Goal: Task Accomplishment & Management: Use online tool/utility

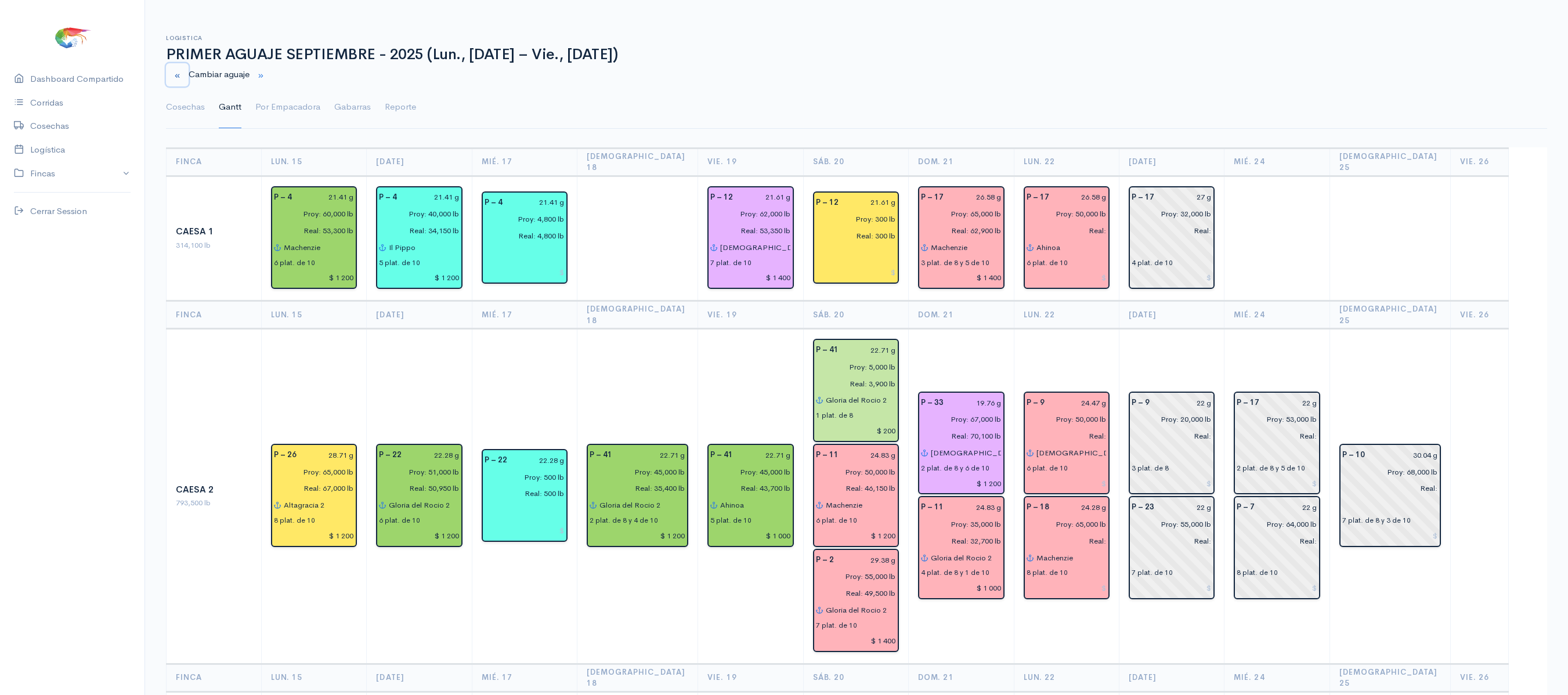
click at [182, 66] on button "button" at bounding box center [177, 75] width 23 height 24
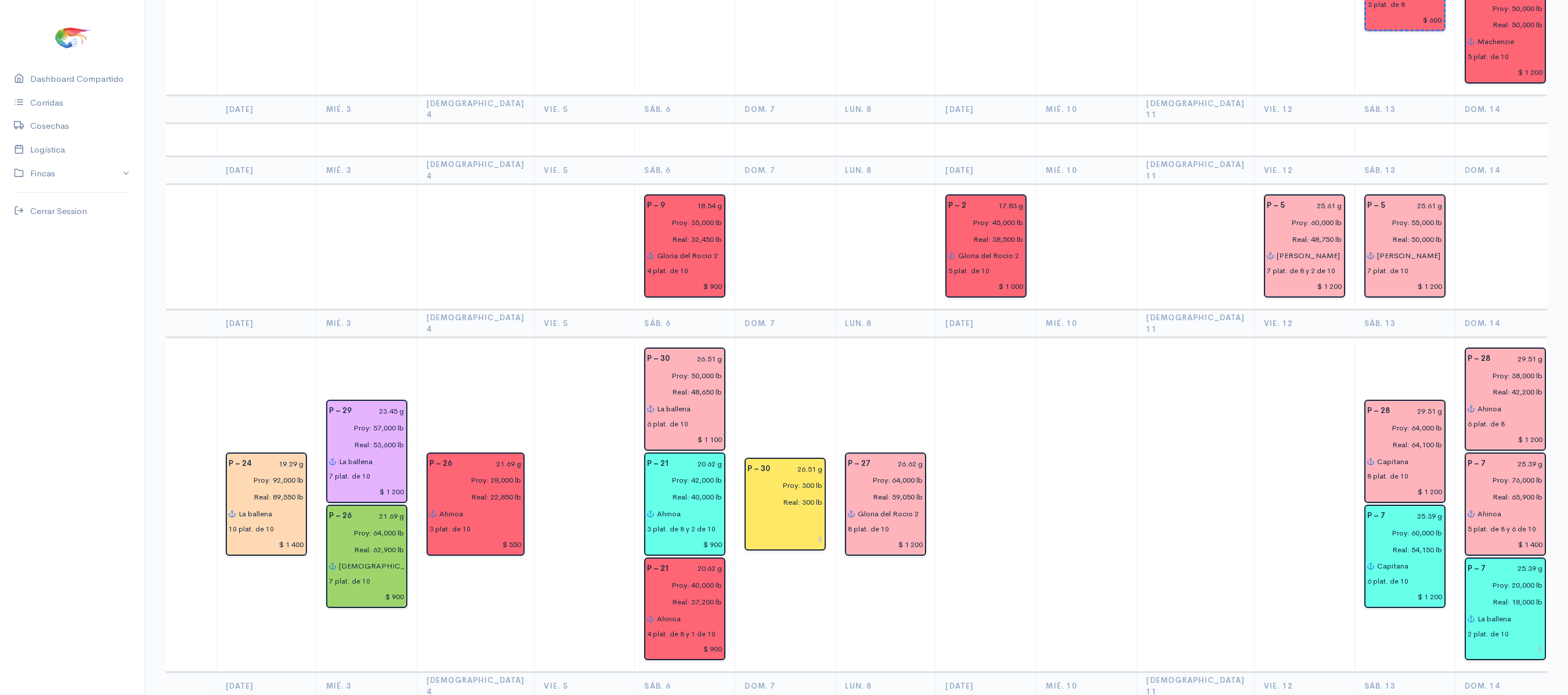
scroll to position [983, 0]
click at [936, 369] on td at bounding box center [986, 504] width 100 height 335
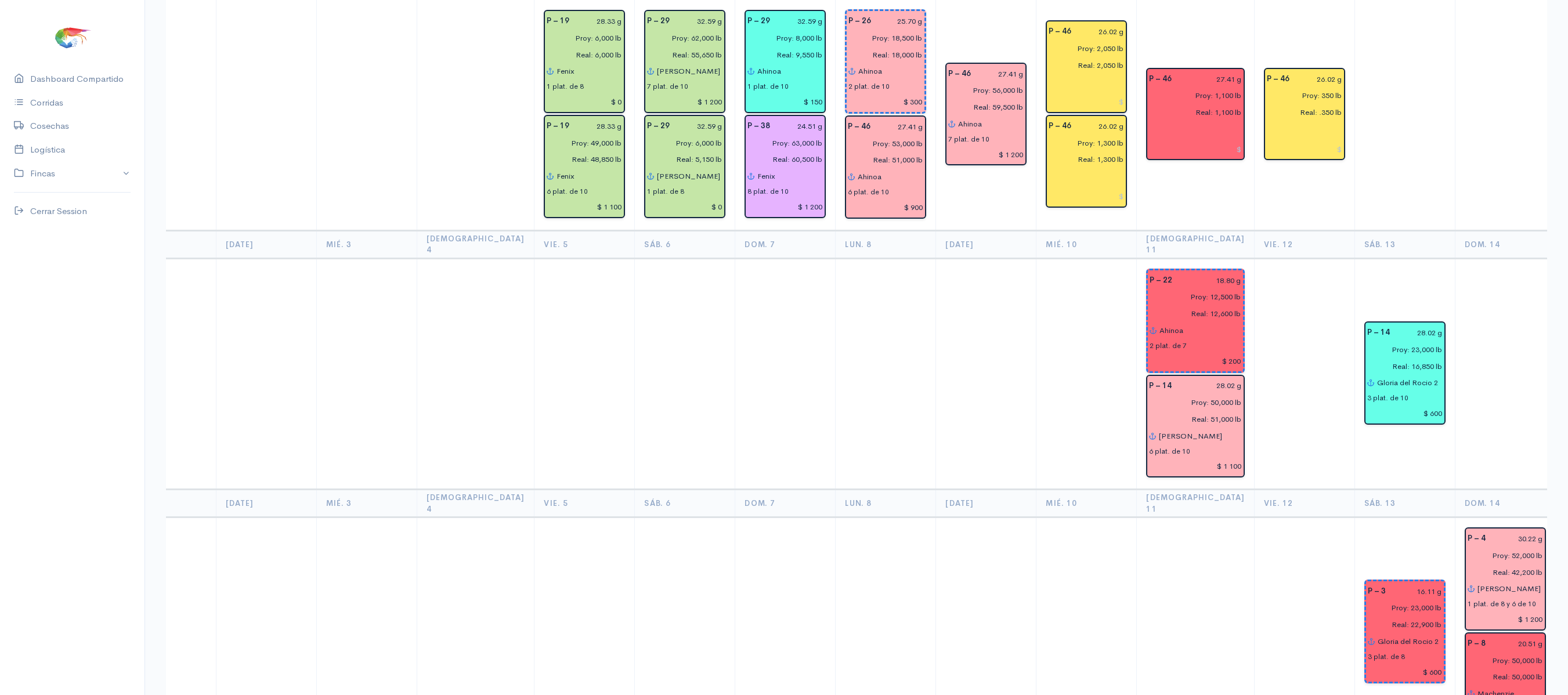
scroll to position [0, 0]
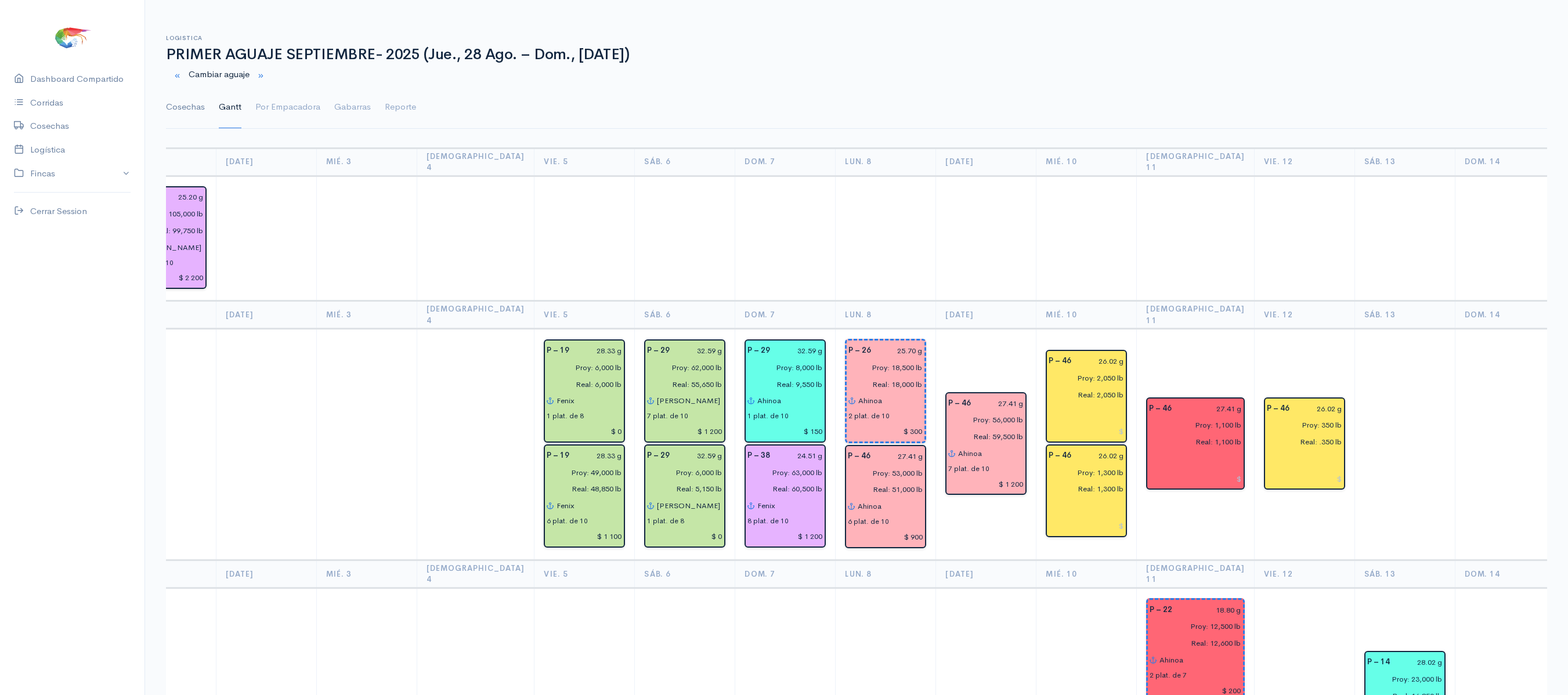
click at [197, 113] on link "Cosechas" at bounding box center [186, 107] width 39 height 42
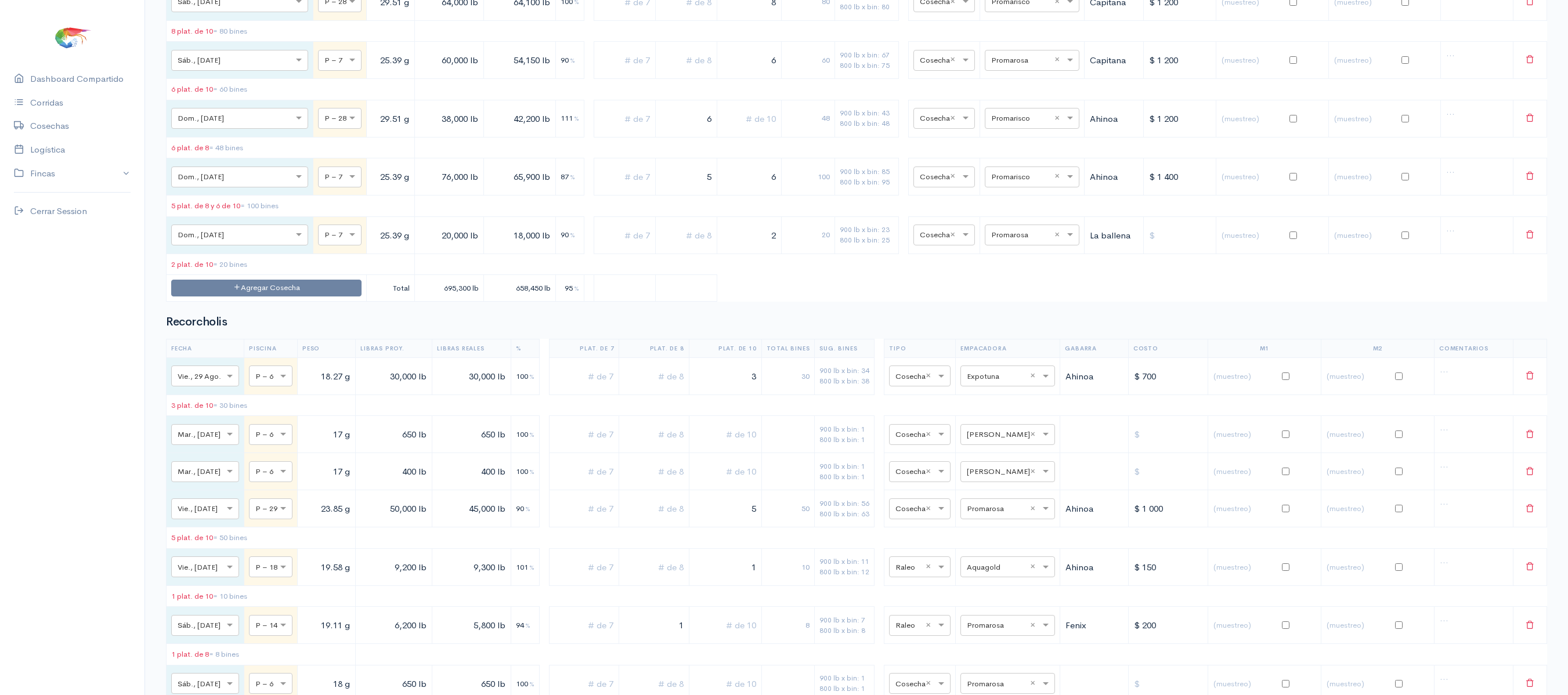
scroll to position [2851, 0]
click at [269, 301] on td "Agregar Cosecha" at bounding box center [267, 287] width 200 height 27
click at [264, 295] on button "Agregar Cosecha" at bounding box center [266, 287] width 191 height 17
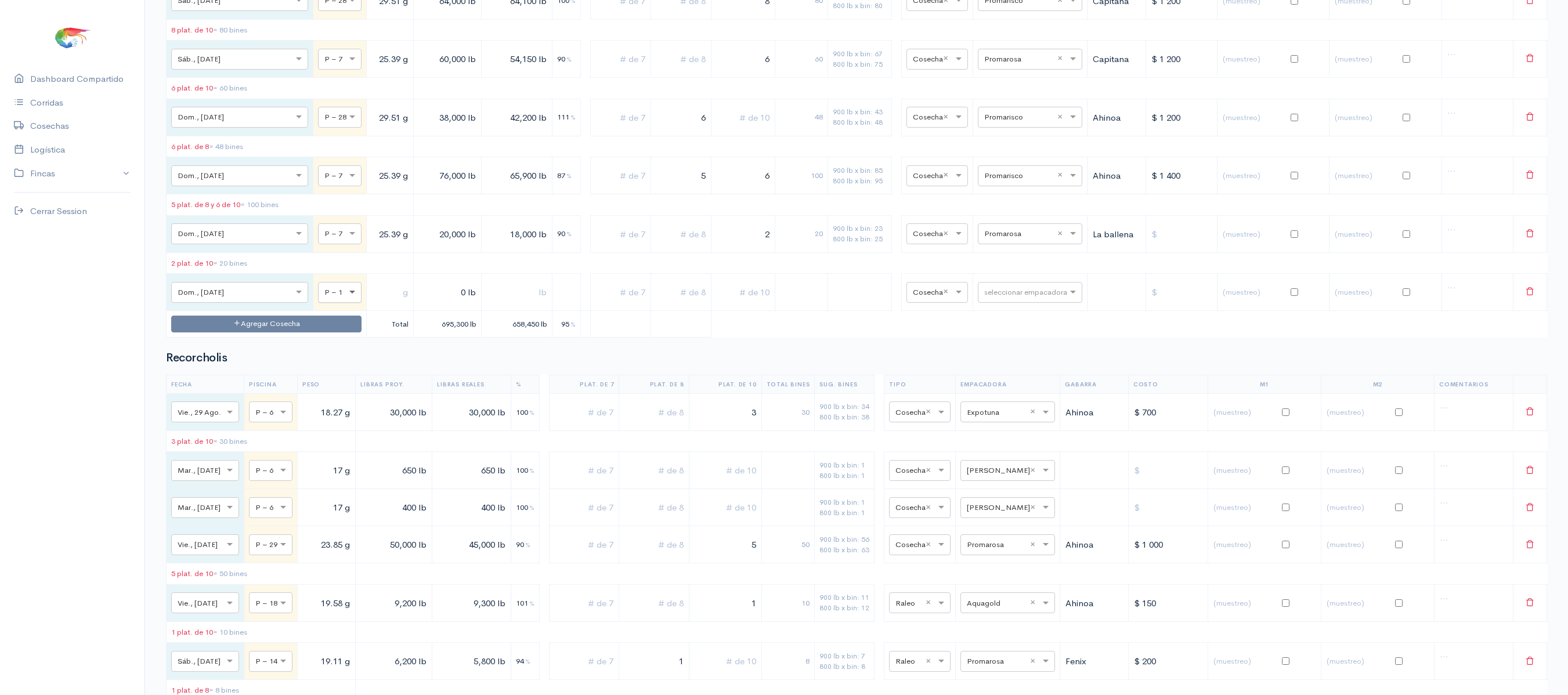
click at [346, 298] on span at bounding box center [354, 292] width 15 height 12
type input "1"
type input "27"
click at [371, 304] on input "text" at bounding box center [390, 292] width 37 height 24
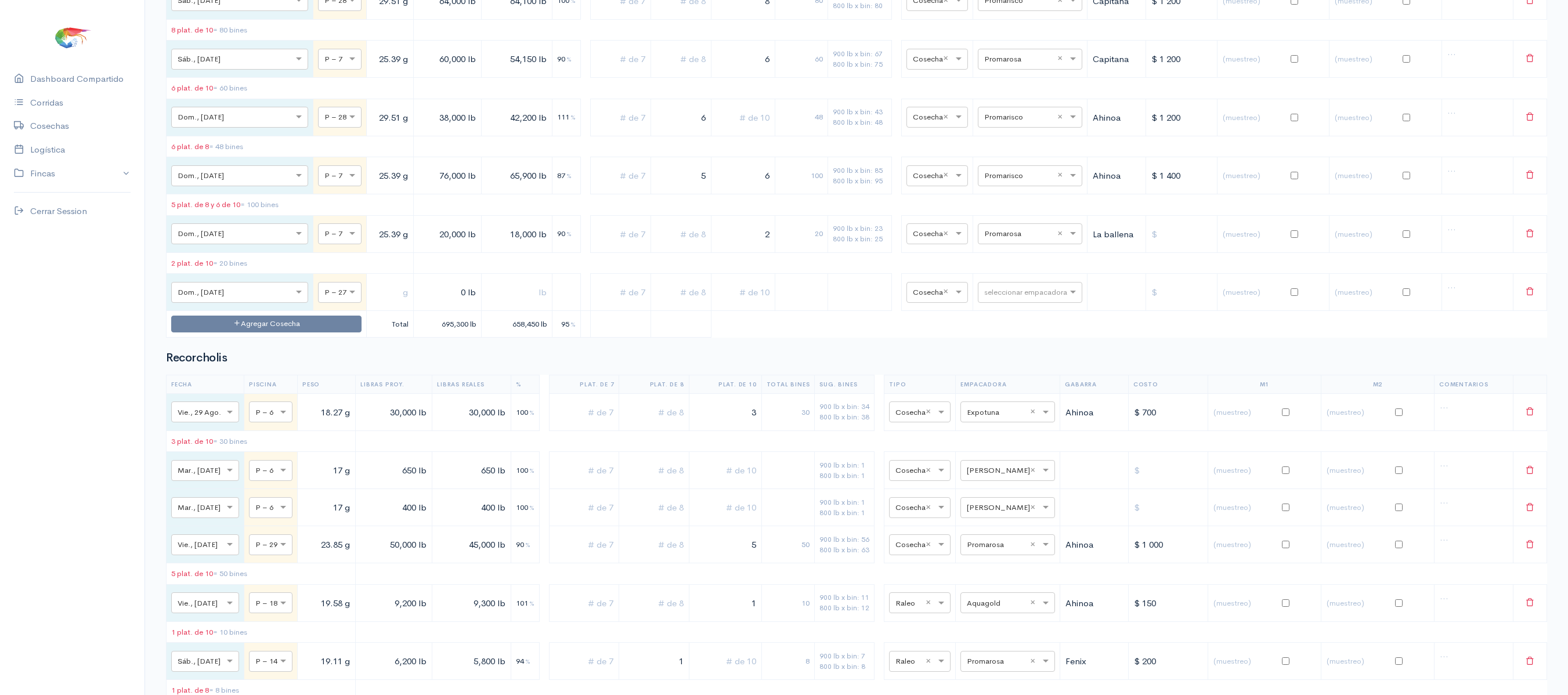
scroll to position [2779, 0]
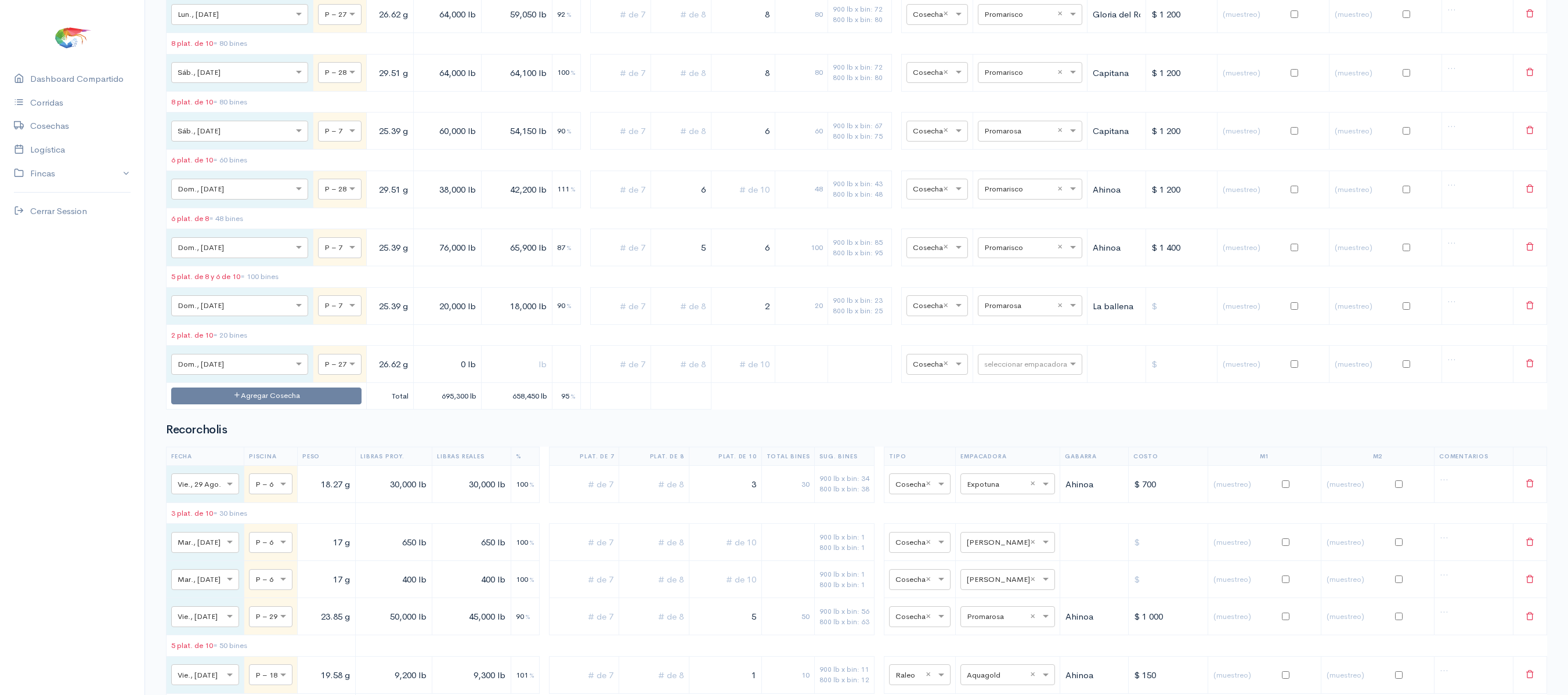
type input "26.62 g"
click at [418, 376] on input "0 lb" at bounding box center [447, 364] width 58 height 24
type input "1,400 lb"
click at [486, 376] on input "text" at bounding box center [517, 364] width 61 height 24
type input "1,400 lb"
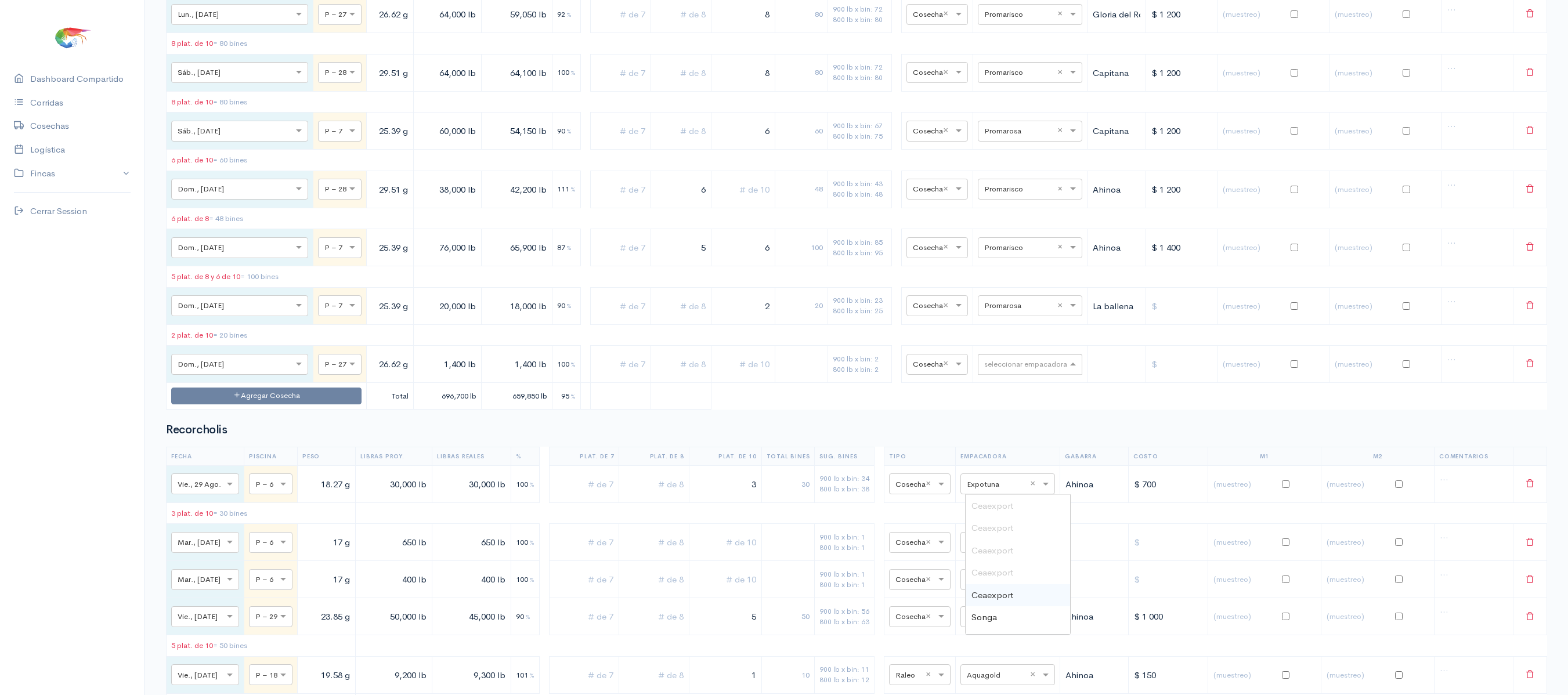
click at [984, 370] on input "text" at bounding box center [1020, 363] width 71 height 13
type input "va"
click at [981, 499] on div "[PERSON_NAME]" at bounding box center [1018, 506] width 105 height 23
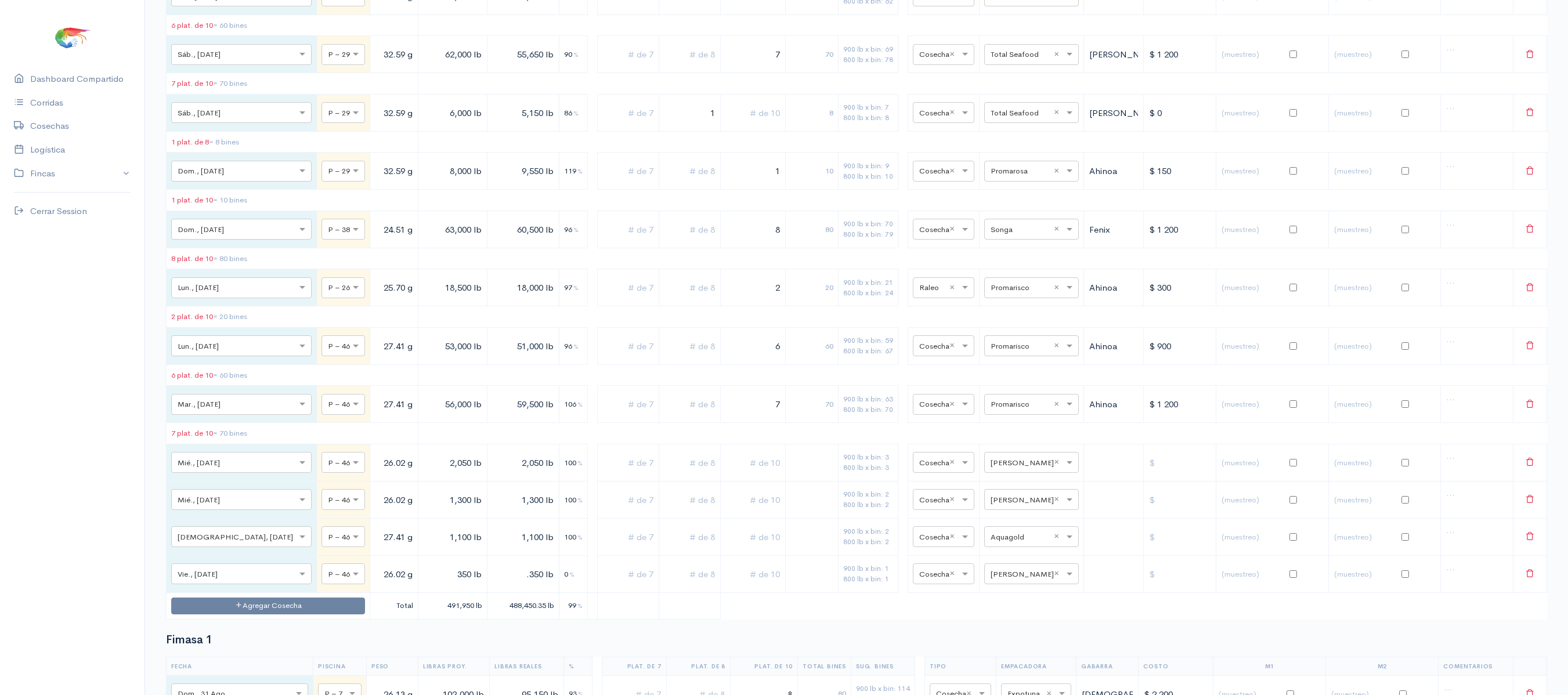
scroll to position [0, 0]
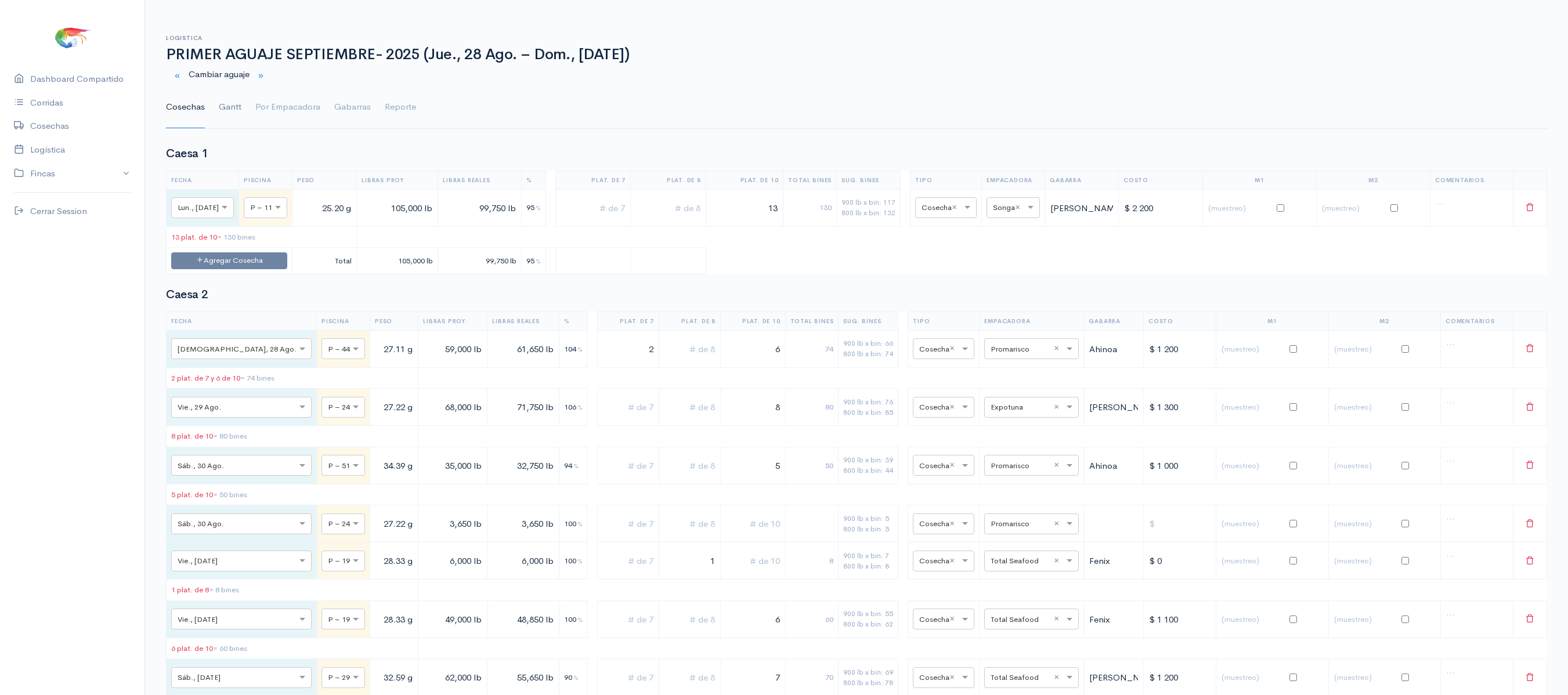
click at [226, 111] on link "Gantt" at bounding box center [229, 107] width 23 height 42
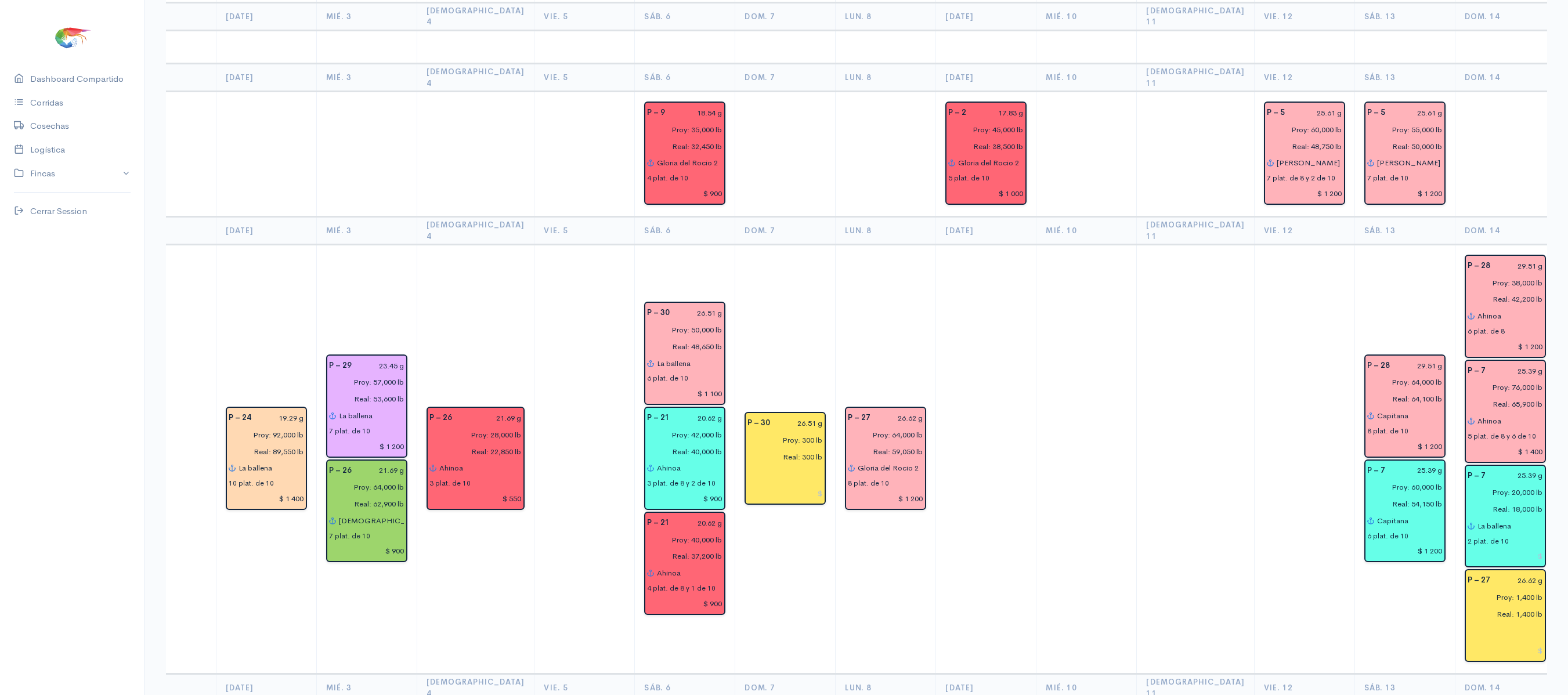
scroll to position [1076, 0]
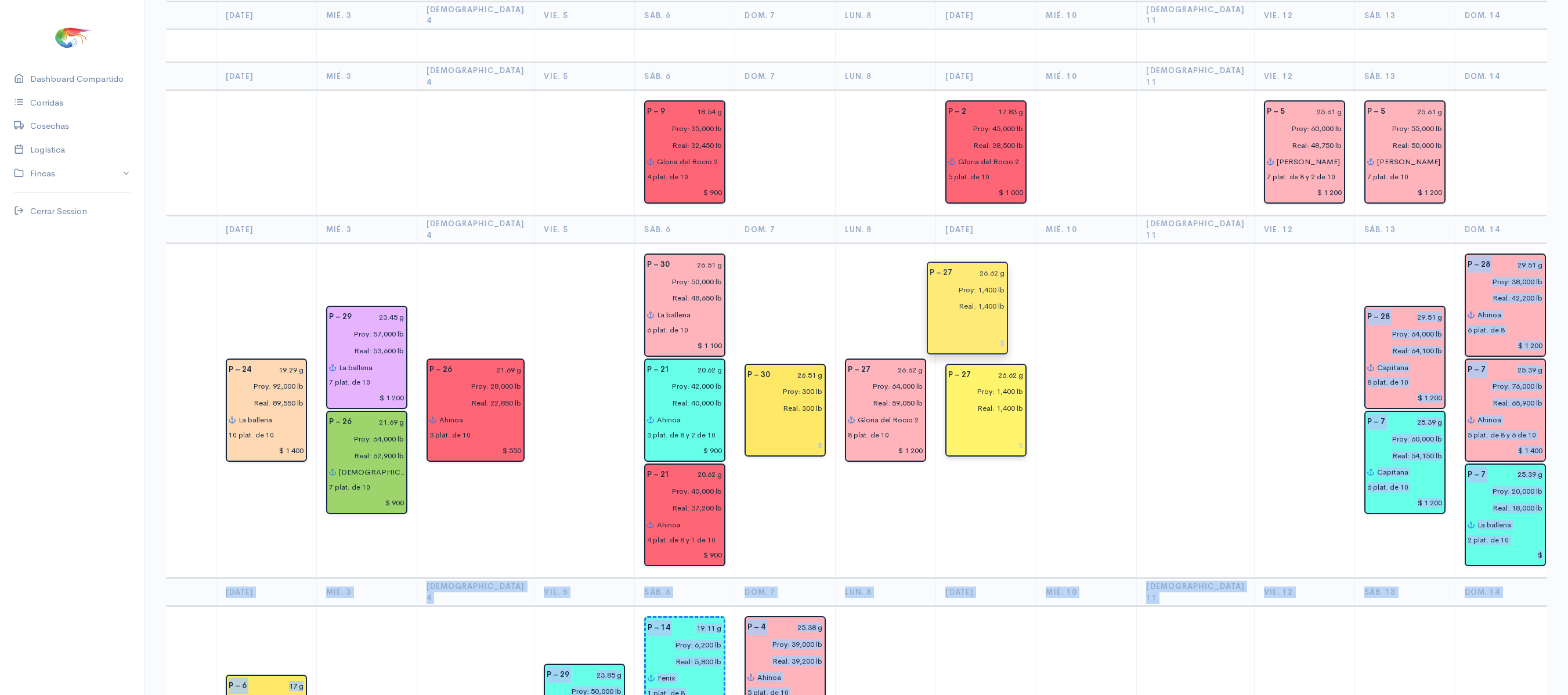
drag, startPoint x: 1453, startPoint y: 516, endPoint x: 962, endPoint y: 295, distance: 538.4
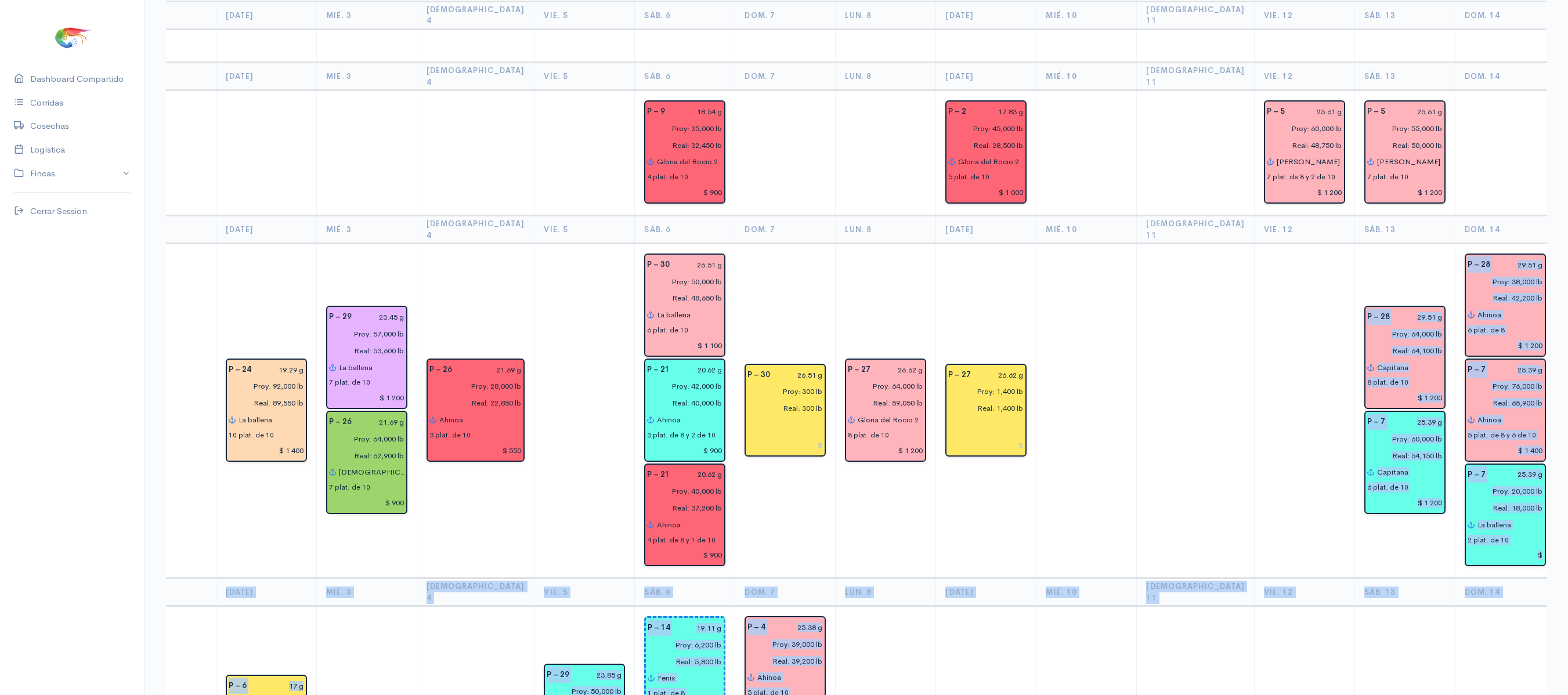
click at [1079, 243] on td at bounding box center [1087, 411] width 100 height 335
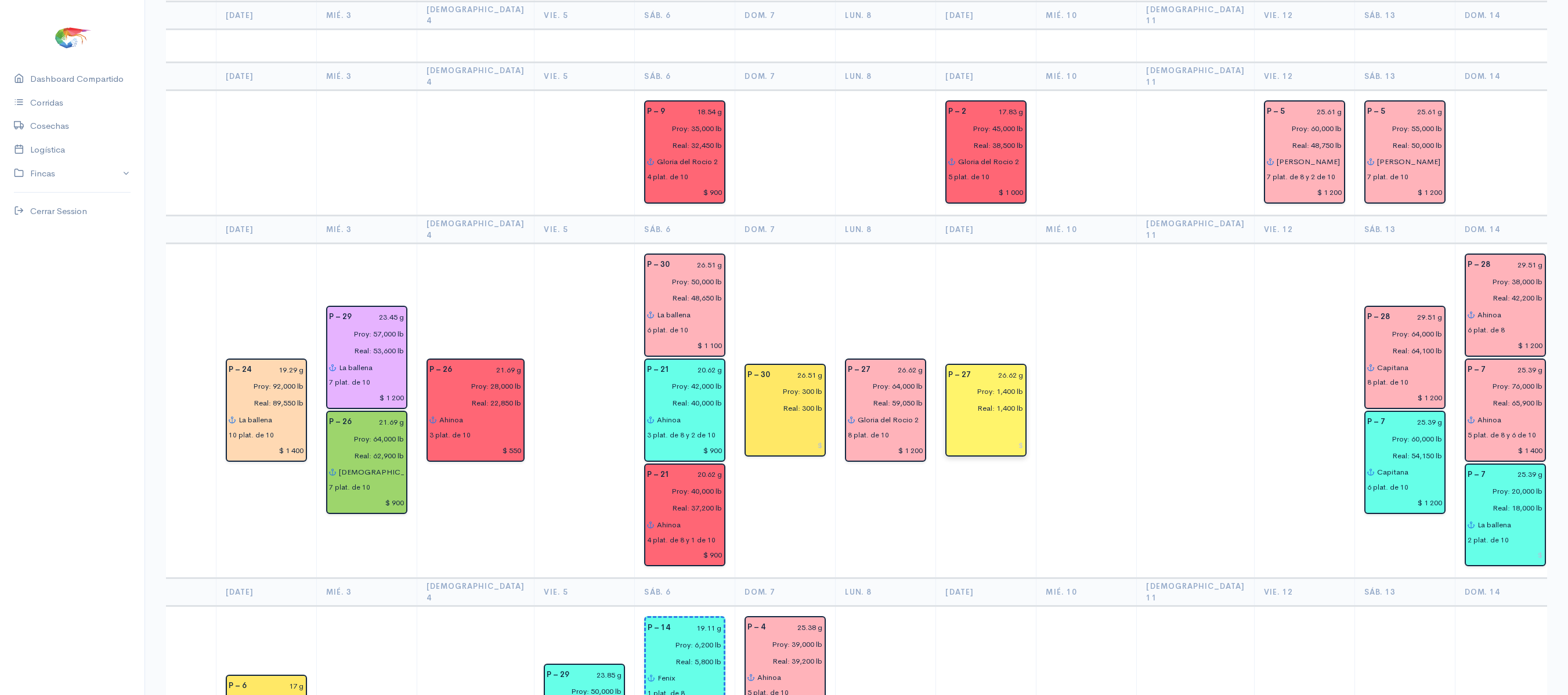
click at [981, 367] on input "26.62 g" at bounding box center [1000, 375] width 46 height 17
type input "25.01 g"
click at [1090, 243] on td at bounding box center [1087, 411] width 100 height 335
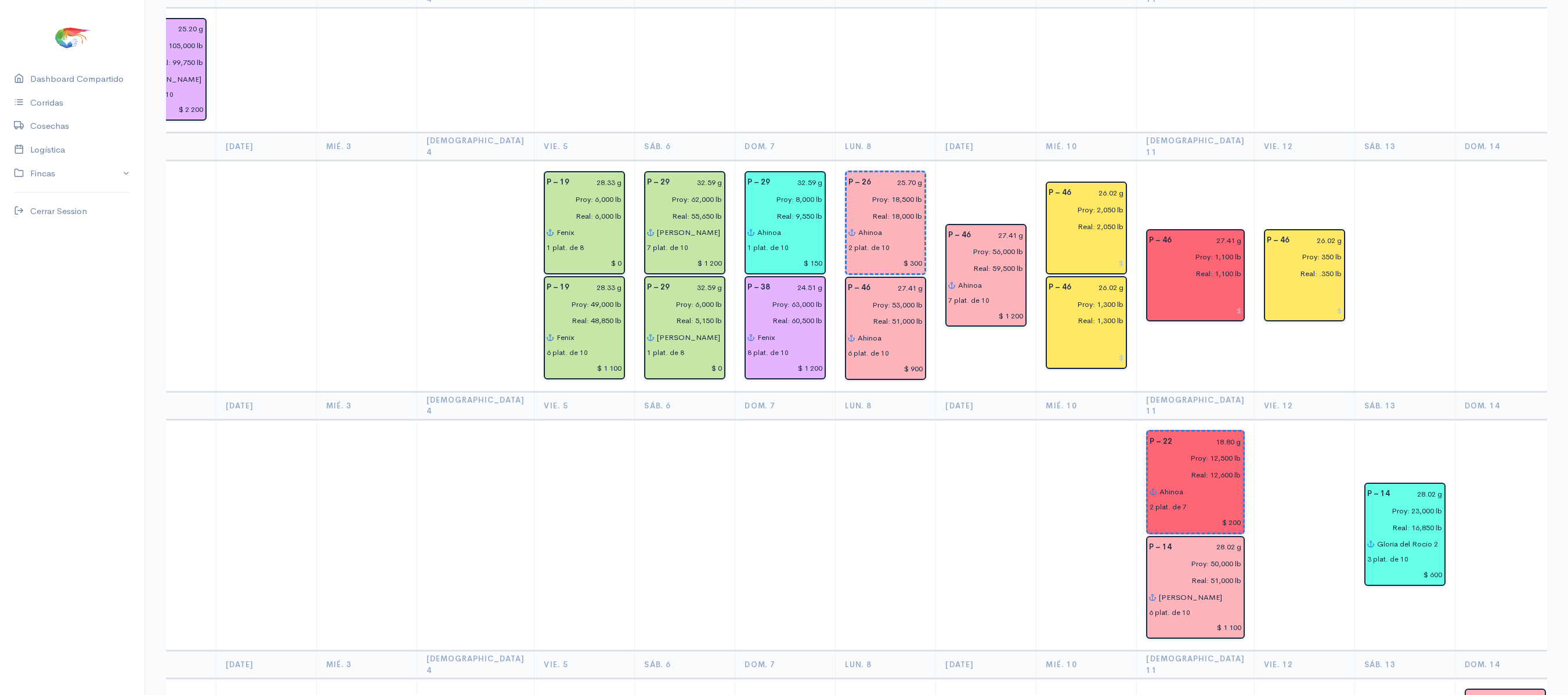
scroll to position [0, 0]
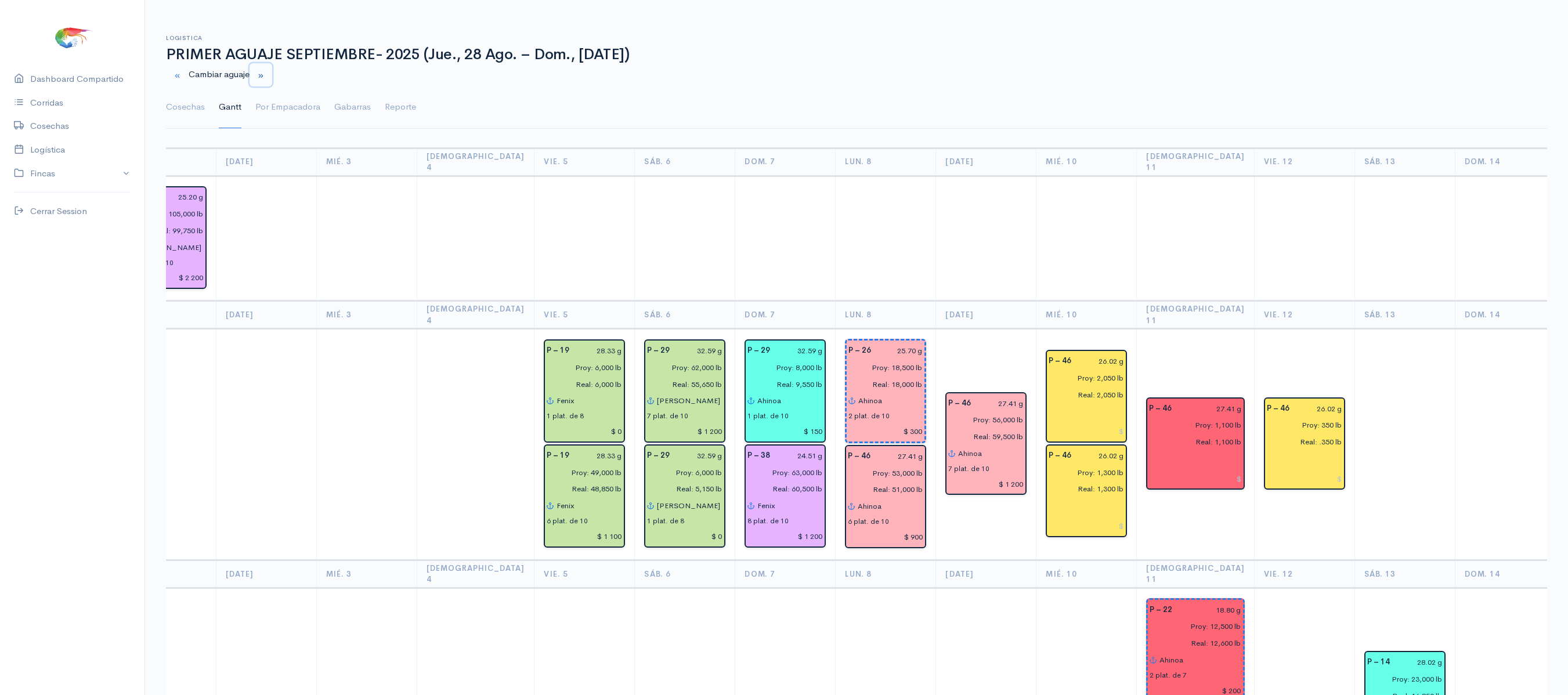
click at [272, 78] on button "button" at bounding box center [261, 75] width 23 height 24
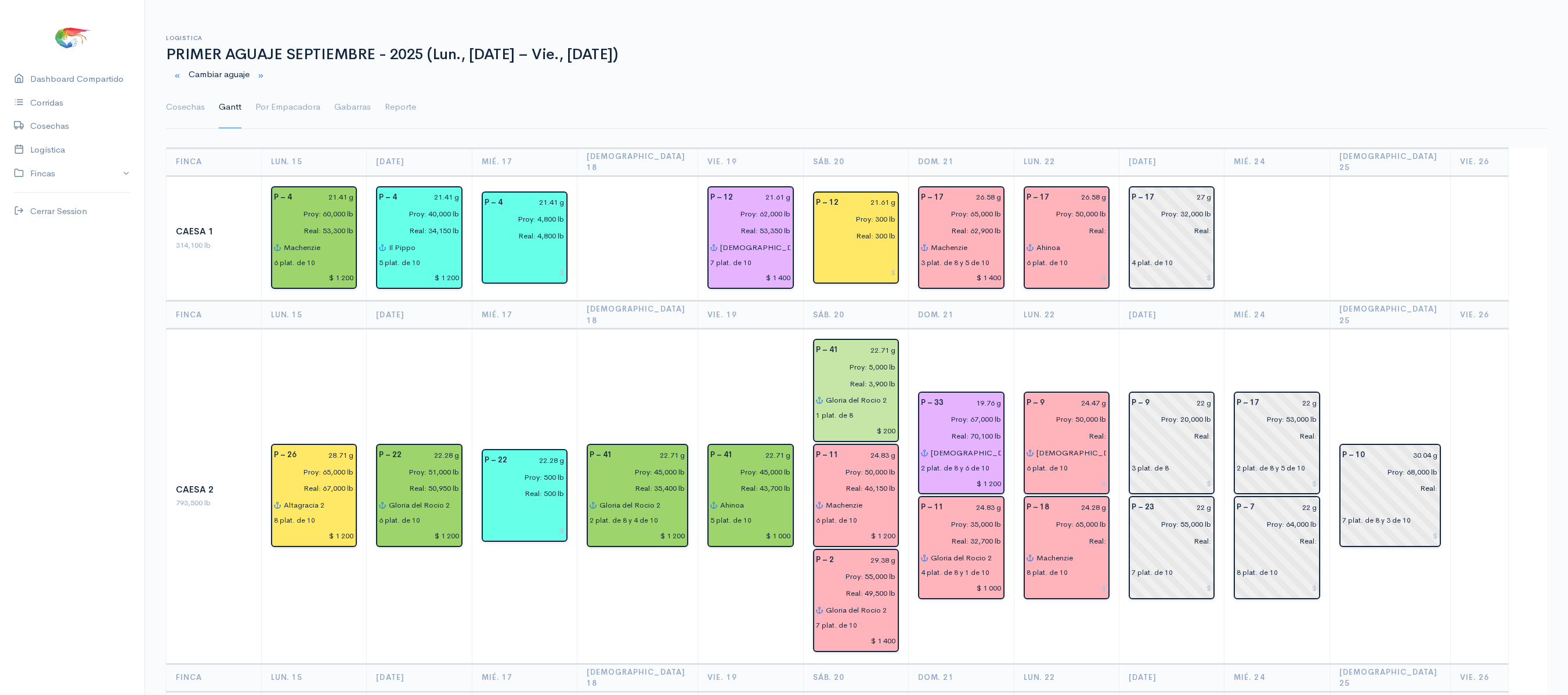
click at [1313, 329] on td "P – 17 22 g Proy: 53,000 lb Real: 2 plat. de 8 y 5 de 10 P – 7 22 g Proy: 64,00…" at bounding box center [1277, 497] width 105 height 335
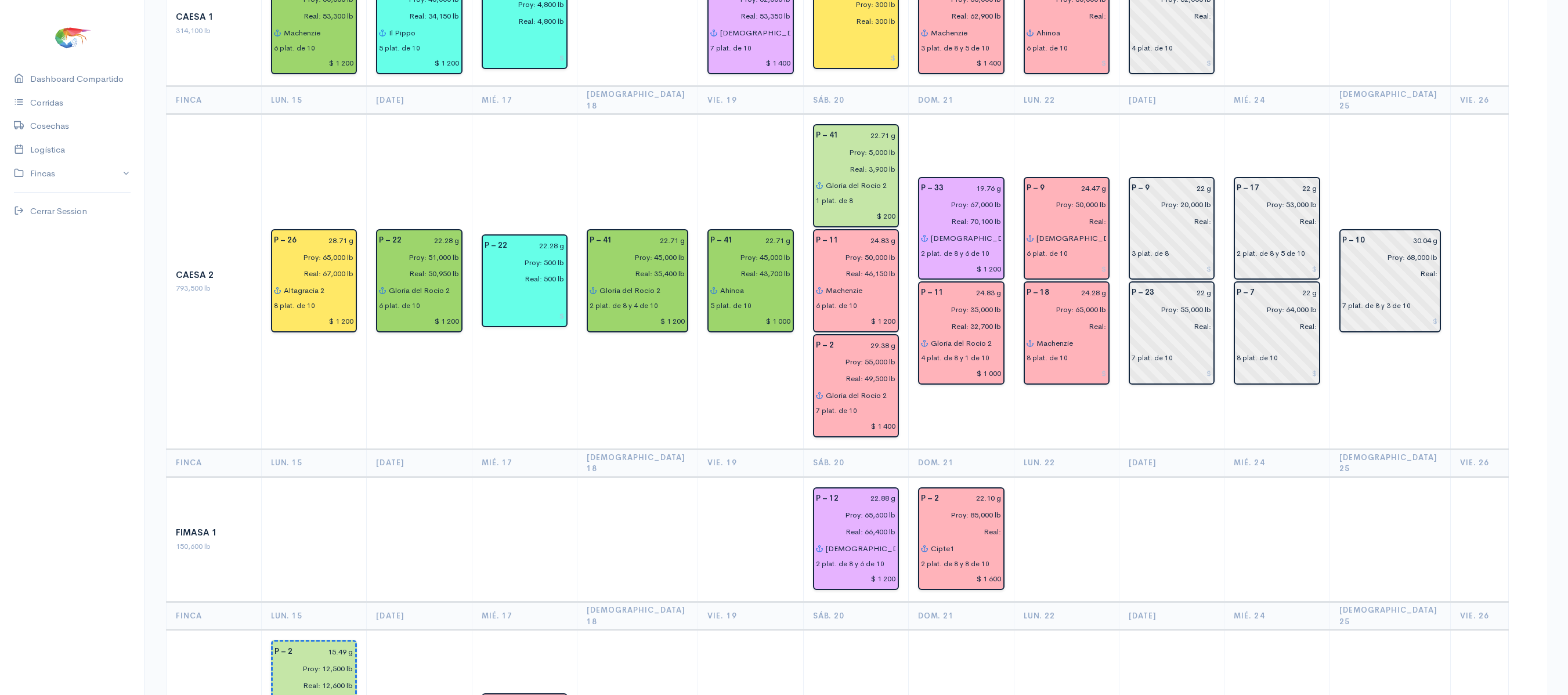
scroll to position [216, 0]
click at [978, 539] on input "Cipte1" at bounding box center [965, 548] width 71 height 17
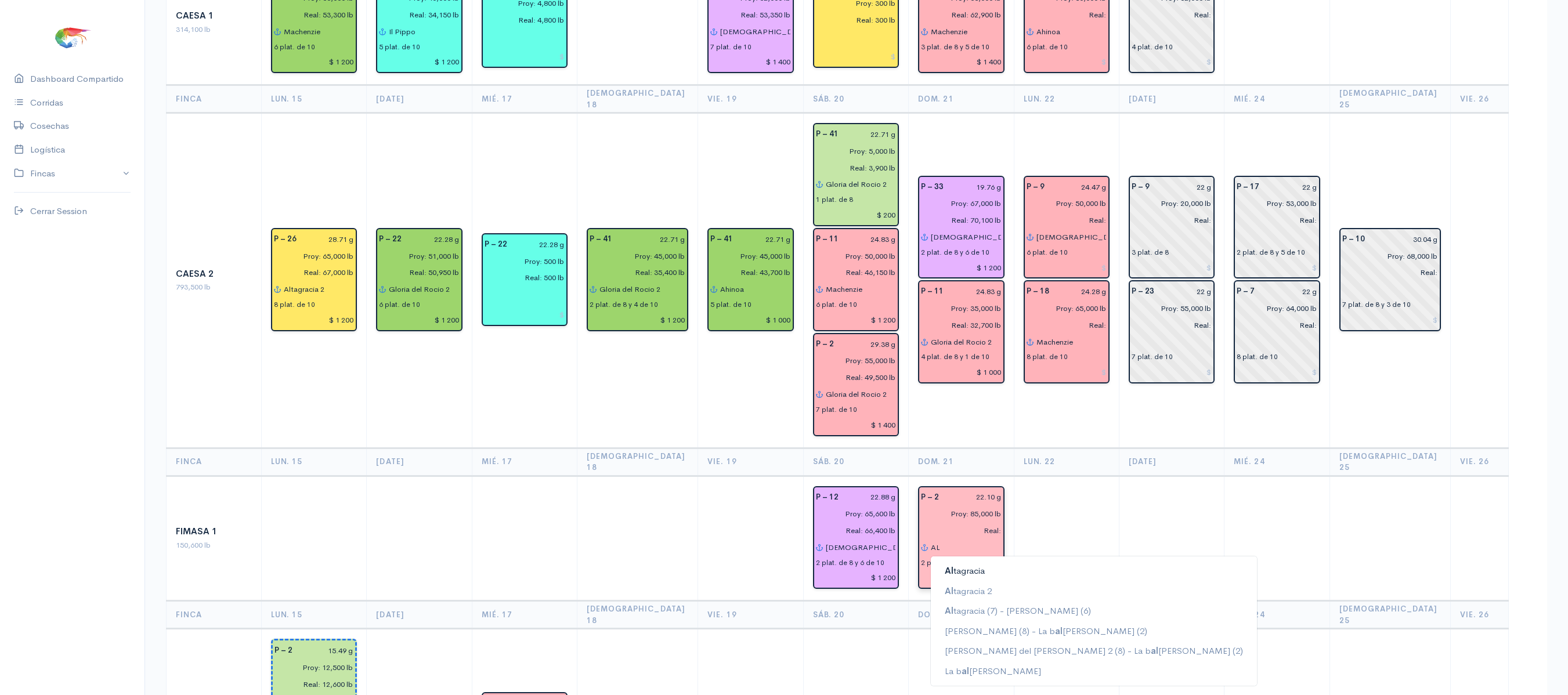
click at [964, 565] on ngb-highlight "Al tagracia" at bounding box center [965, 571] width 40 height 11
click at [1069, 494] on td at bounding box center [1066, 539] width 105 height 125
click at [969, 539] on input "[PERSON_NAME]" at bounding box center [965, 548] width 71 height 17
click at [993, 561] on button "[PERSON_NAME] 2" at bounding box center [1032, 571] width 204 height 20
type input "Altagracia 2"
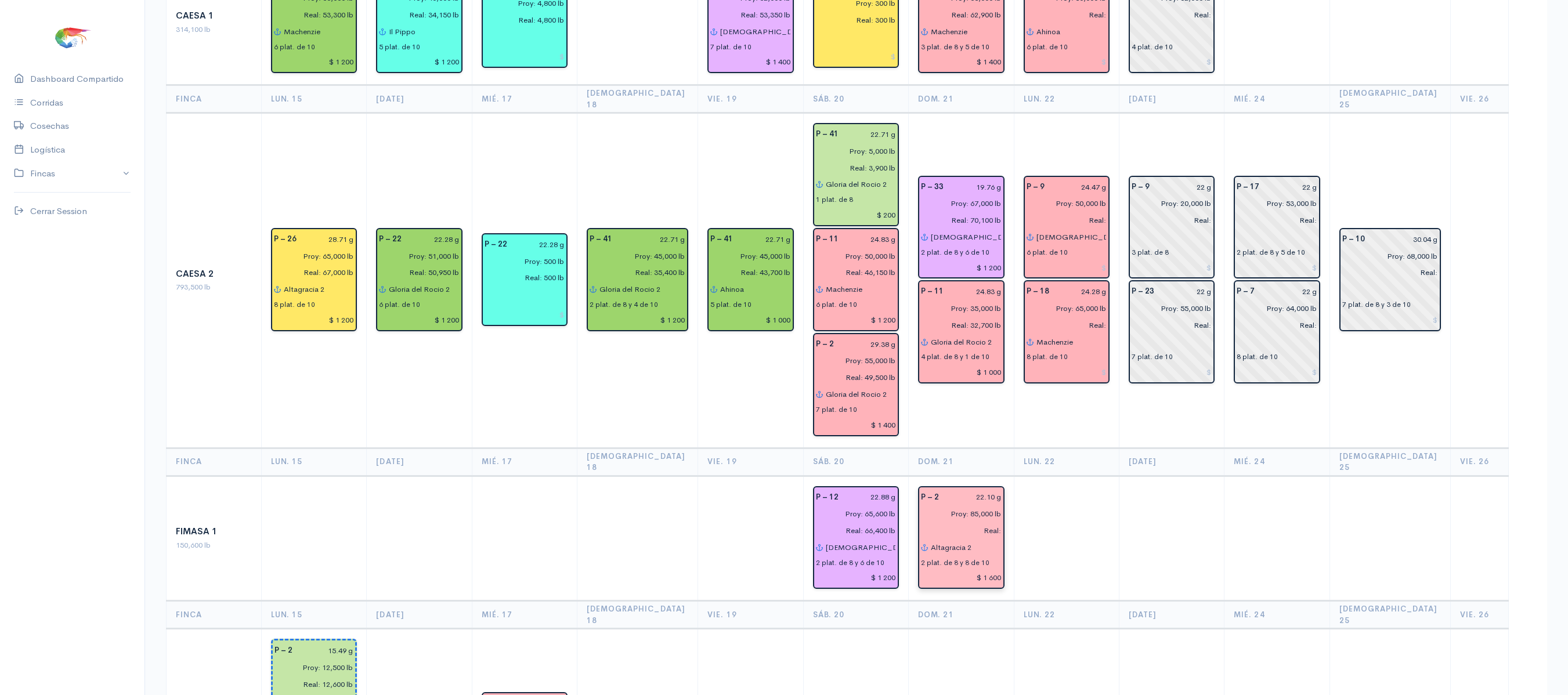
click at [1079, 476] on td at bounding box center [1066, 539] width 105 height 125
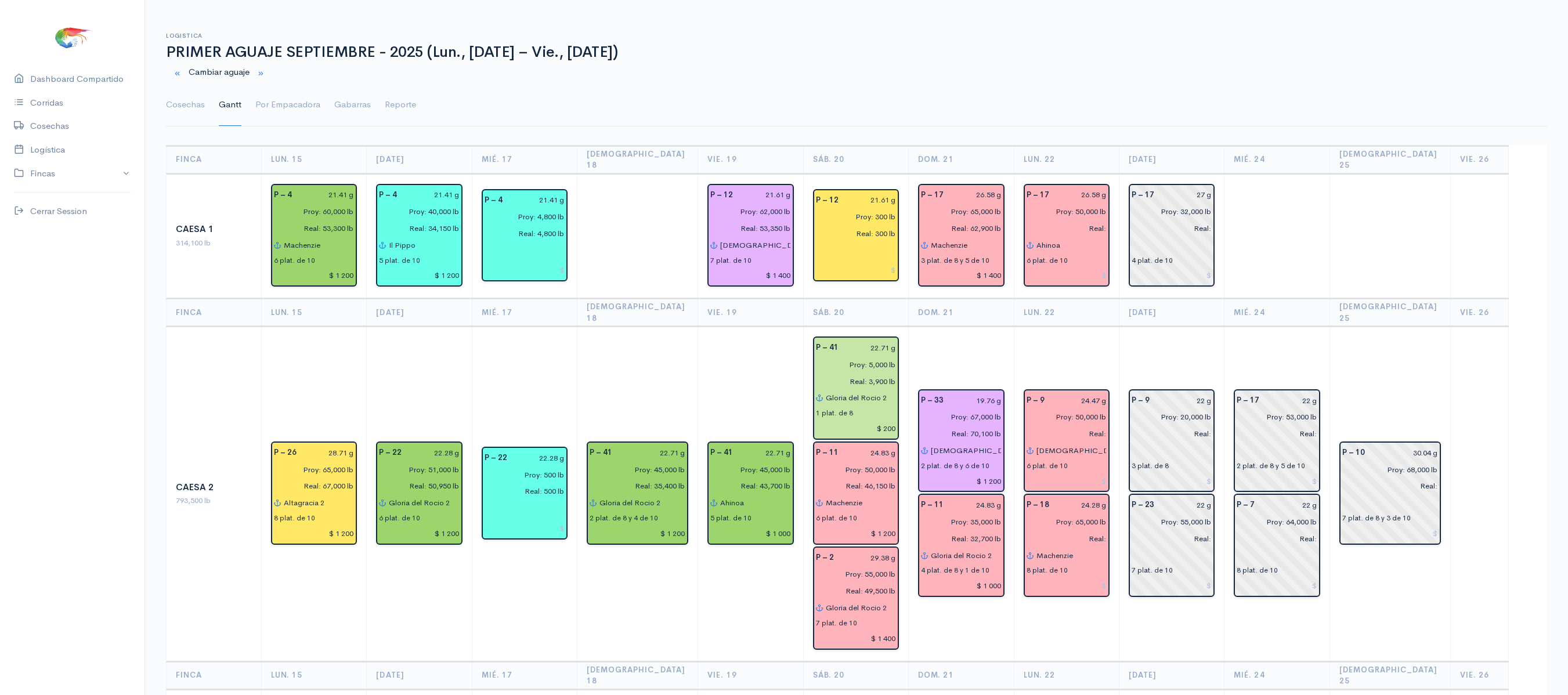
scroll to position [1, 0]
click at [1080, 274] on input at bounding box center [1067, 277] width 80 height 17
type input "$ 1 200"
click at [1104, 474] on input at bounding box center [1067, 483] width 80 height 17
type input "$ 1 100"
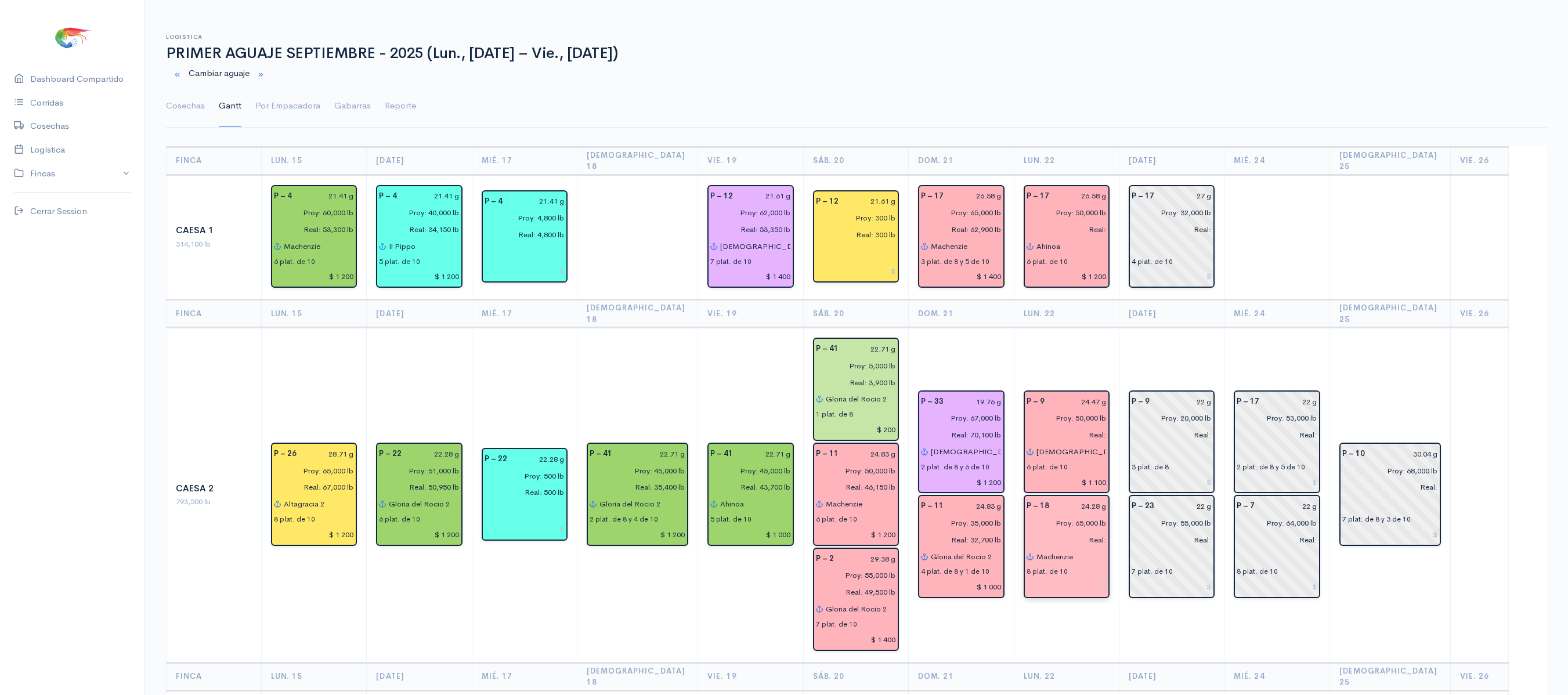
click at [1085, 579] on input at bounding box center [1067, 587] width 80 height 17
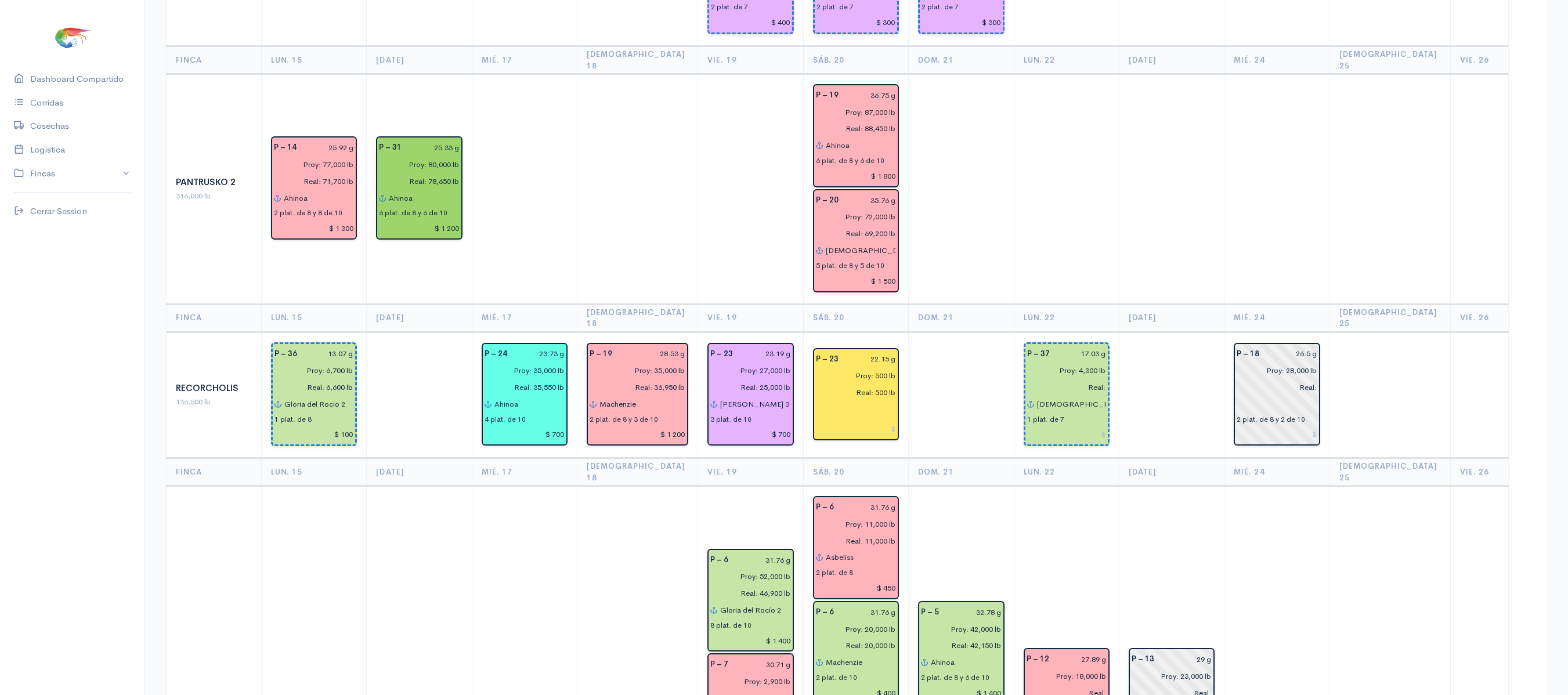
scroll to position [1265, 0]
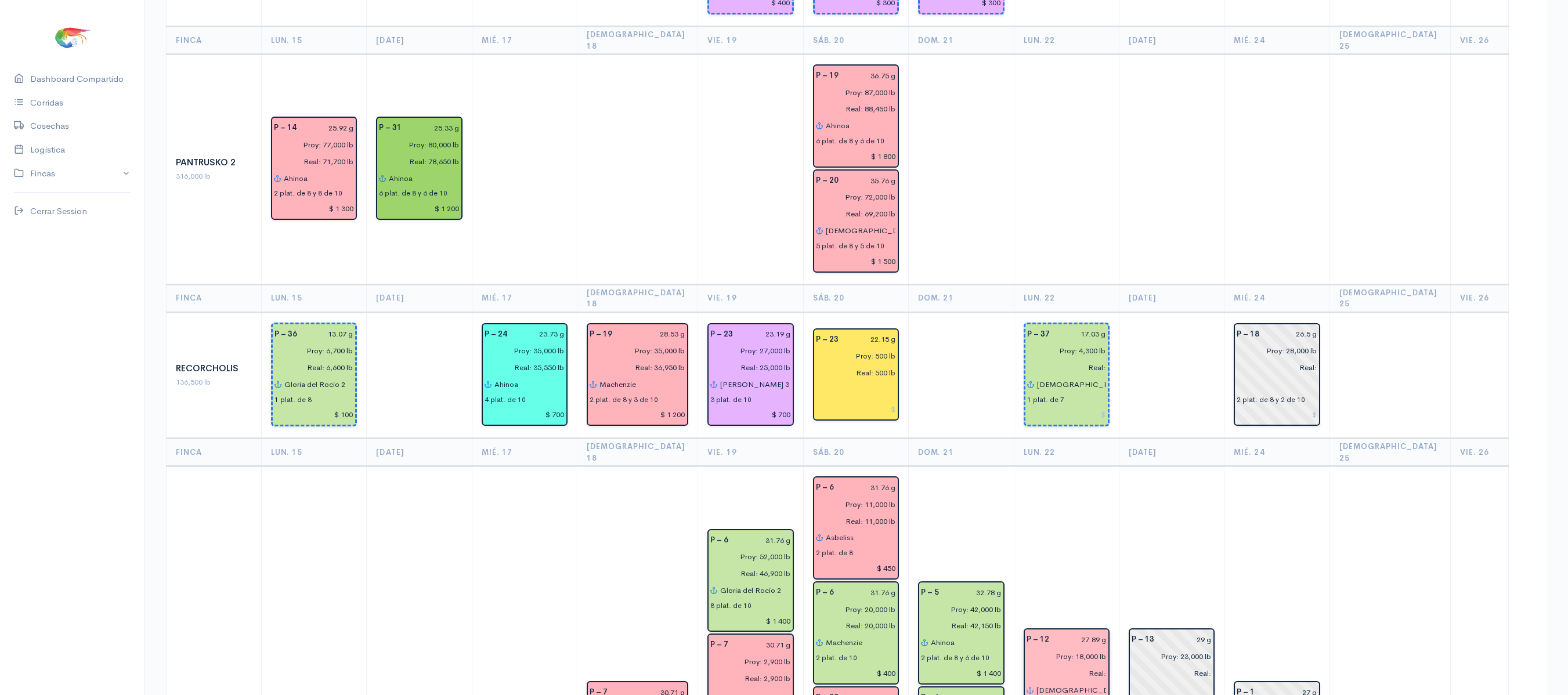
type input "$ 1 400"
type input "$ 400"
click at [1069, 407] on input at bounding box center [1066, 415] width 79 height 17
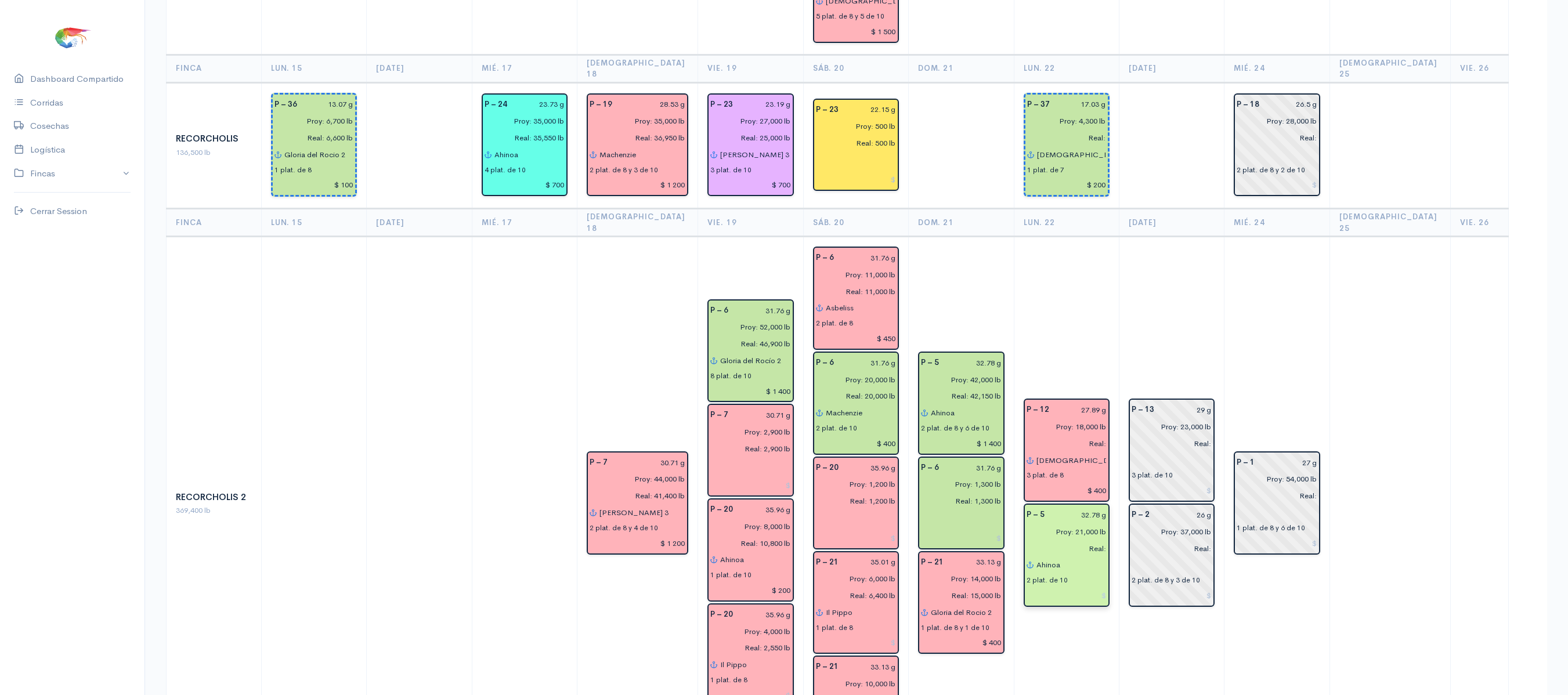
type input "$ 200"
click at [1101, 587] on input at bounding box center [1067, 596] width 80 height 17
type input "$ 400"
click at [1125, 237] on td "P – 13 29 g Proy: 23,000 lb Real: 3 plat. de 10 P – 2 26 g Proy: 37,000 lb Real…" at bounding box center [1172, 504] width 105 height 534
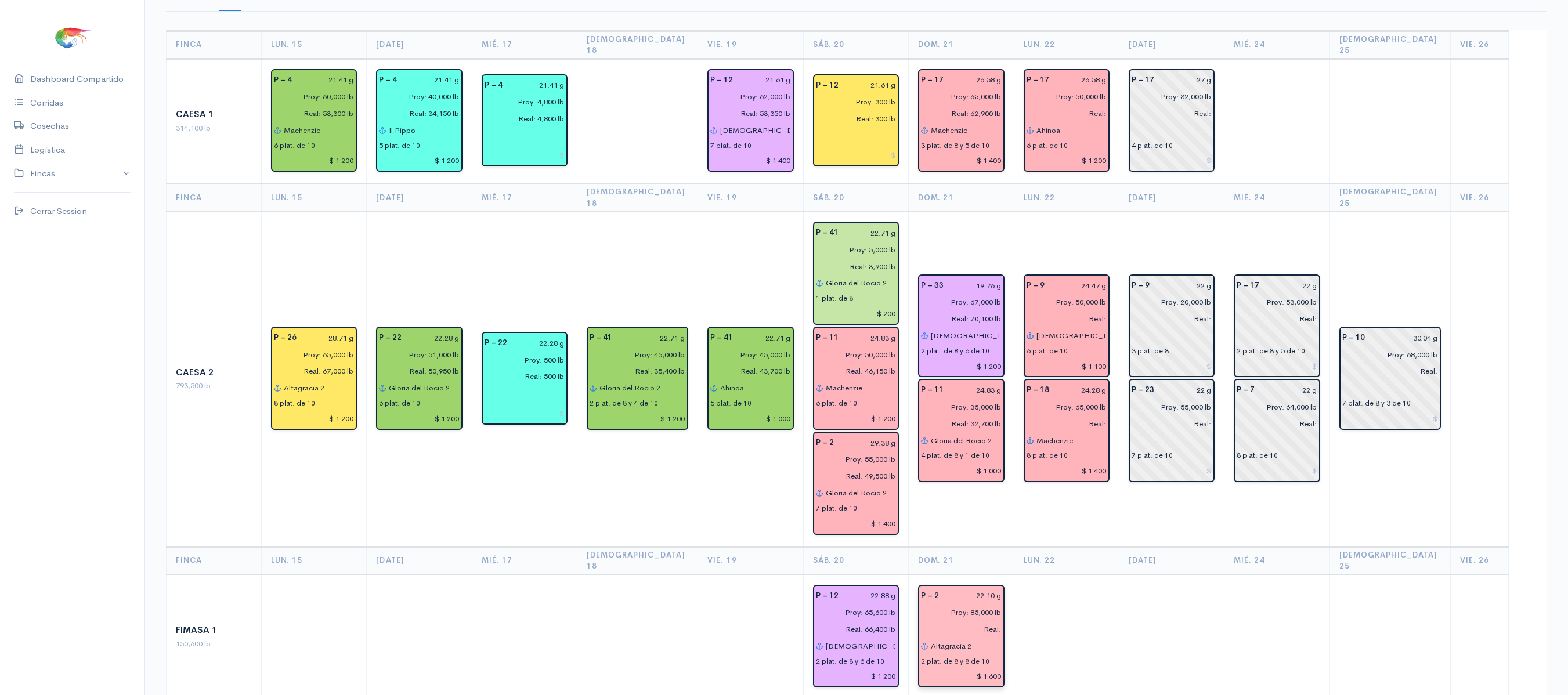
scroll to position [0, 0]
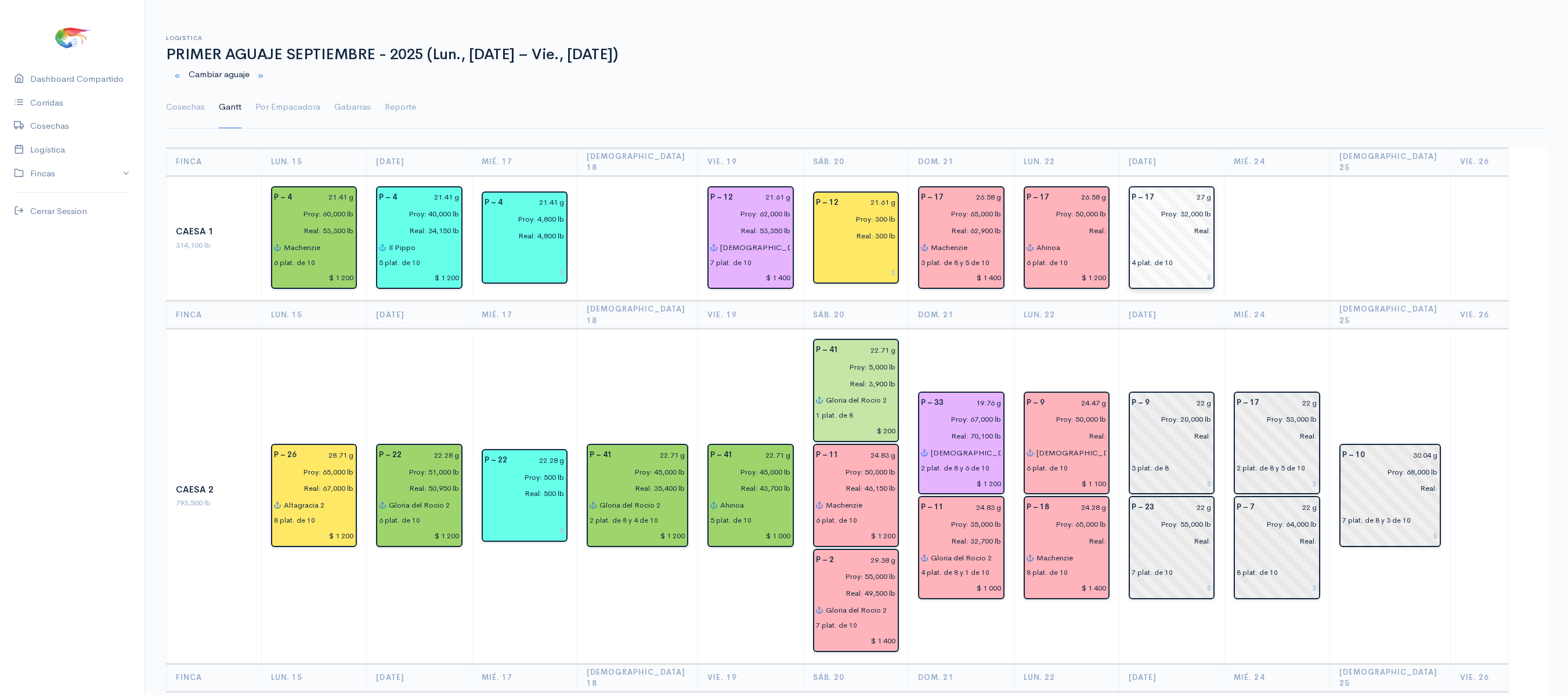
click at [1208, 189] on input "27 g" at bounding box center [1186, 198] width 51 height 17
type input "26.58 g"
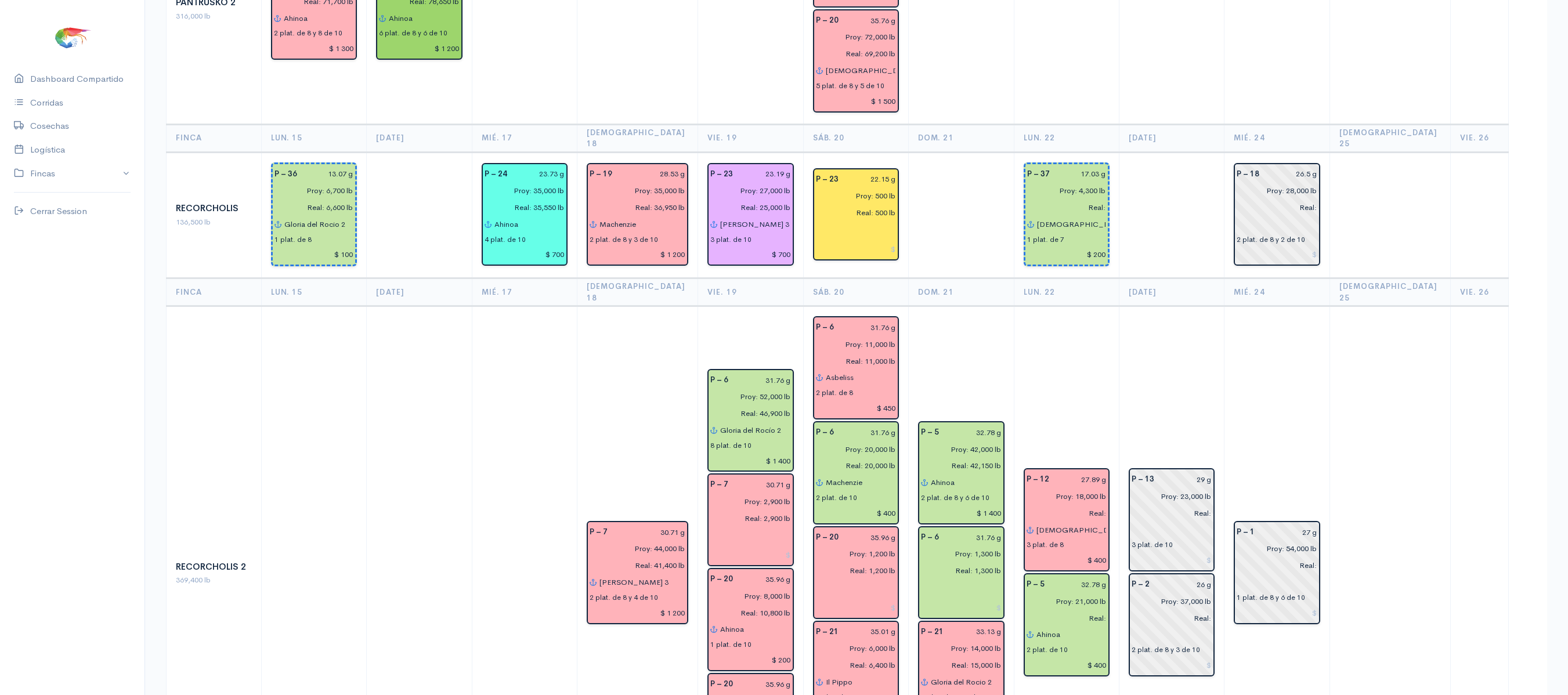
scroll to position [1424, 0]
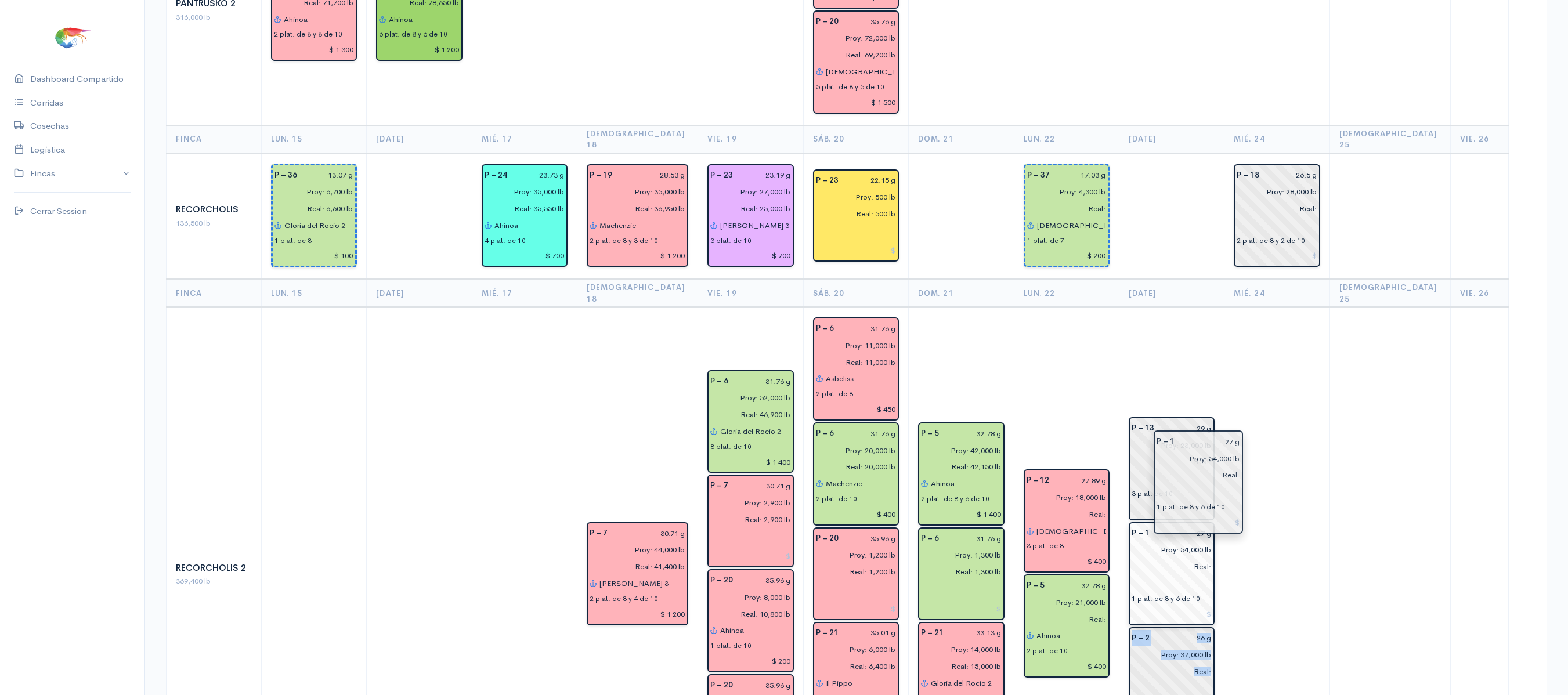
drag, startPoint x: 1275, startPoint y: 455, endPoint x: 1191, endPoint y: 477, distance: 86.8
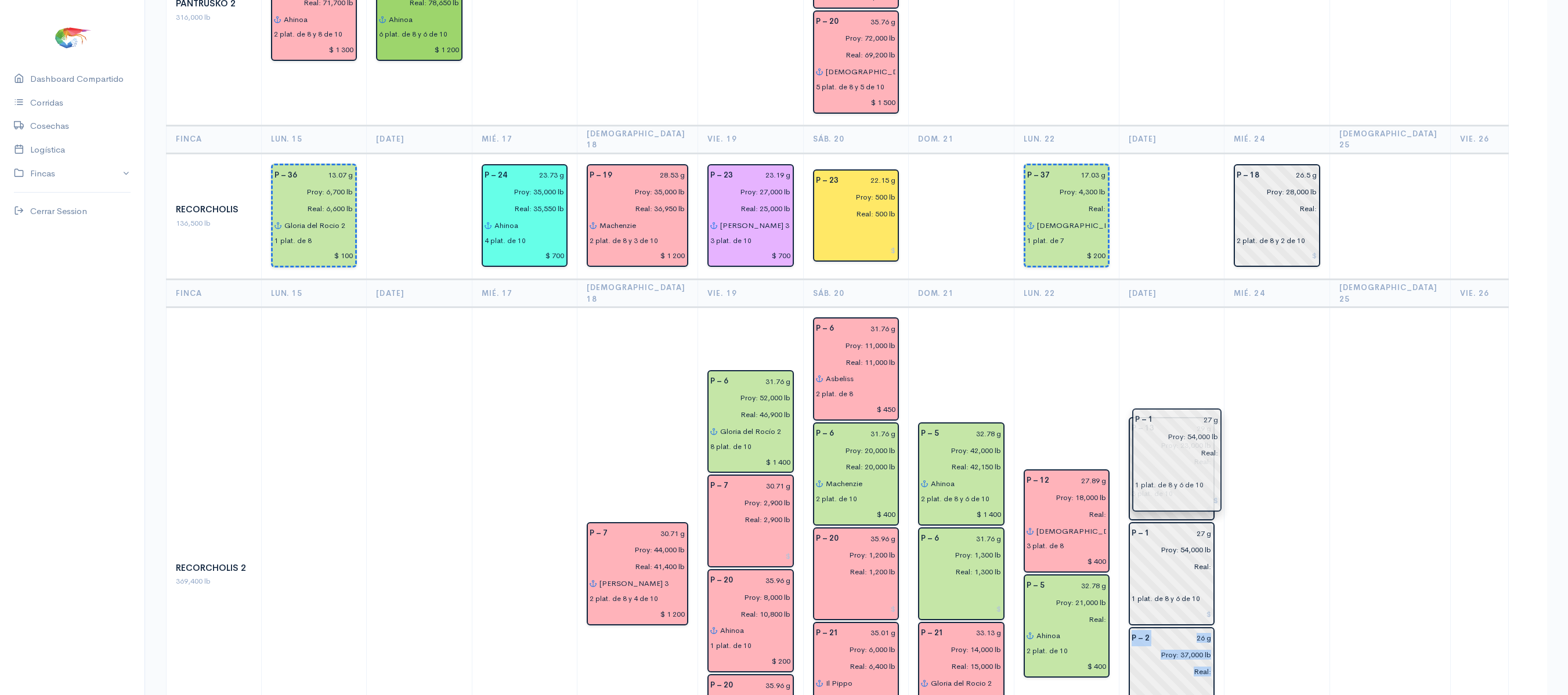
click at [1292, 372] on td at bounding box center [1277, 575] width 105 height 534
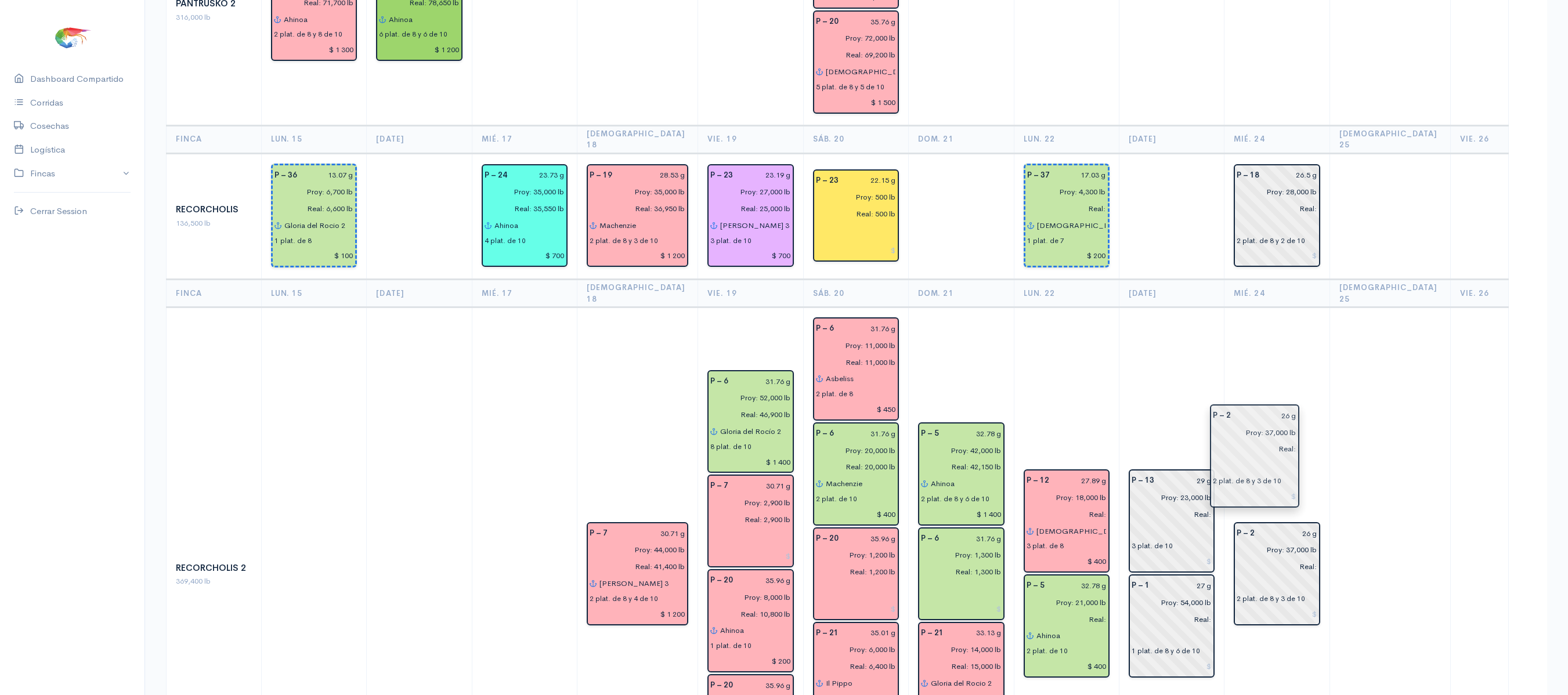
drag, startPoint x: 1163, startPoint y: 553, endPoint x: 1236, endPoint y: 450, distance: 126.2
click at [1250, 376] on td "P – 2 26 g Proy: 37,000 lb Real: 2 plat. de 8 y 3 de 10" at bounding box center [1277, 575] width 105 height 534
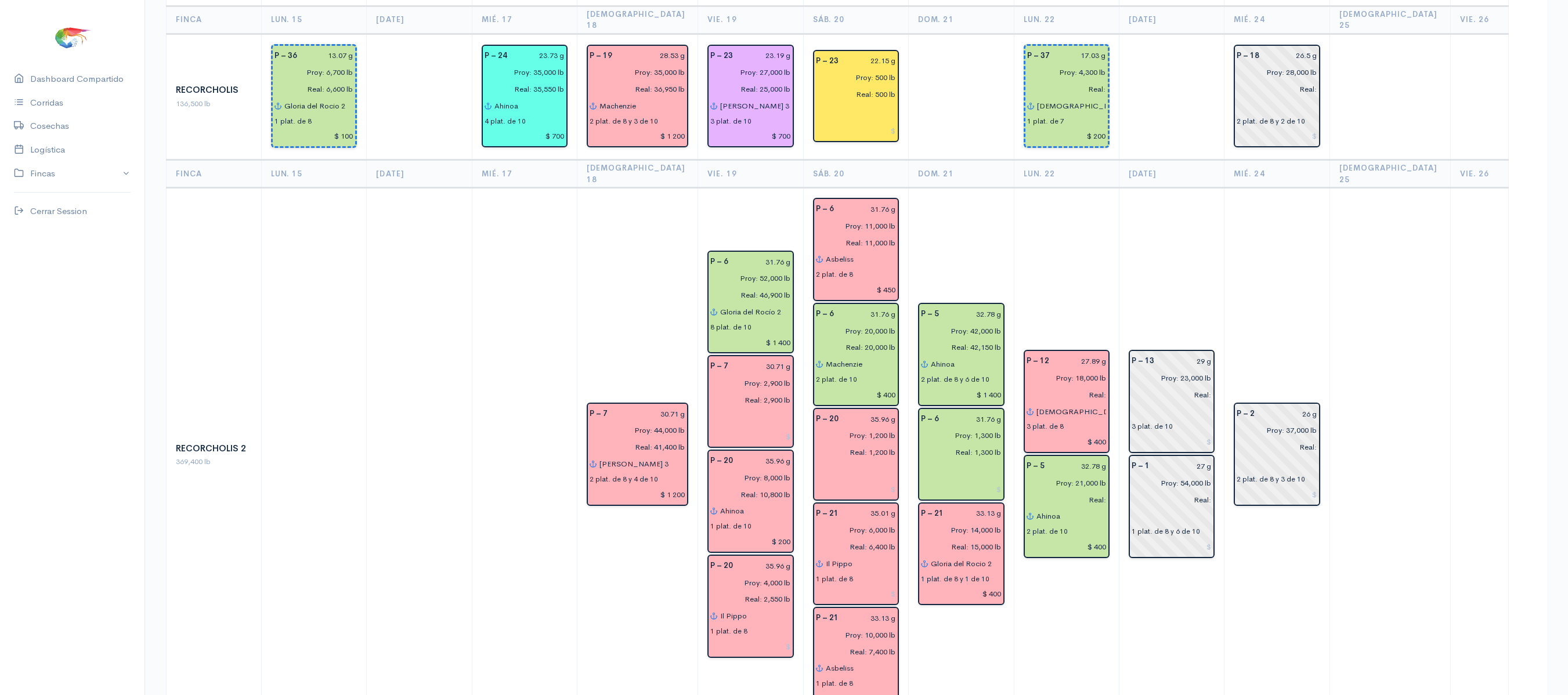
scroll to position [0, 0]
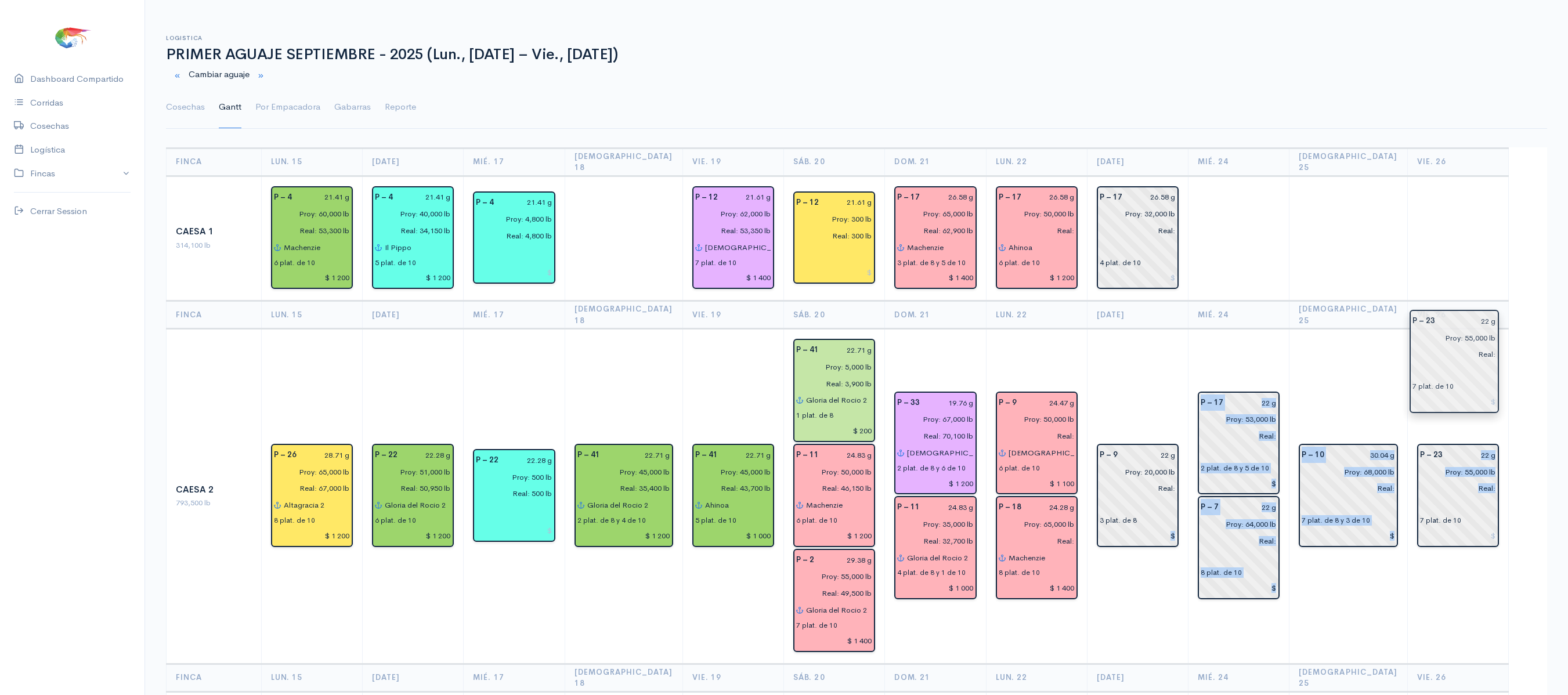
drag, startPoint x: 1206, startPoint y: 503, endPoint x: 1485, endPoint y: 338, distance: 324.1
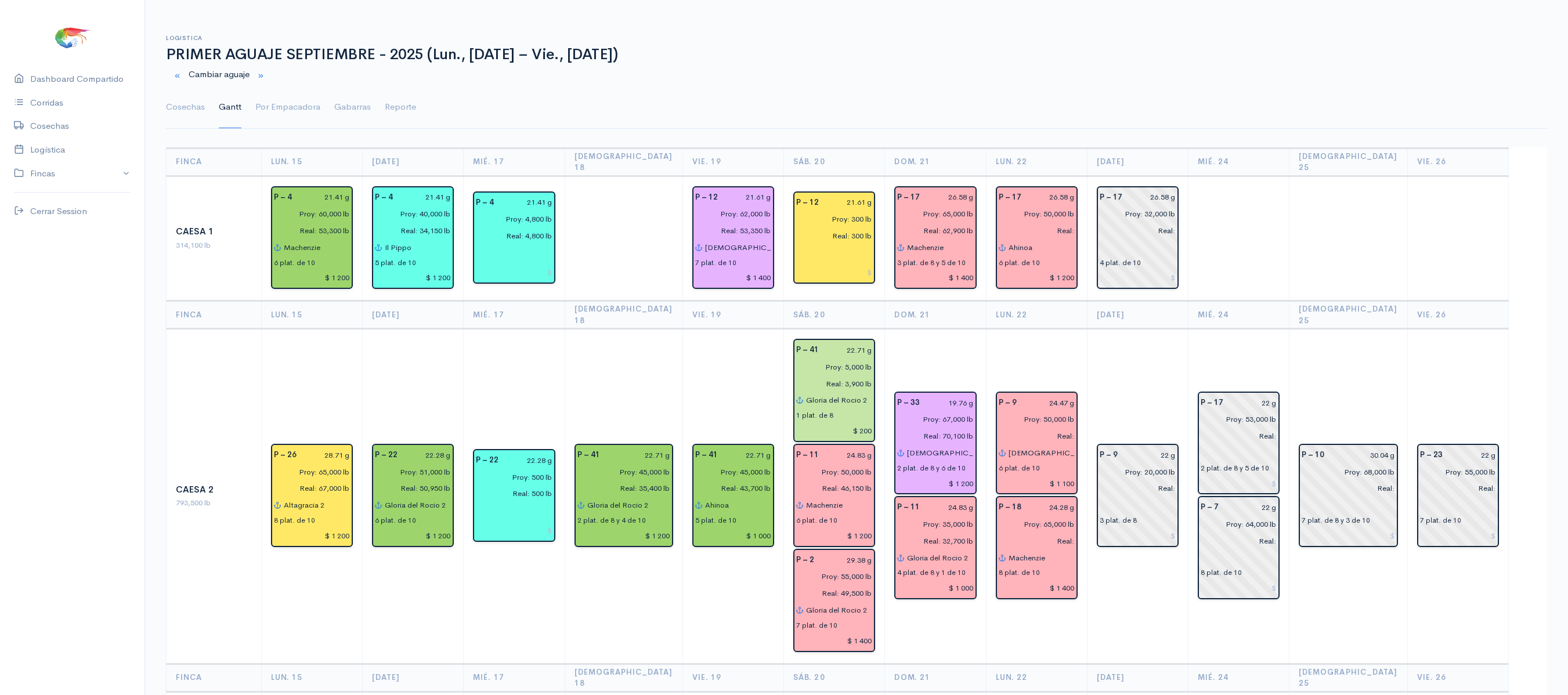
drag, startPoint x: 1485, startPoint y: 338, endPoint x: 1427, endPoint y: 268, distance: 90.9
click at [1427, 268] on td at bounding box center [1458, 239] width 101 height 125
click at [1175, 447] on input "22 g" at bounding box center [1150, 455] width 51 height 17
type input "24.47 g"
drag, startPoint x: 1359, startPoint y: 463, endPoint x: 1099, endPoint y: 543, distance: 272.0
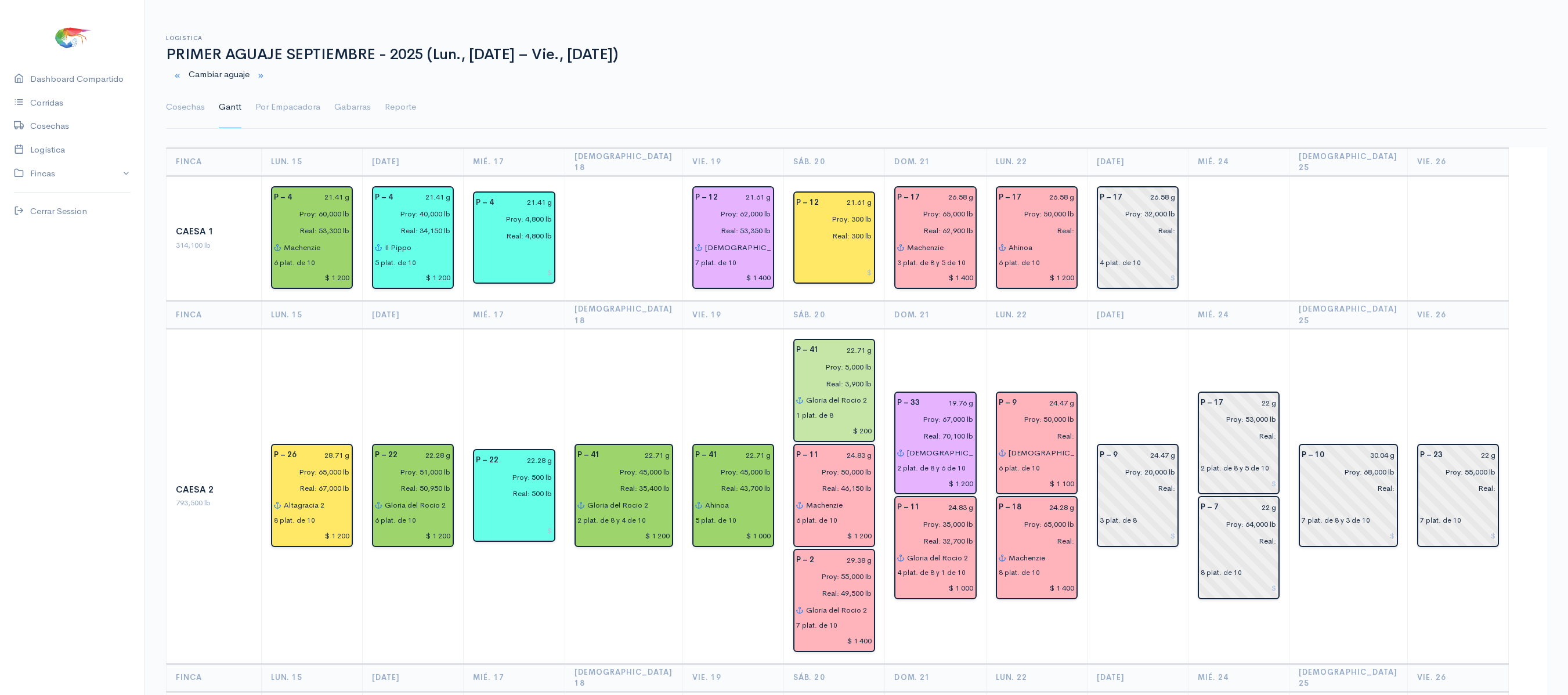
drag, startPoint x: 1099, startPoint y: 543, endPoint x: 1334, endPoint y: 563, distance: 235.8
click at [1334, 563] on td "P – 10 30.04 g Proy: 68,000 lb Real: 7 plat. de 8 y 3 de 10" at bounding box center [1348, 497] width 118 height 335
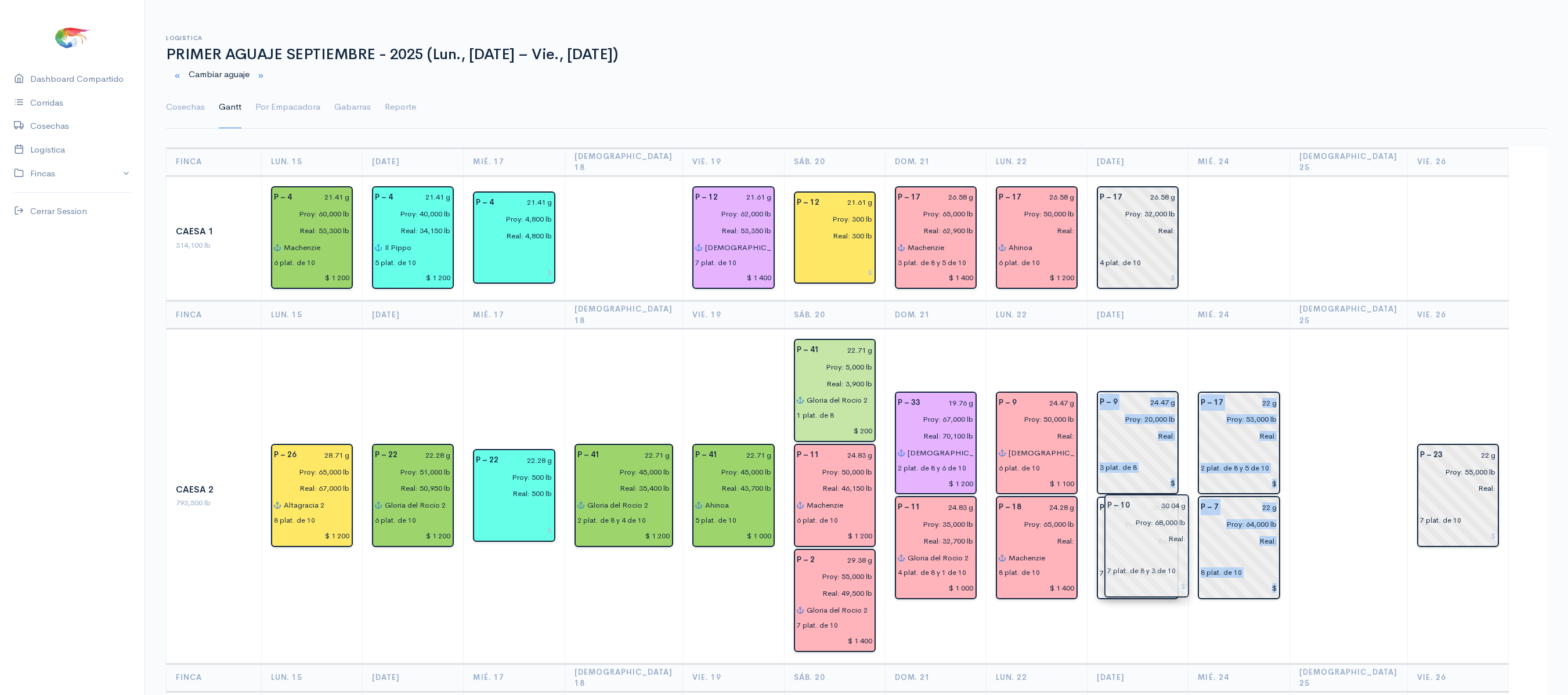
drag, startPoint x: 1359, startPoint y: 472, endPoint x: 1156, endPoint y: 545, distance: 215.7
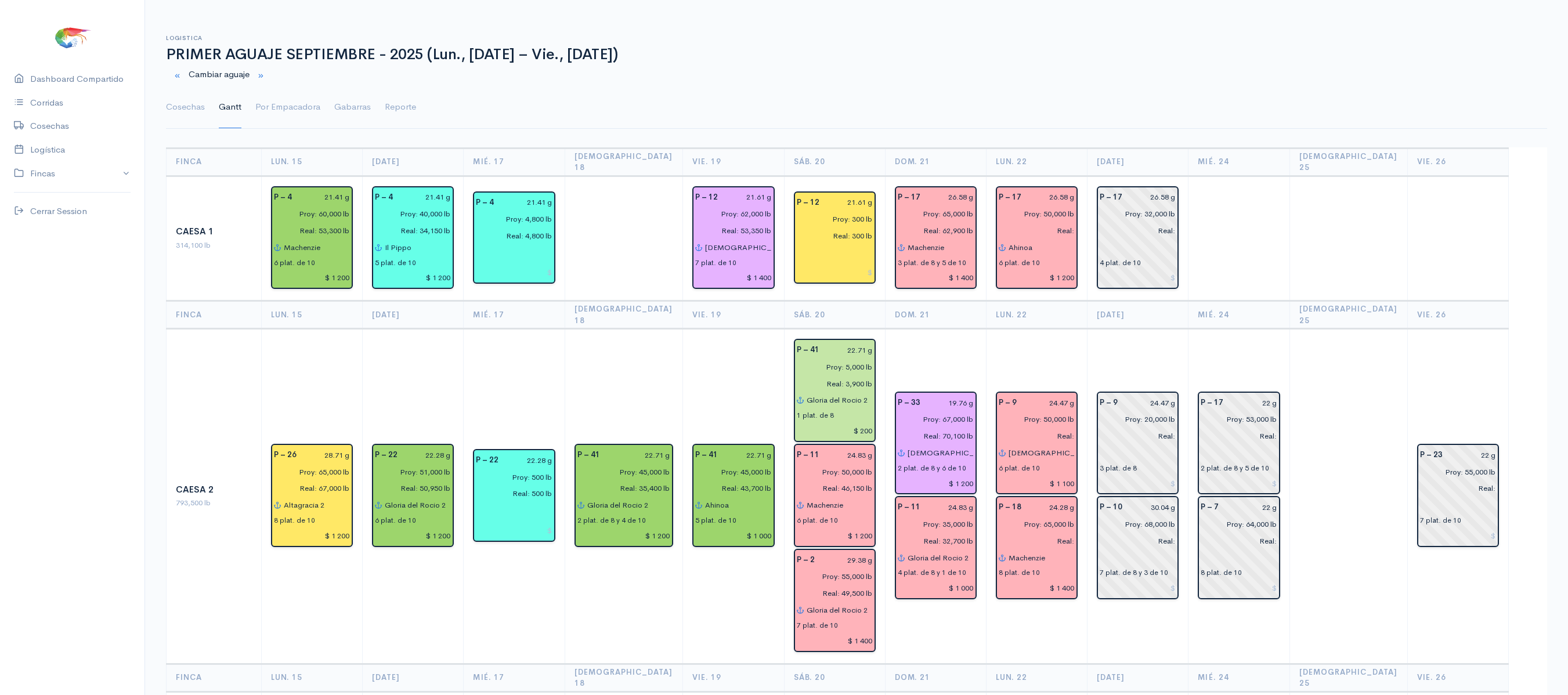
click at [1461, 348] on td "P – 23 22 g Proy: 55,000 lb Real: 7 plat. de 10" at bounding box center [1458, 497] width 101 height 335
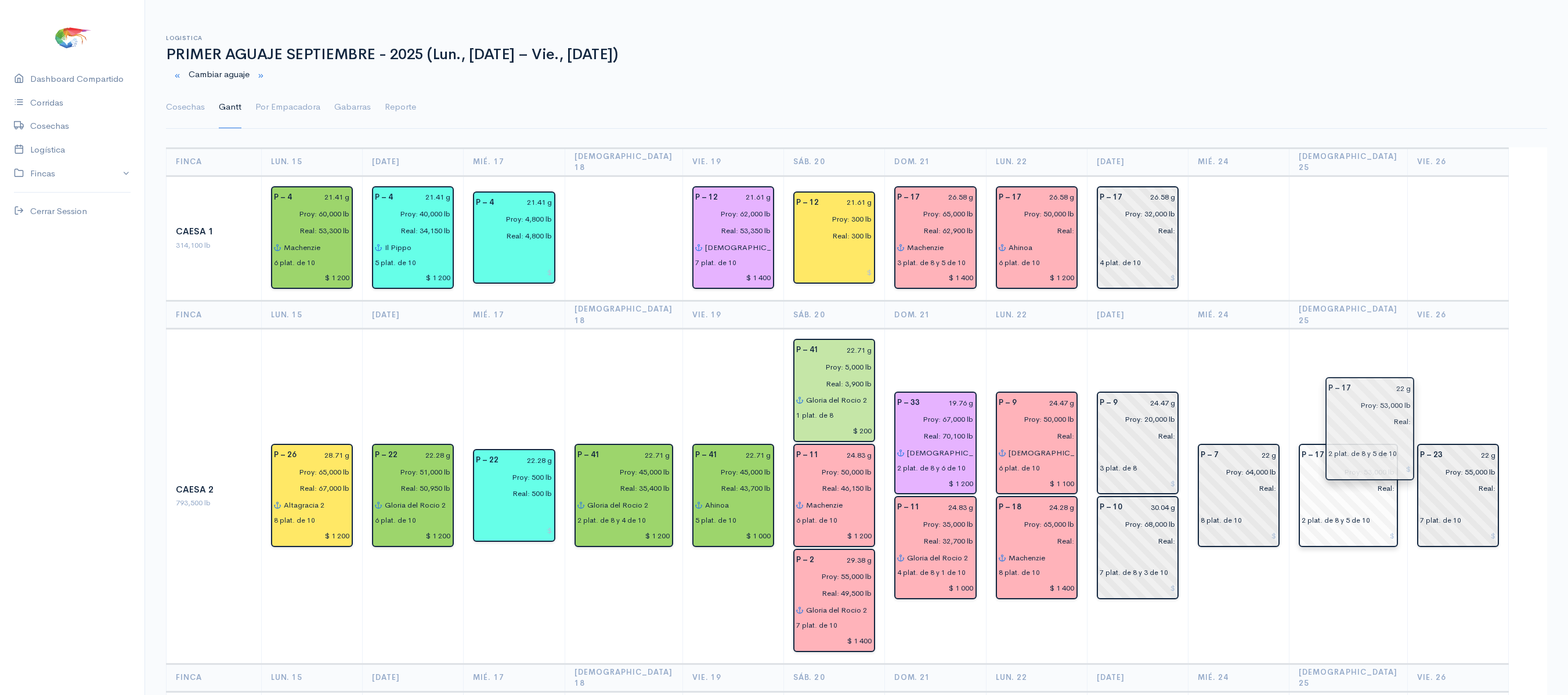
drag, startPoint x: 1299, startPoint y: 412, endPoint x: 1385, endPoint y: 421, distance: 86.5
click at [1375, 329] on td "P – 17 22 g Proy: 53,000 lb Real: 2 plat. de 8 y 5 de 10" at bounding box center [1348, 497] width 118 height 335
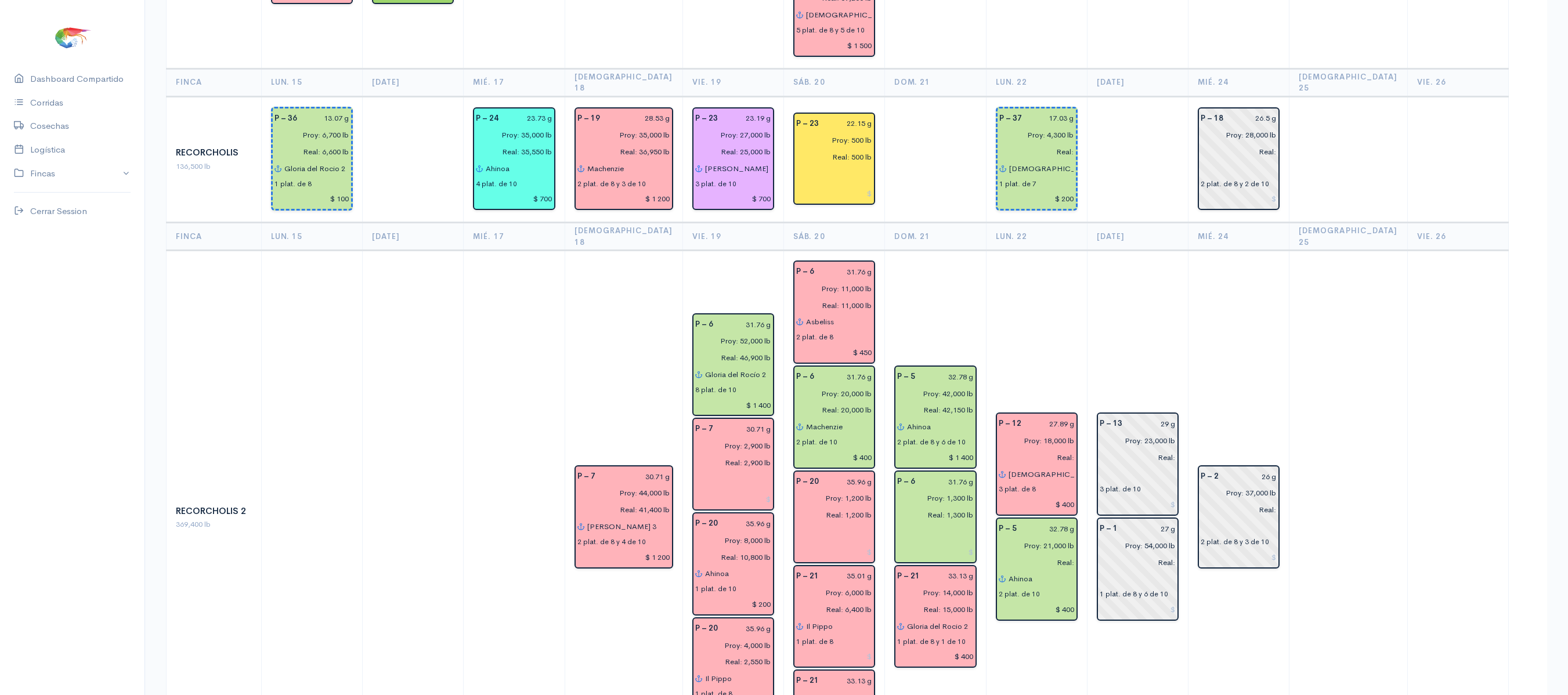
scroll to position [1482, 0]
click at [1174, 414] on input "29 g" at bounding box center [1152, 423] width 46 height 17
type input "29.40 g"
click at [1174, 519] on input "27 g" at bounding box center [1150, 528] width 51 height 17
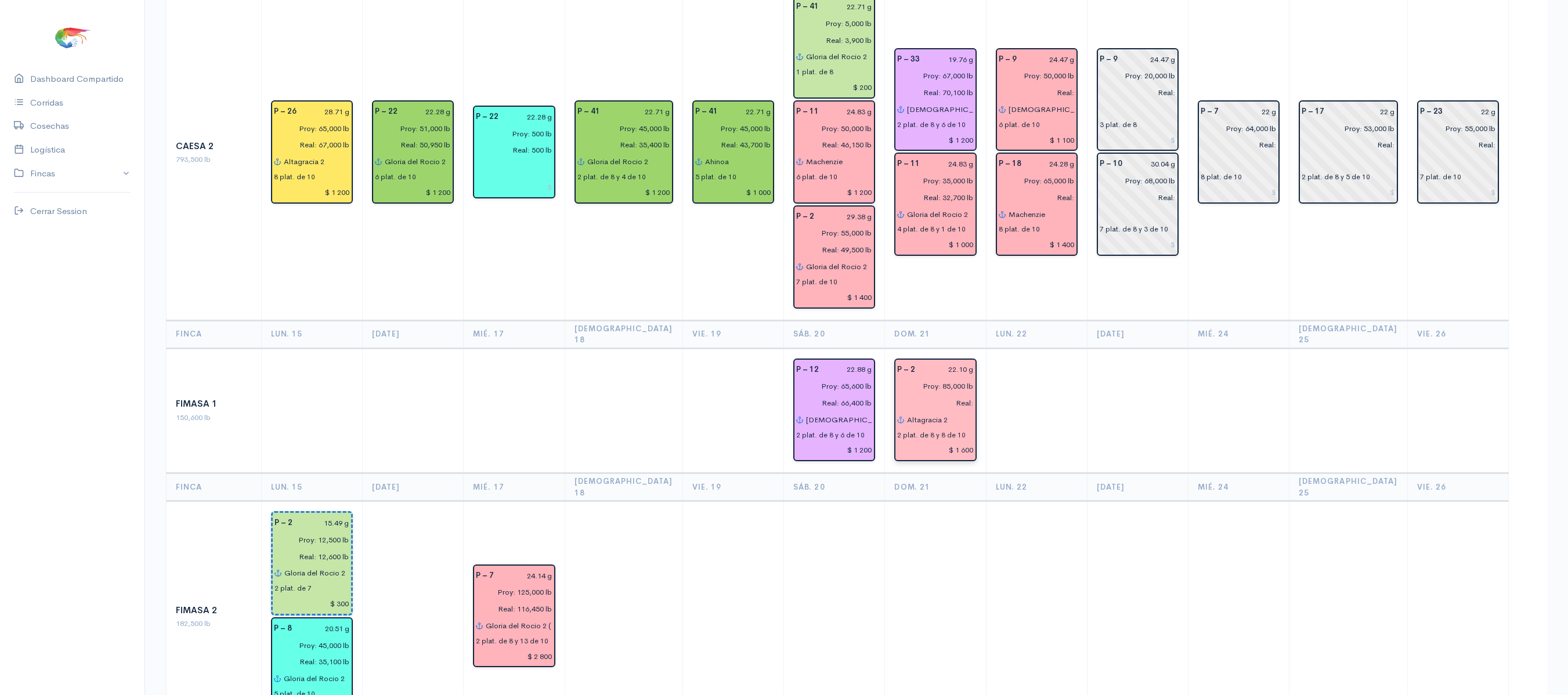
scroll to position [0, 0]
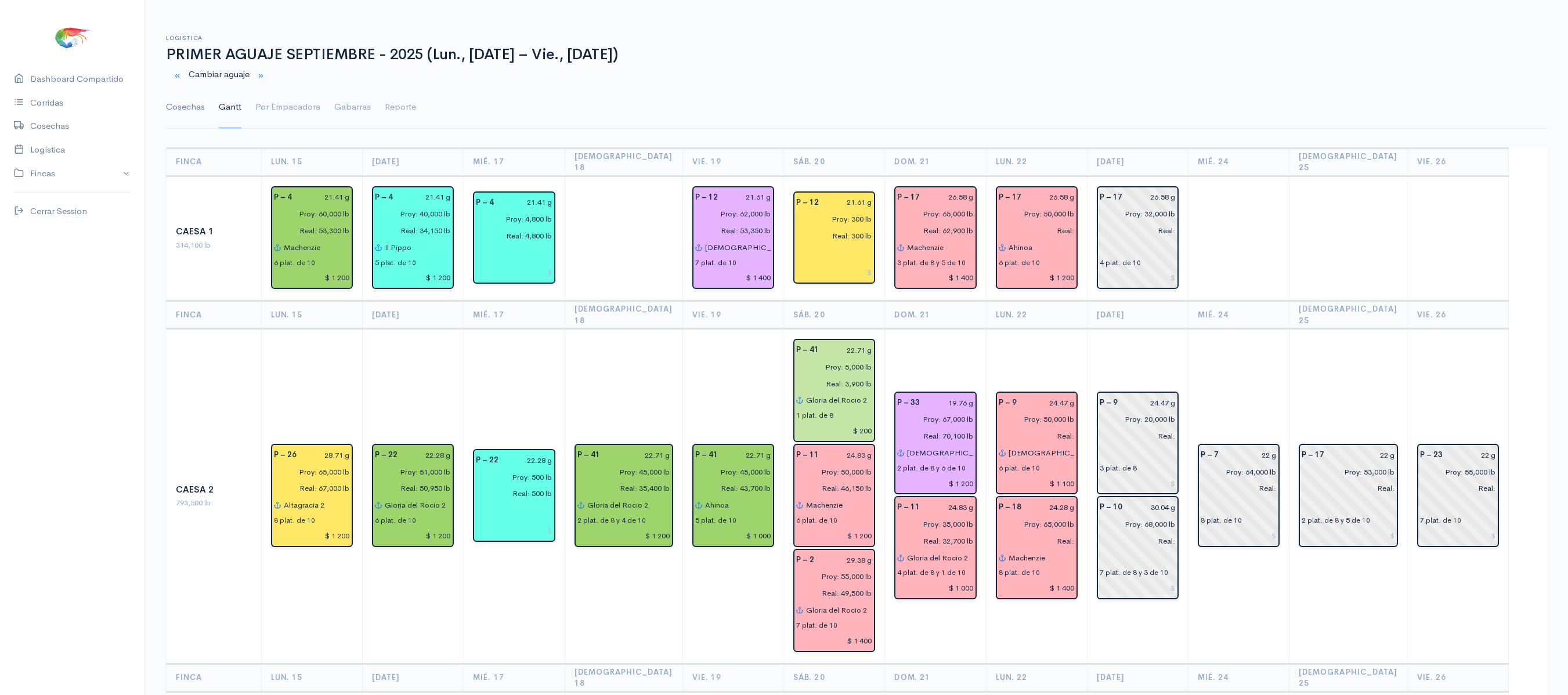
type input "26.96 g"
click at [167, 110] on link "Cosechas" at bounding box center [186, 107] width 39 height 42
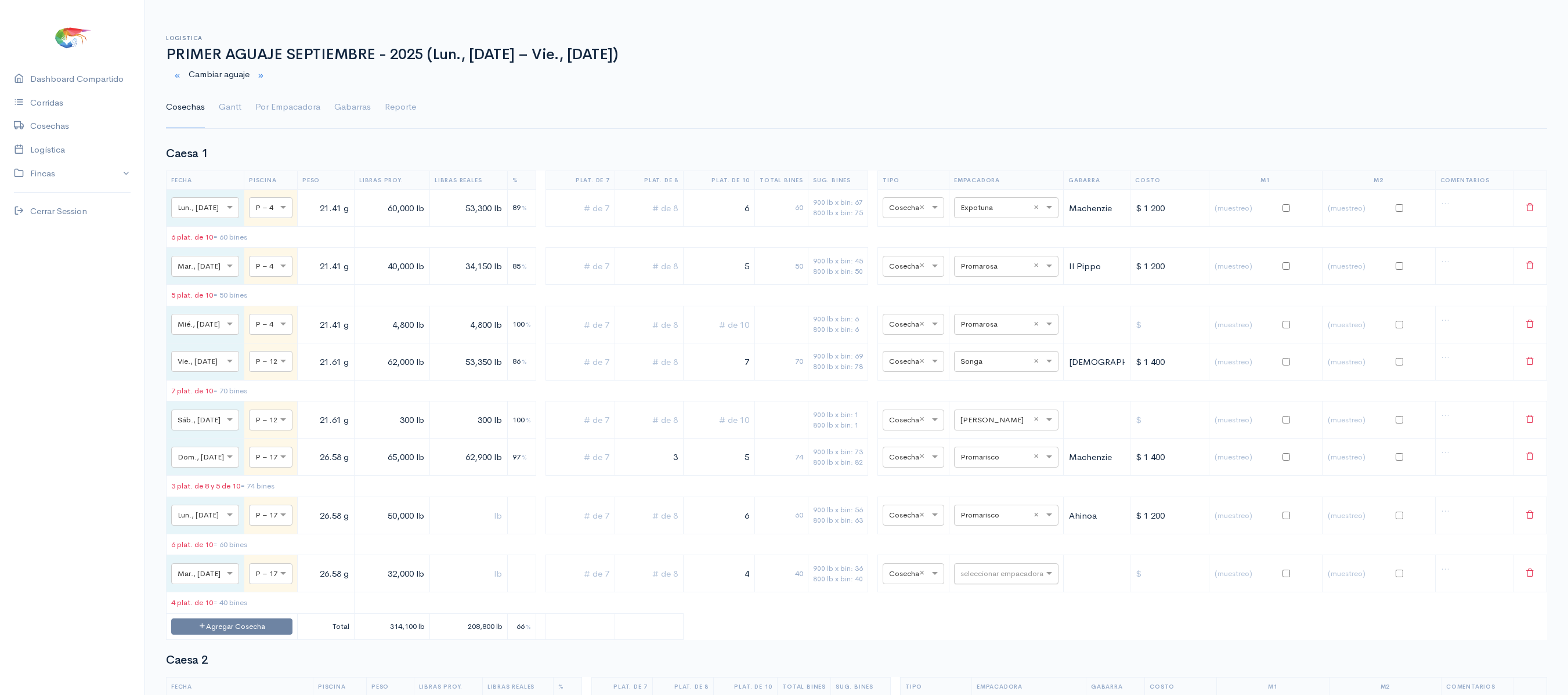
click at [1004, 584] on div "seleccionar empacadora" at bounding box center [1006, 574] width 105 height 21
type input "pro"
click at [1007, 344] on div "Promarisco" at bounding box center [1017, 333] width 105 height 23
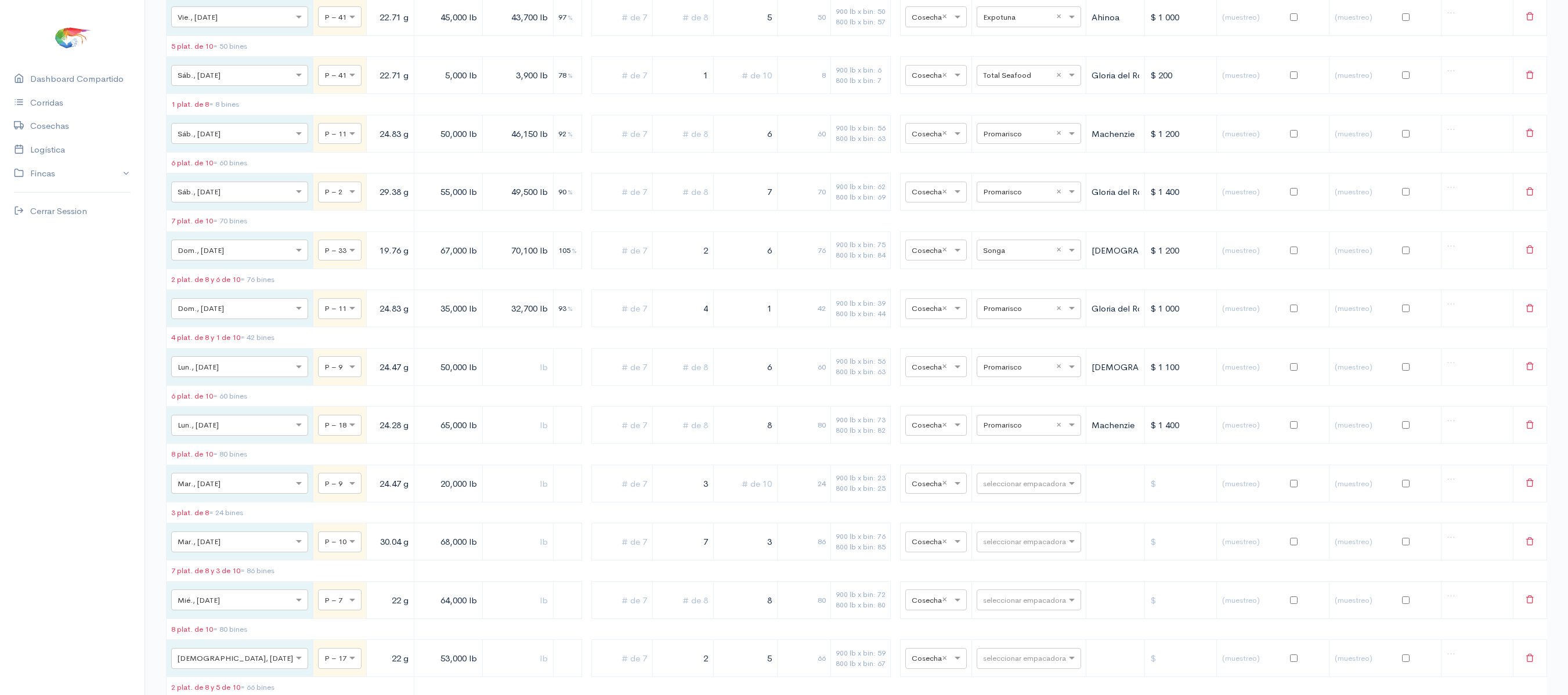
scroll to position [911, 0]
click at [1010, 488] on input "text" at bounding box center [1018, 481] width 71 height 13
type input "pro"
click at [1002, 556] on span "Promarisco" at bounding box center [992, 555] width 44 height 11
click at [983, 547] on input "text" at bounding box center [1018, 540] width 71 height 13
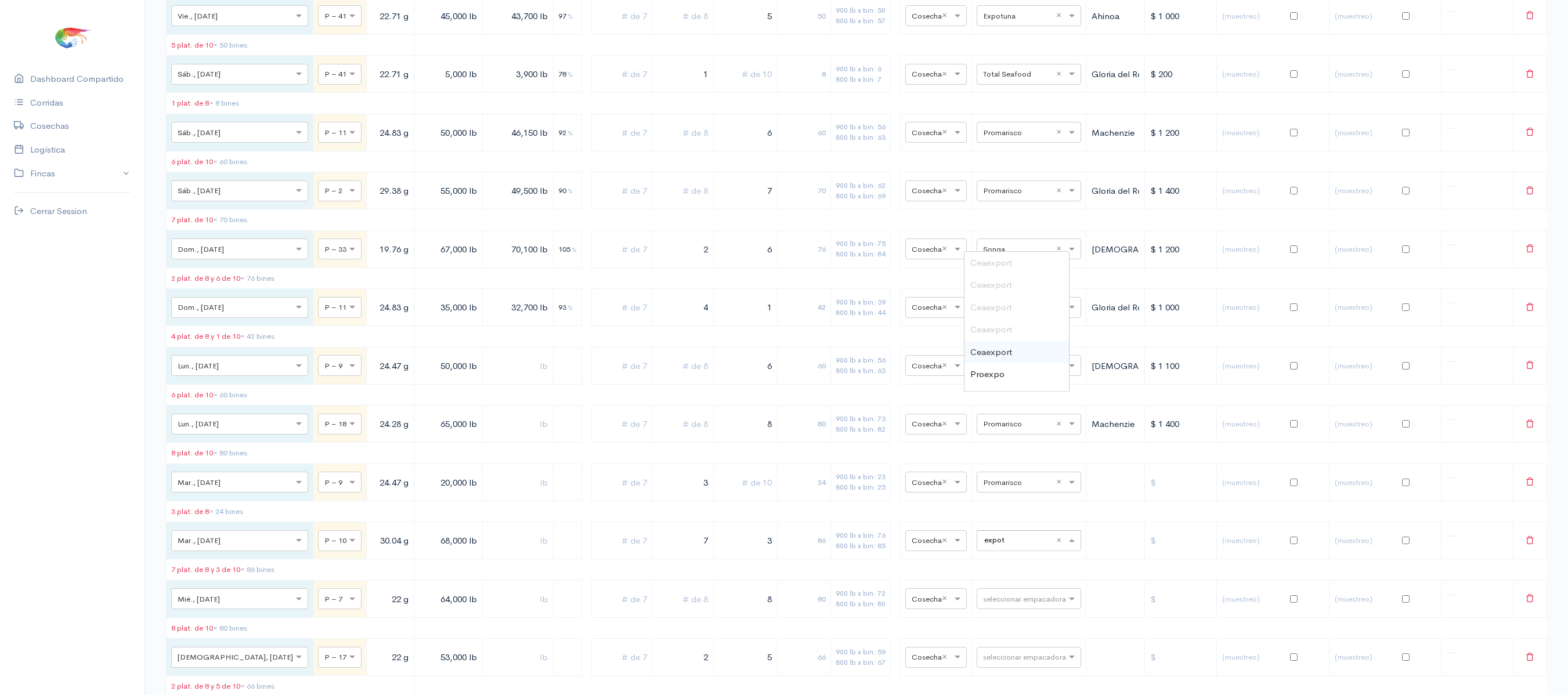
type input "expotu"
click at [997, 385] on span "Expotuna" at bounding box center [989, 379] width 38 height 11
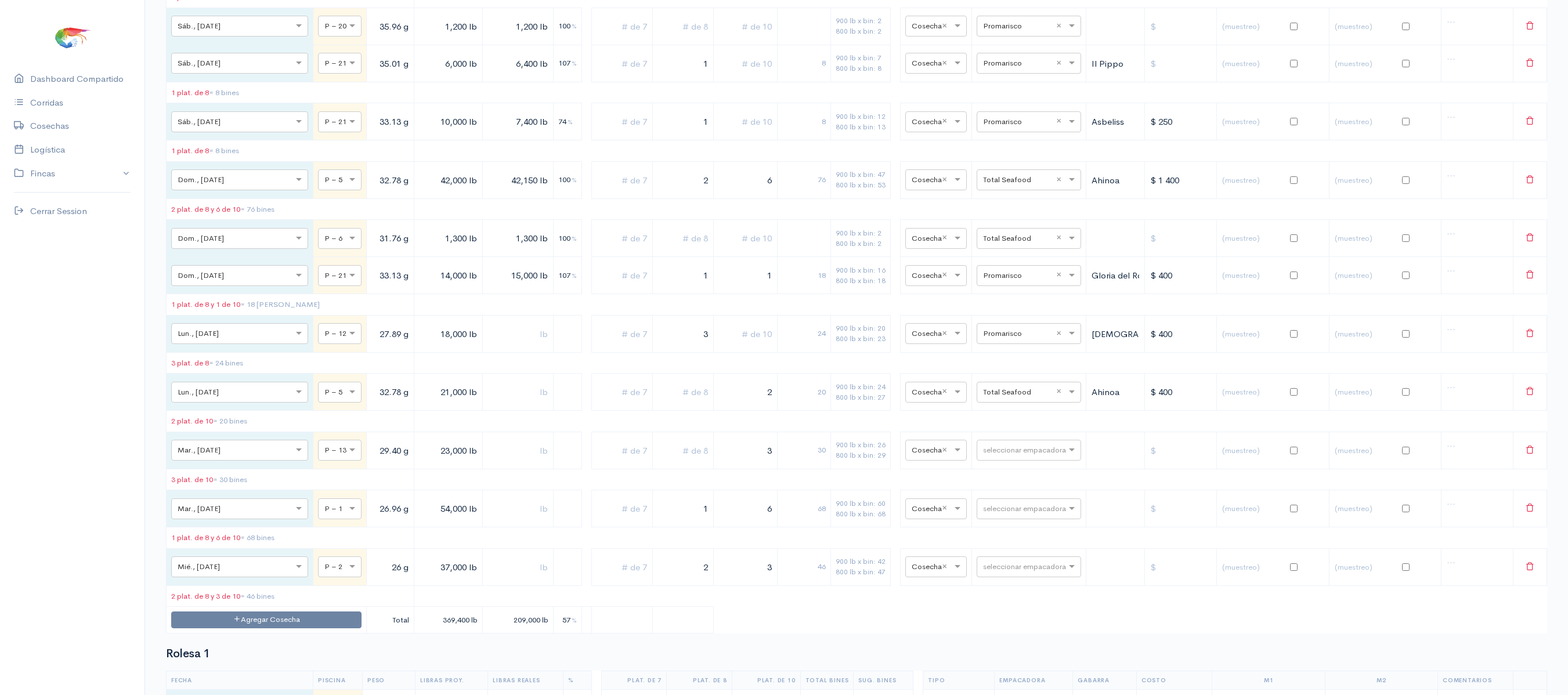
scroll to position [3950, 0]
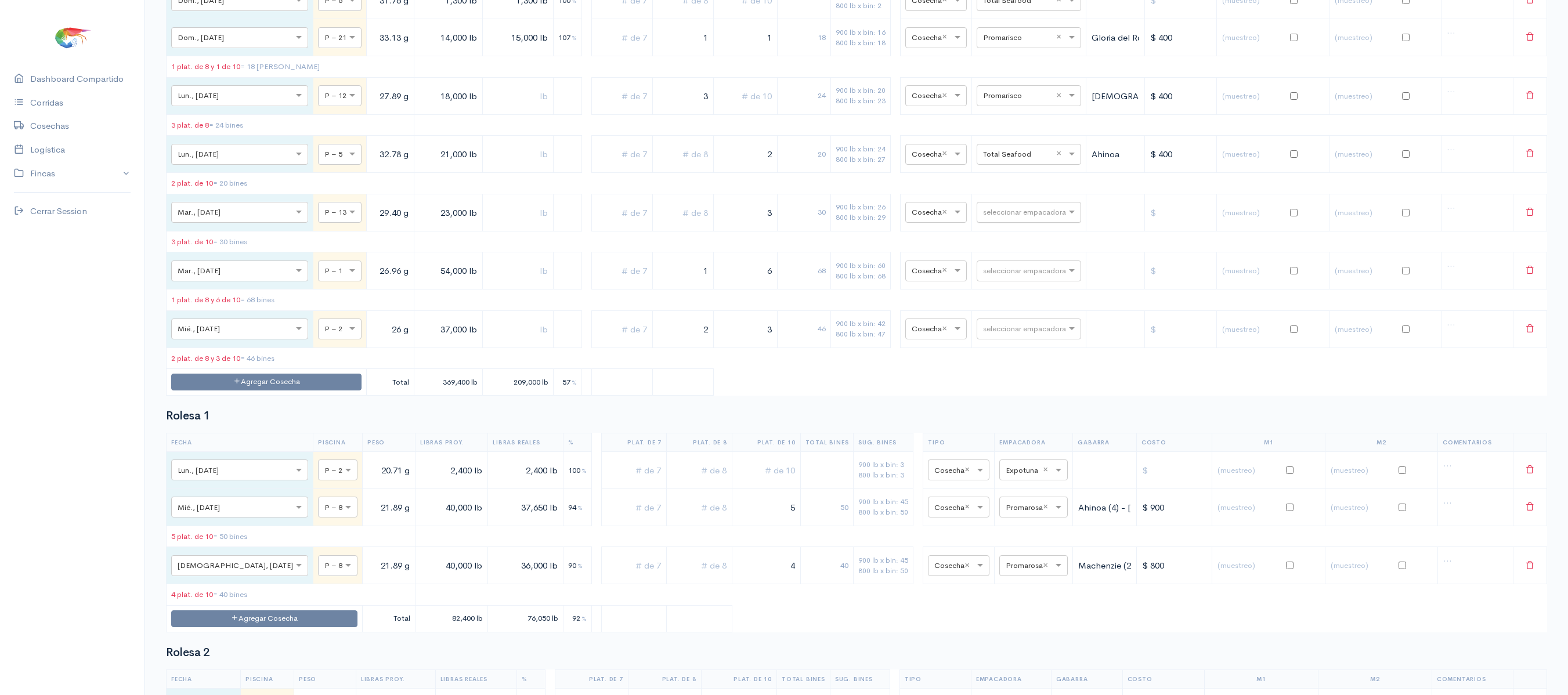
click at [991, 218] on input "text" at bounding box center [1018, 211] width 71 height 13
type input "t"
click at [1001, 504] on span "Total Seafood" at bounding box center [998, 506] width 55 height 11
click at [1013, 277] on input "text" at bounding box center [1018, 270] width 71 height 13
type input "pro"
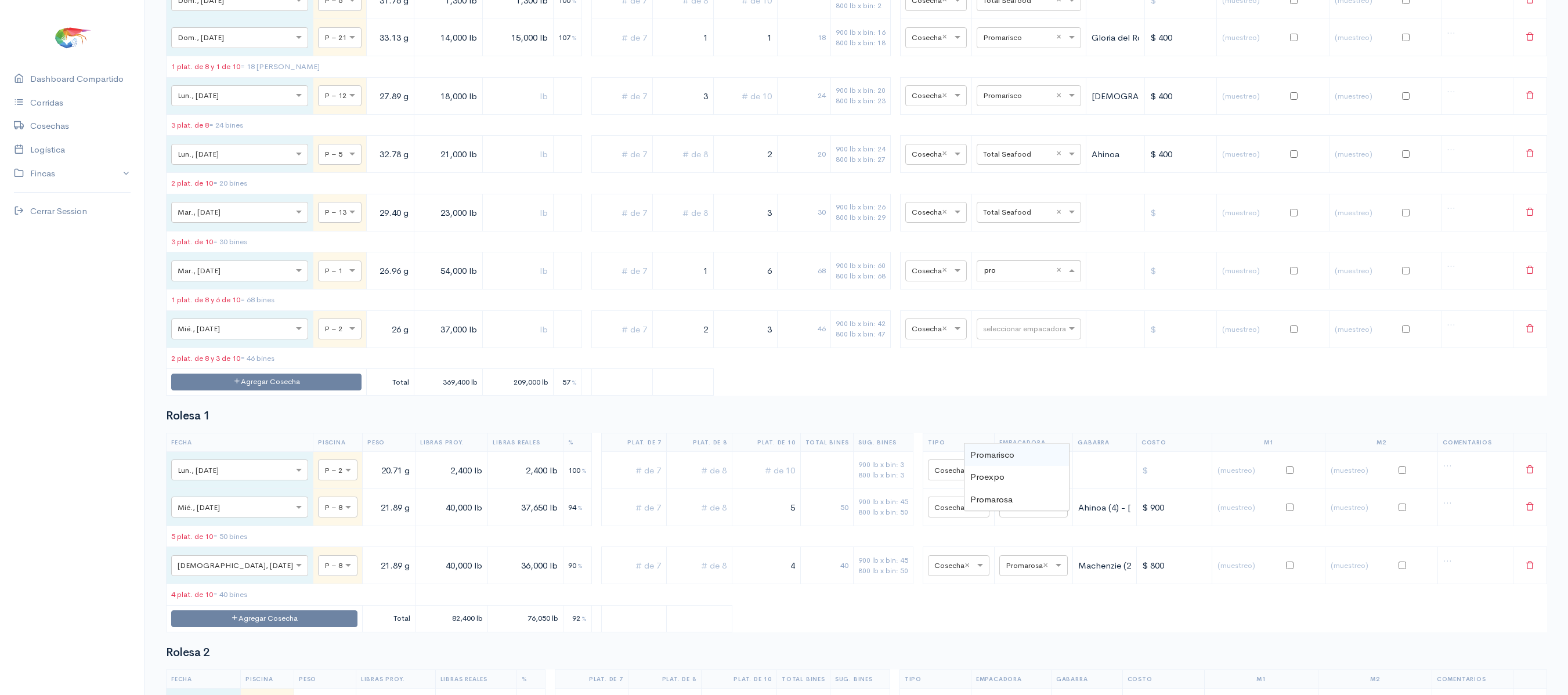
click at [1006, 450] on span "Promarisco" at bounding box center [992, 455] width 44 height 11
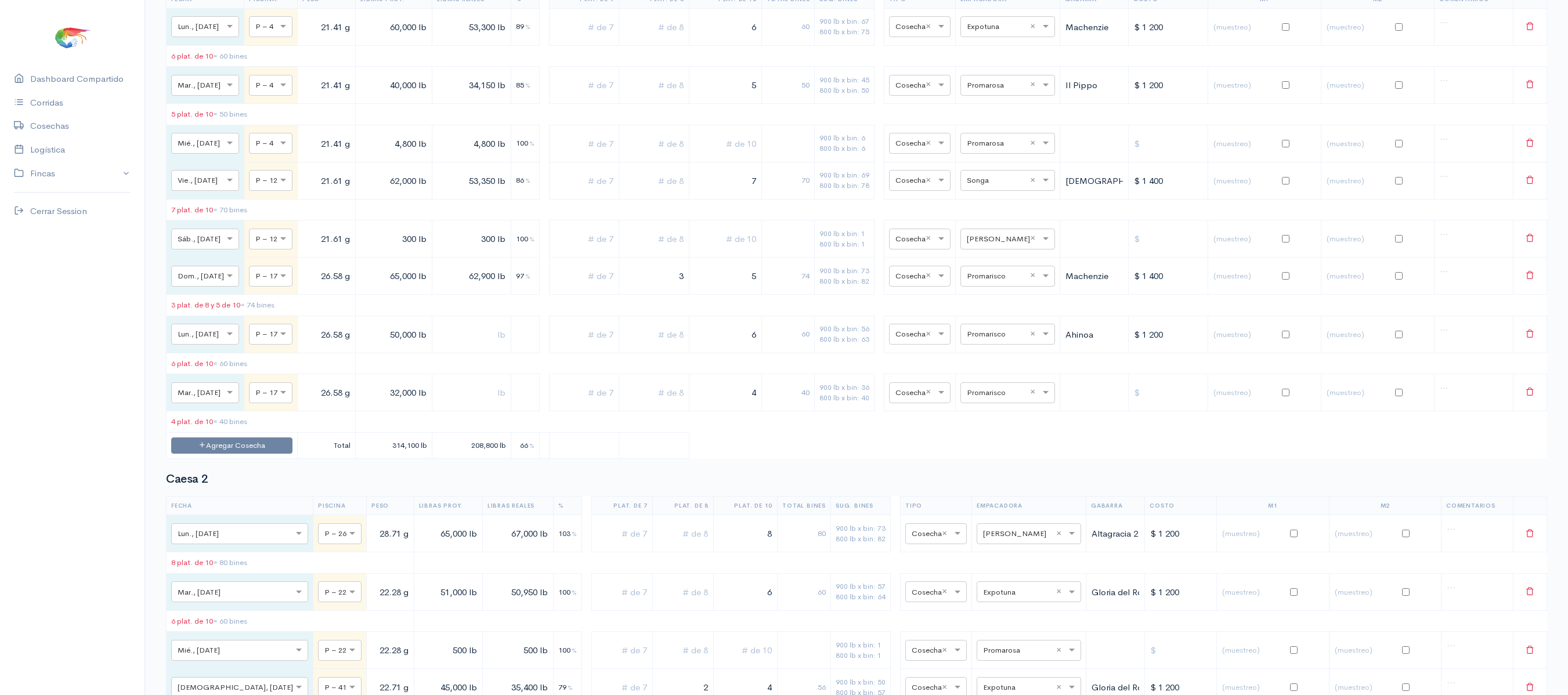
scroll to position [0, 0]
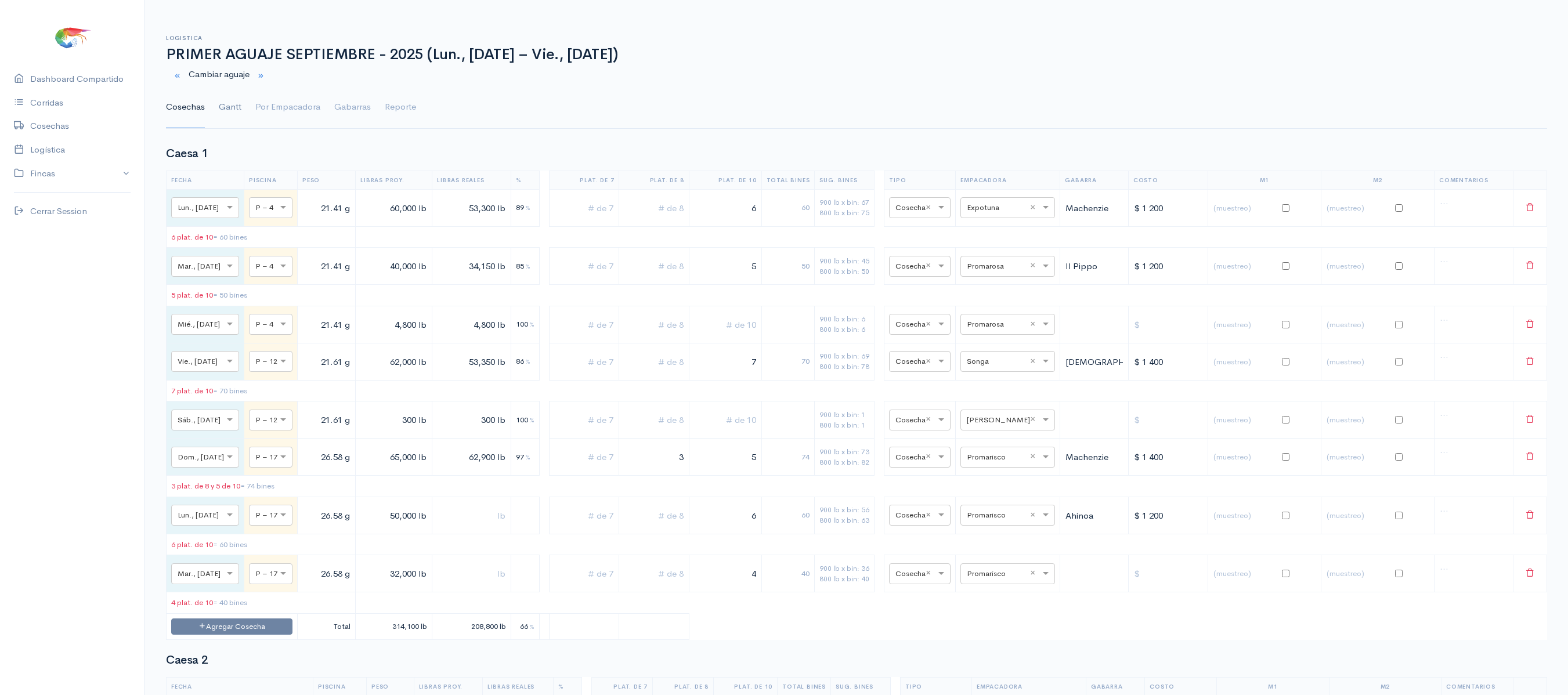
click at [224, 105] on link "Gantt" at bounding box center [229, 107] width 23 height 42
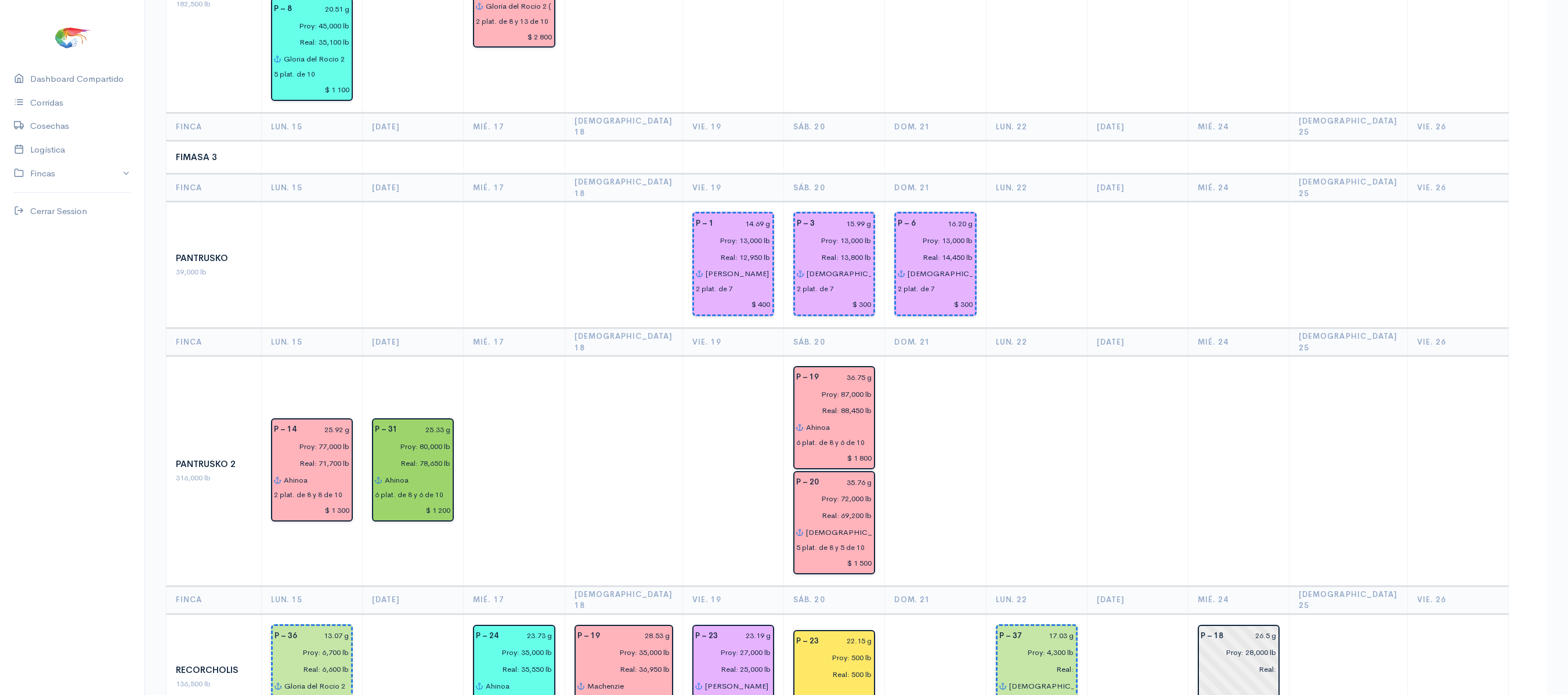
scroll to position [1445, 0]
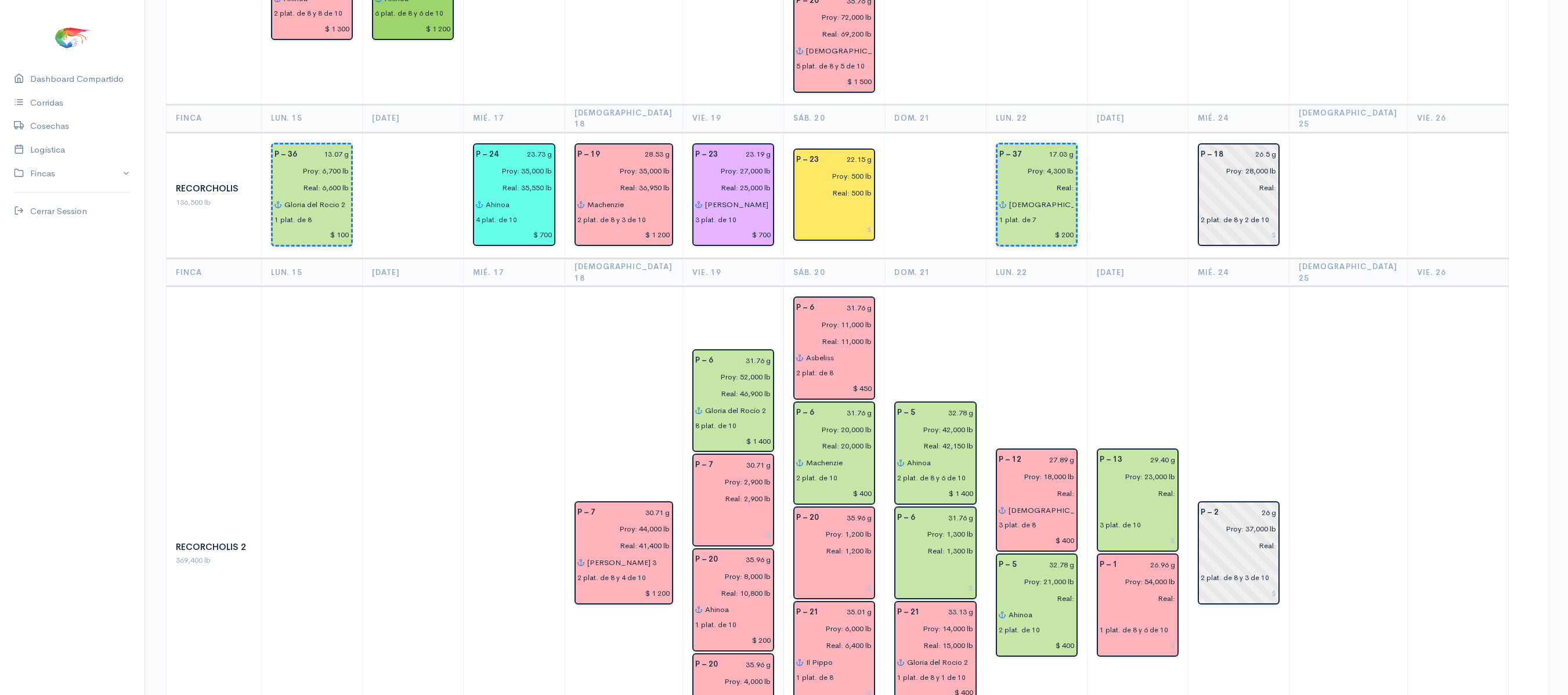
click at [1152, 287] on td "P – 13 29.40 g Proy: 23,000 lb Real: 3 plat. de 10 P – 1 26.96 g Proy: 54,000 l…" at bounding box center [1138, 554] width 101 height 534
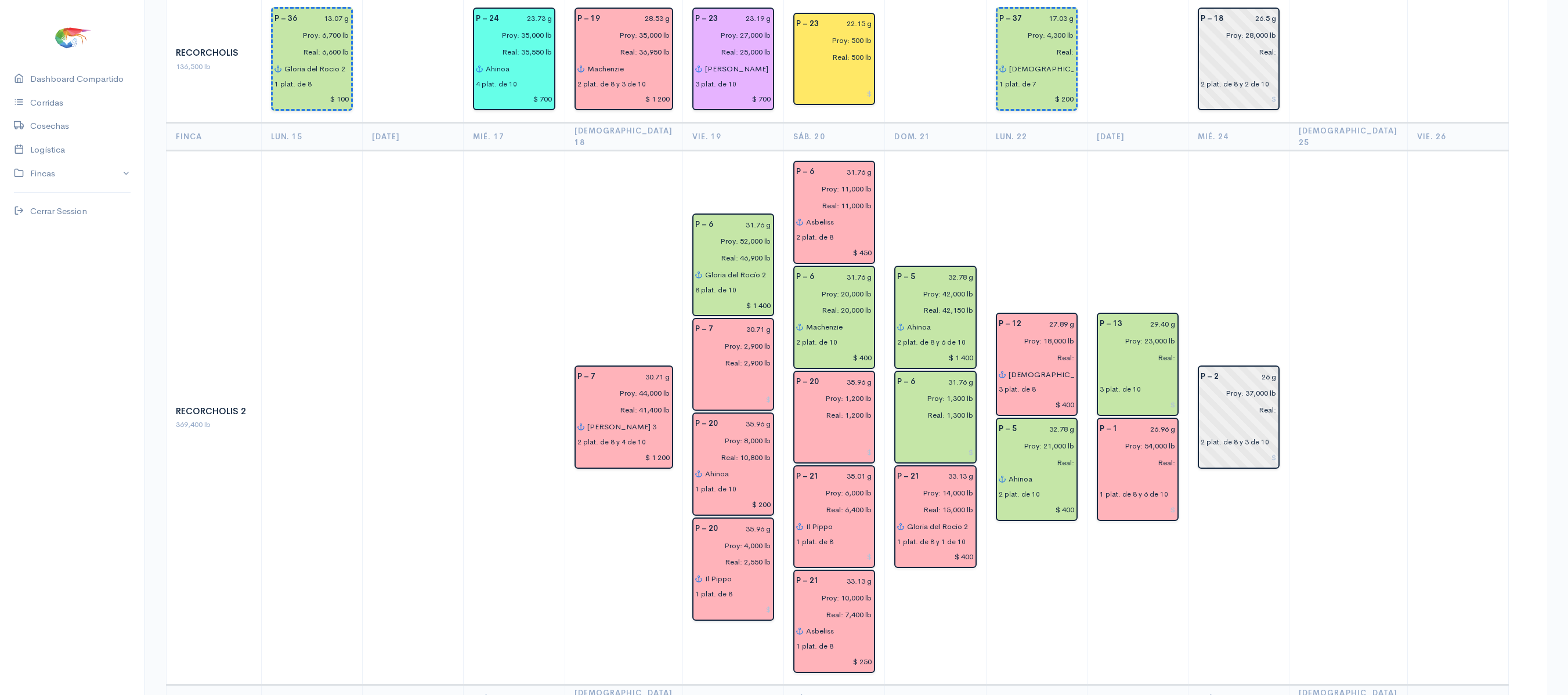
scroll to position [1582, 0]
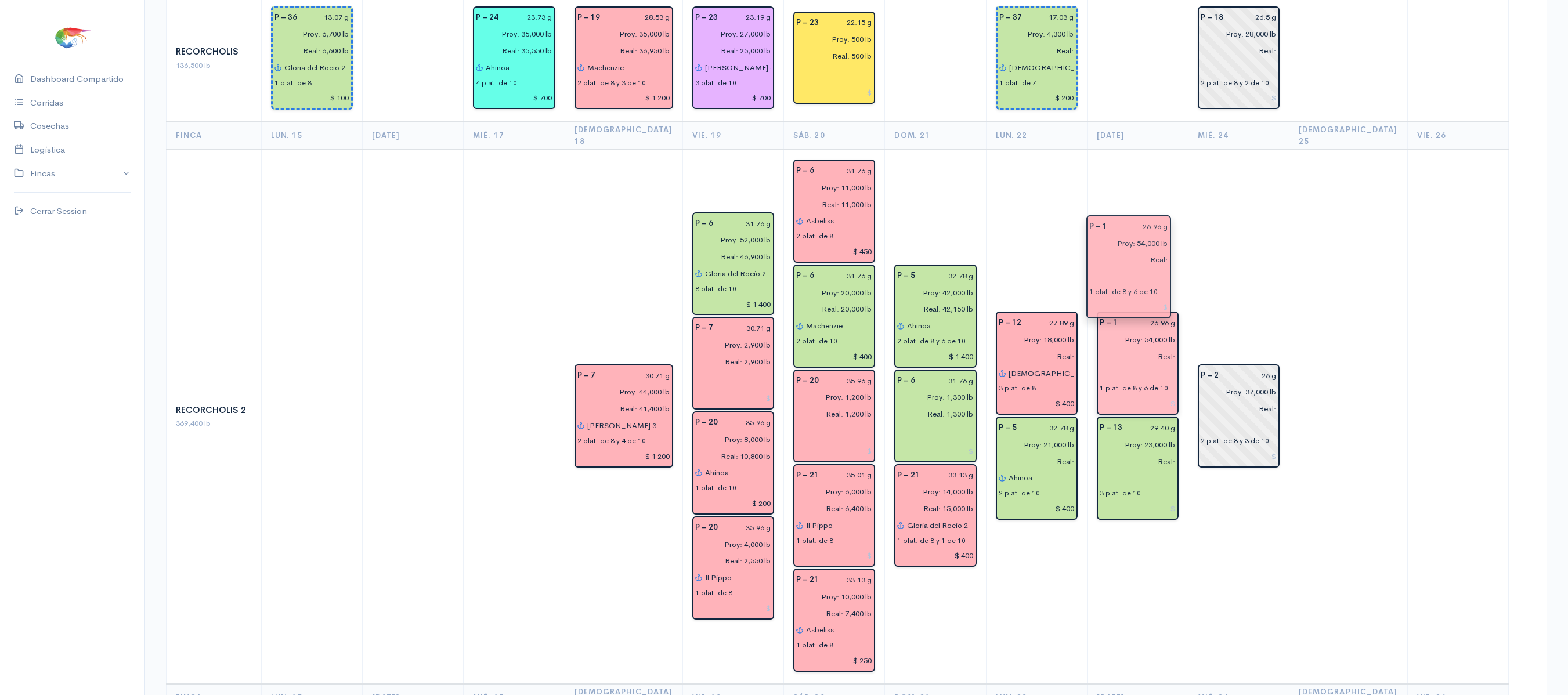
drag, startPoint x: 1162, startPoint y: 326, endPoint x: 1149, endPoint y: 246, distance: 81.0
click at [1211, 186] on td "P – 2 26 g Proy: 37,000 lb Real: 2 plat. de 8 y 3 de 10" at bounding box center [1239, 417] width 101 height 534
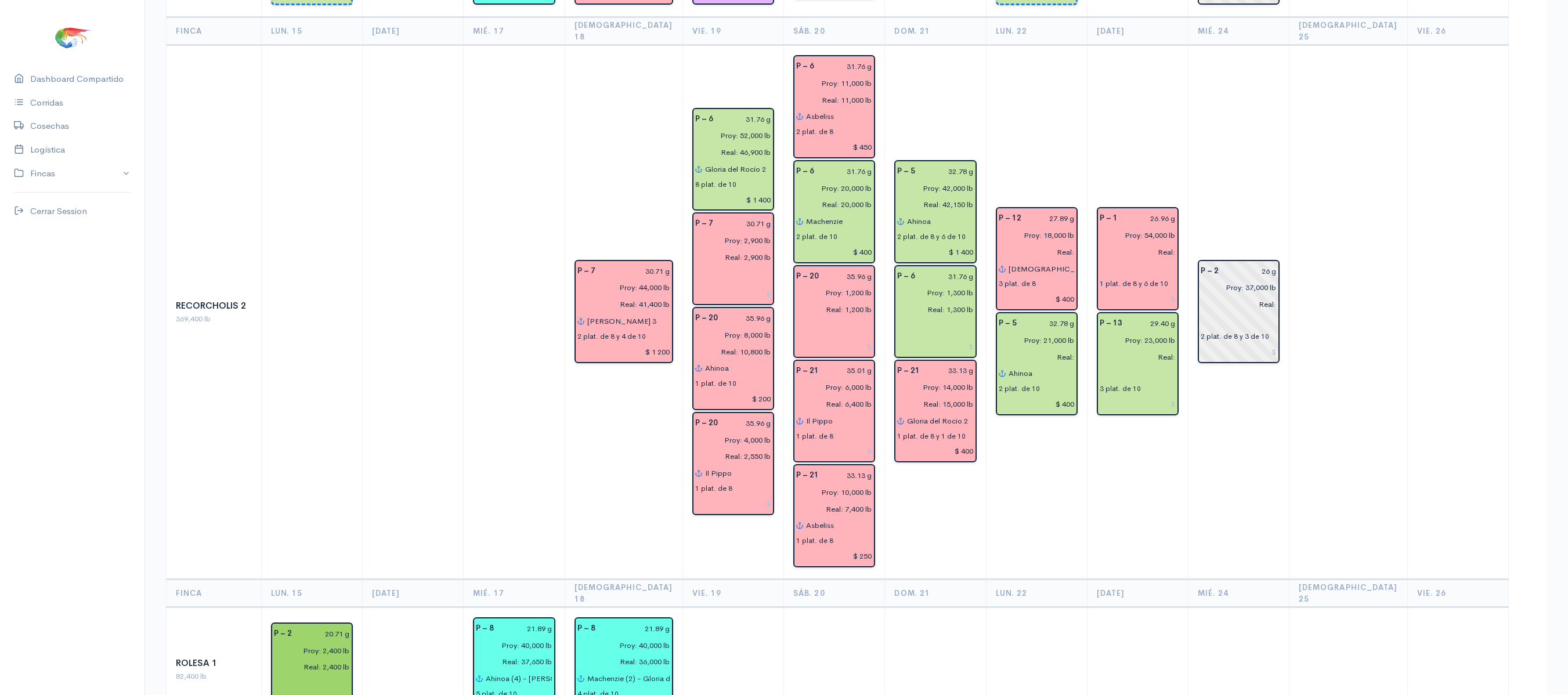
scroll to position [1636, 0]
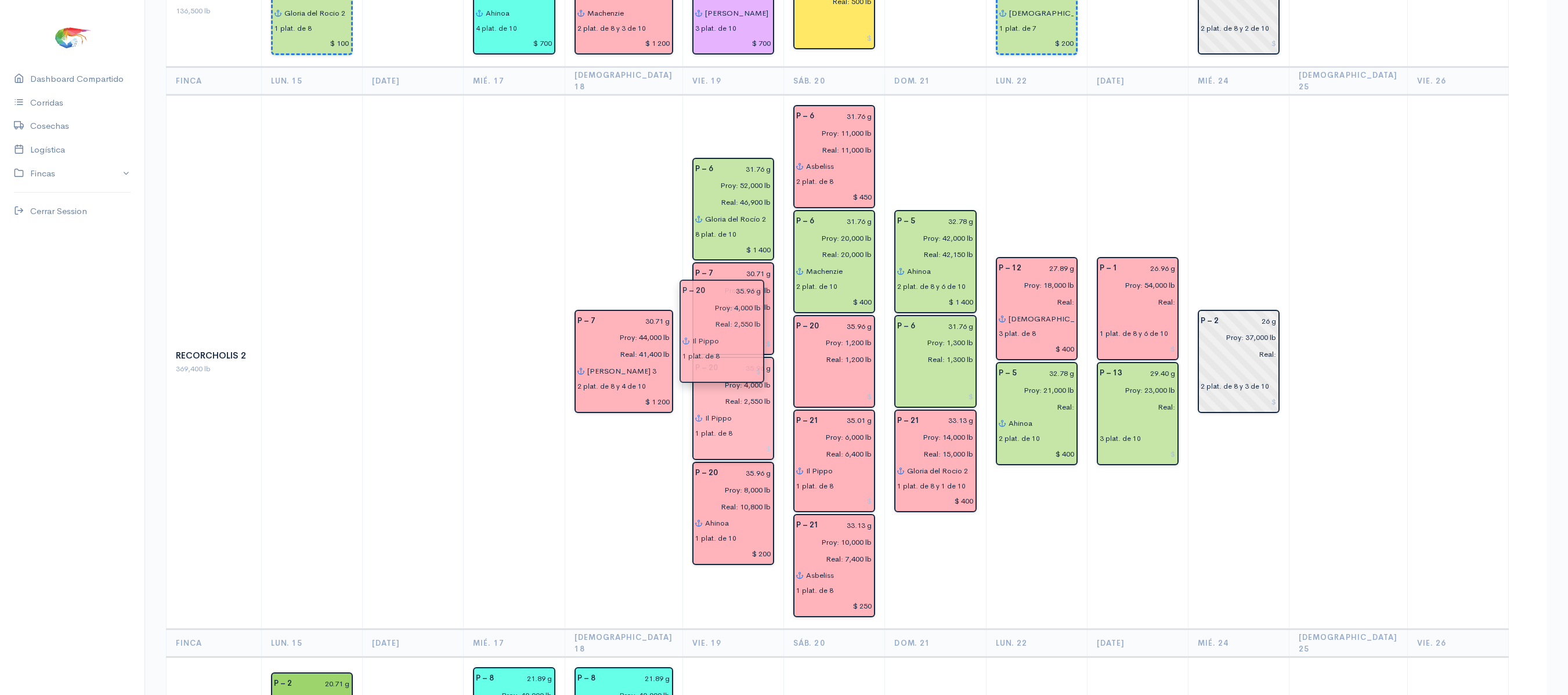
drag, startPoint x: 724, startPoint y: 400, endPoint x: 729, endPoint y: 319, distance: 81.2
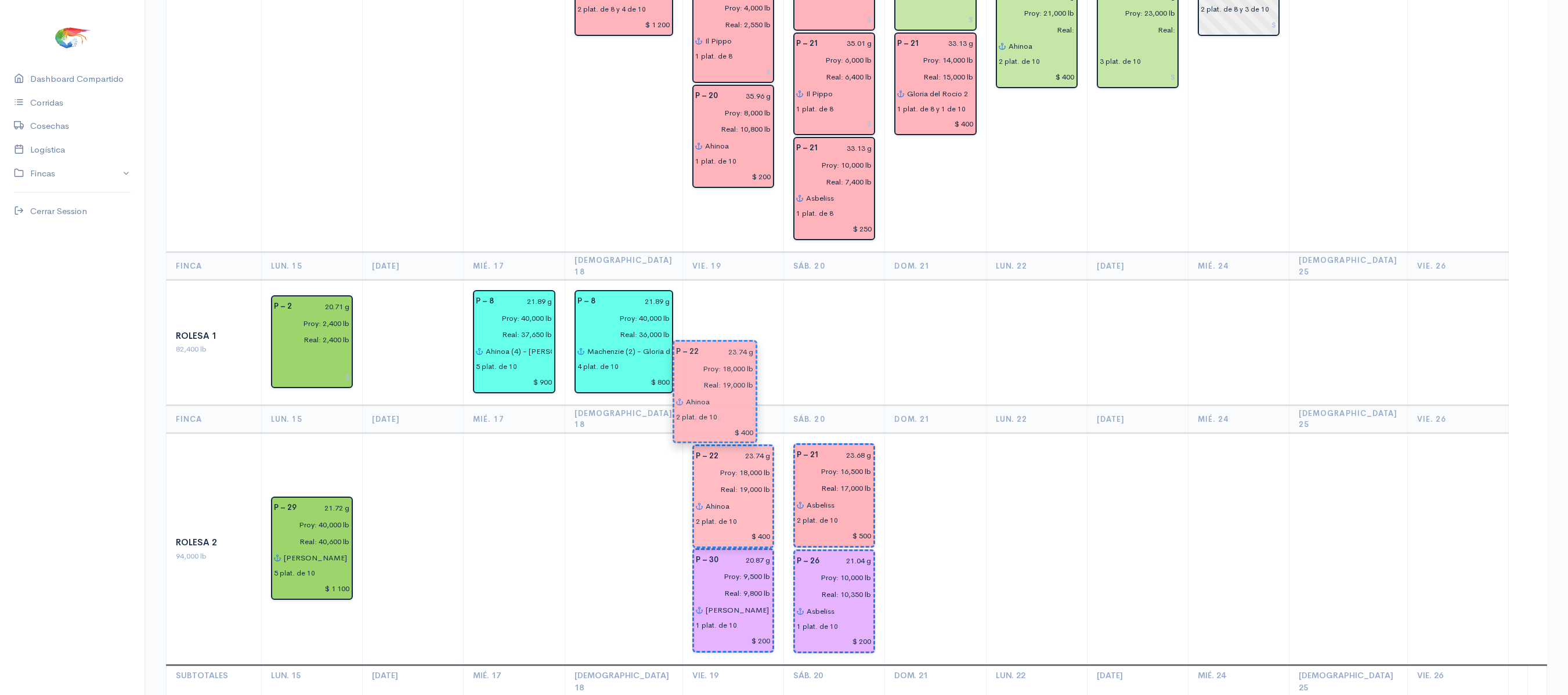
drag, startPoint x: 717, startPoint y: 461, endPoint x: 710, endPoint y: 391, distance: 70.3
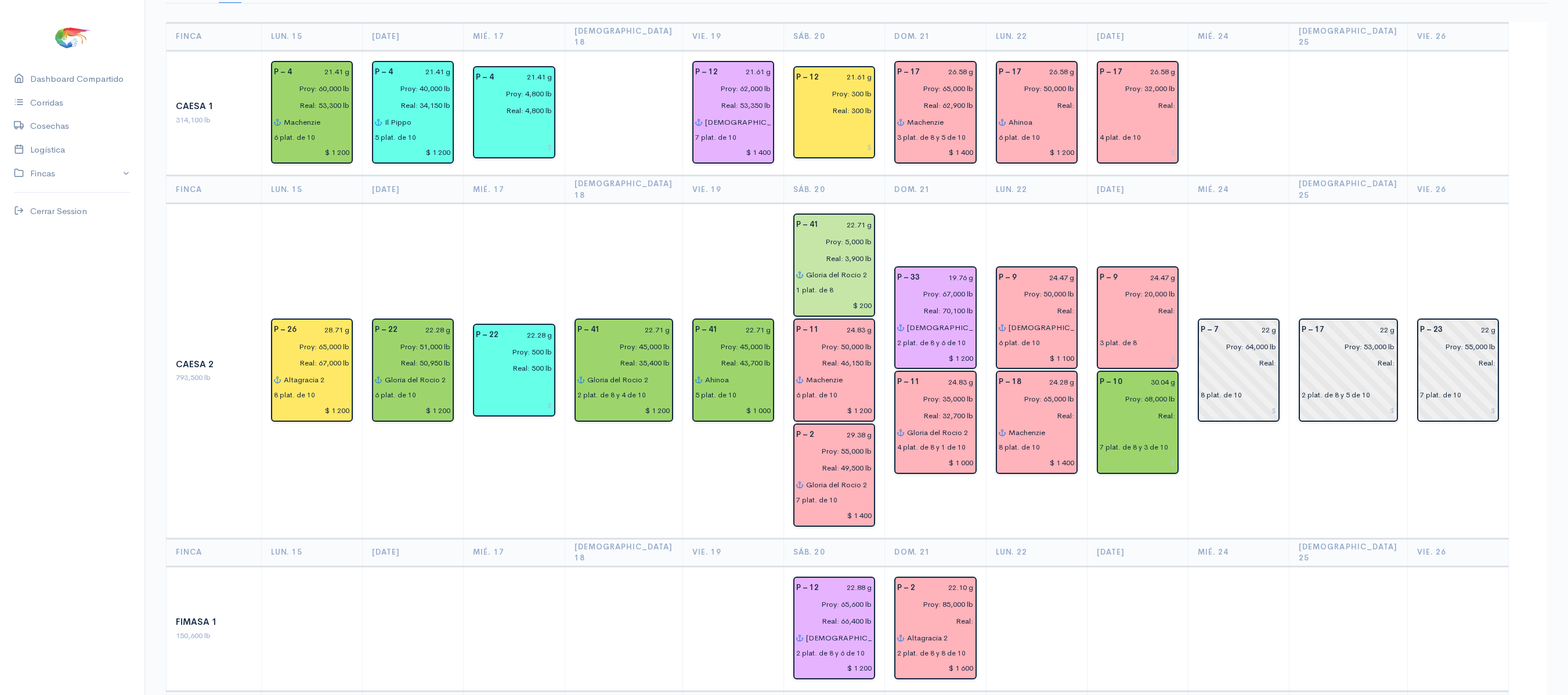
scroll to position [127, 0]
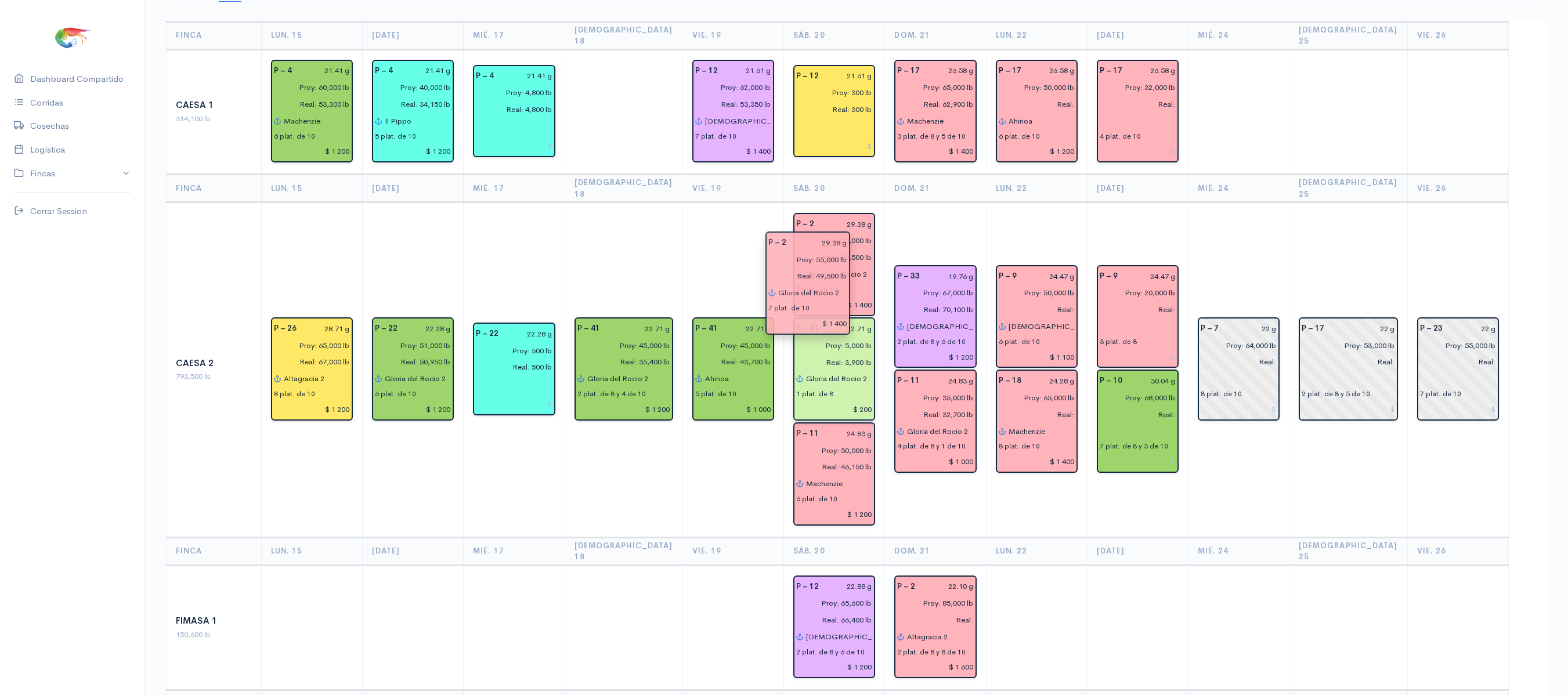
drag, startPoint x: 845, startPoint y: 454, endPoint x: 827, endPoint y: 287, distance: 168.0
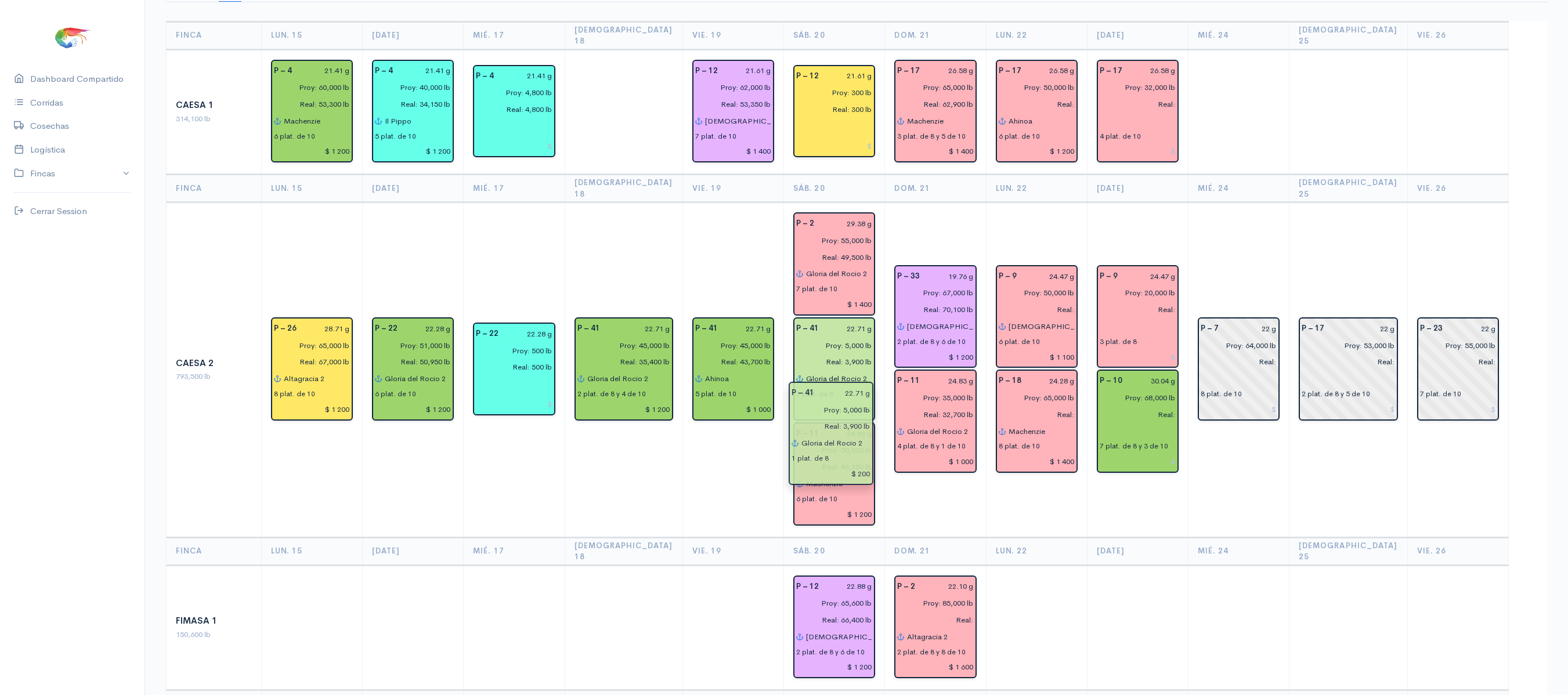
drag, startPoint x: 818, startPoint y: 311, endPoint x: 823, endPoint y: 398, distance: 87.1
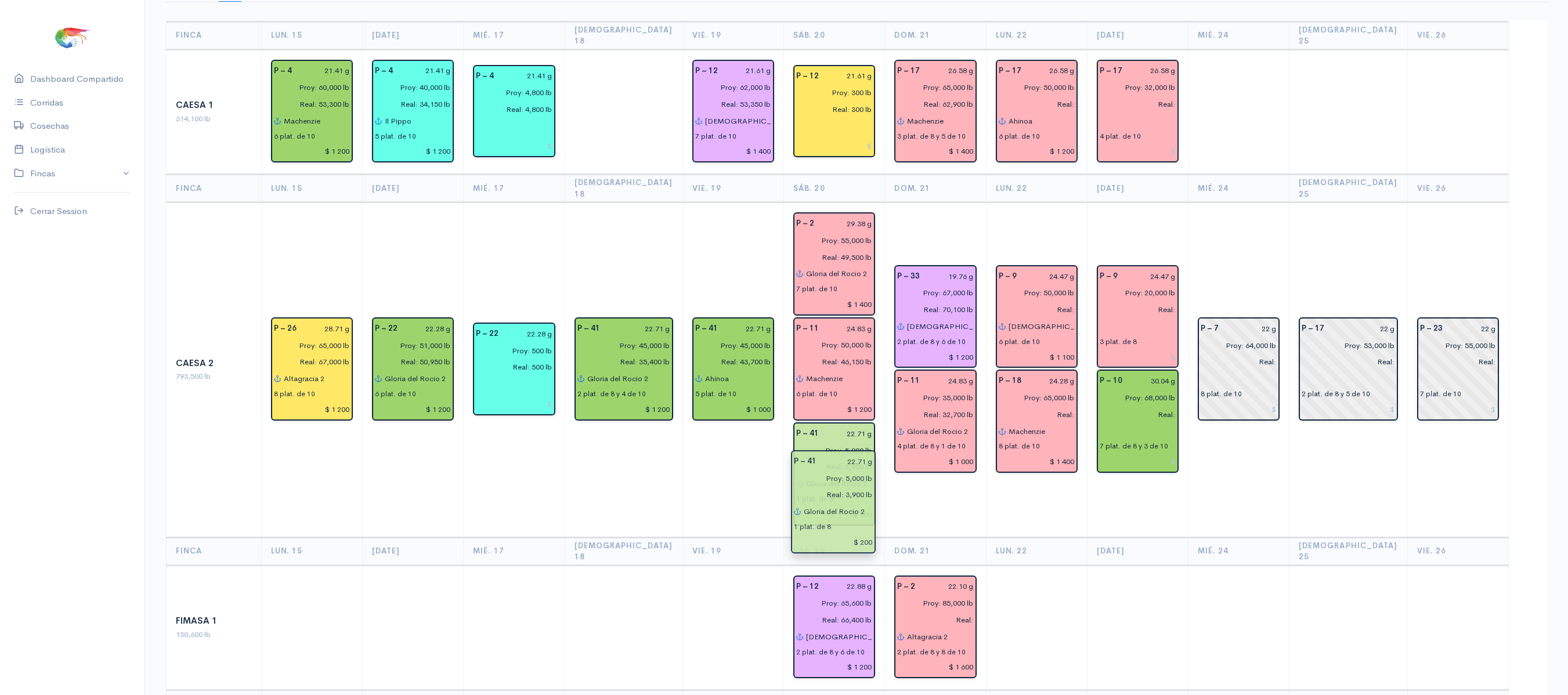
drag, startPoint x: 815, startPoint y: 425, endPoint x: 818, endPoint y: 534, distance: 109.0
click at [924, 507] on td "P – 33 19.76 g Proy: 67,000 lb Real: 70,100 lb [DEMOGRAPHIC_DATA] del gran pode…" at bounding box center [936, 370] width 101 height 335
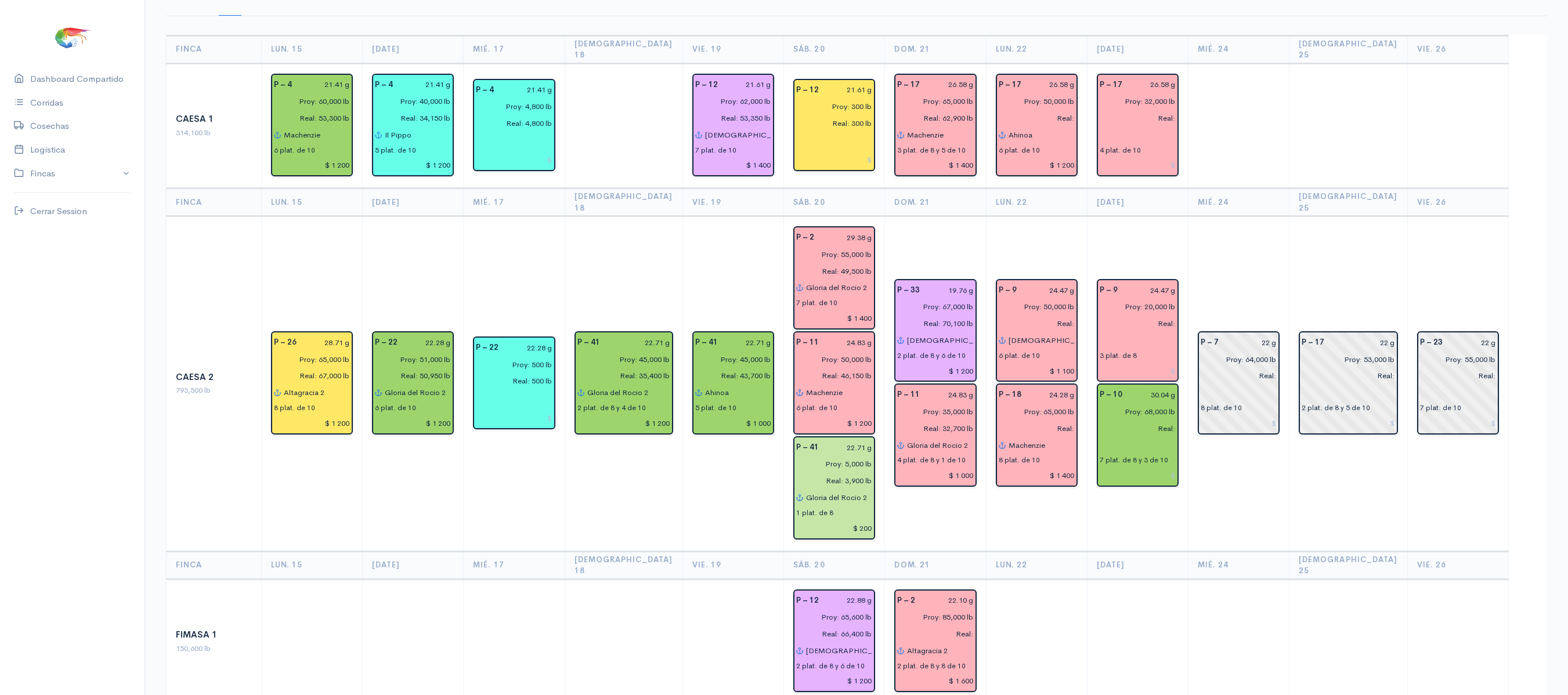
scroll to position [0, 0]
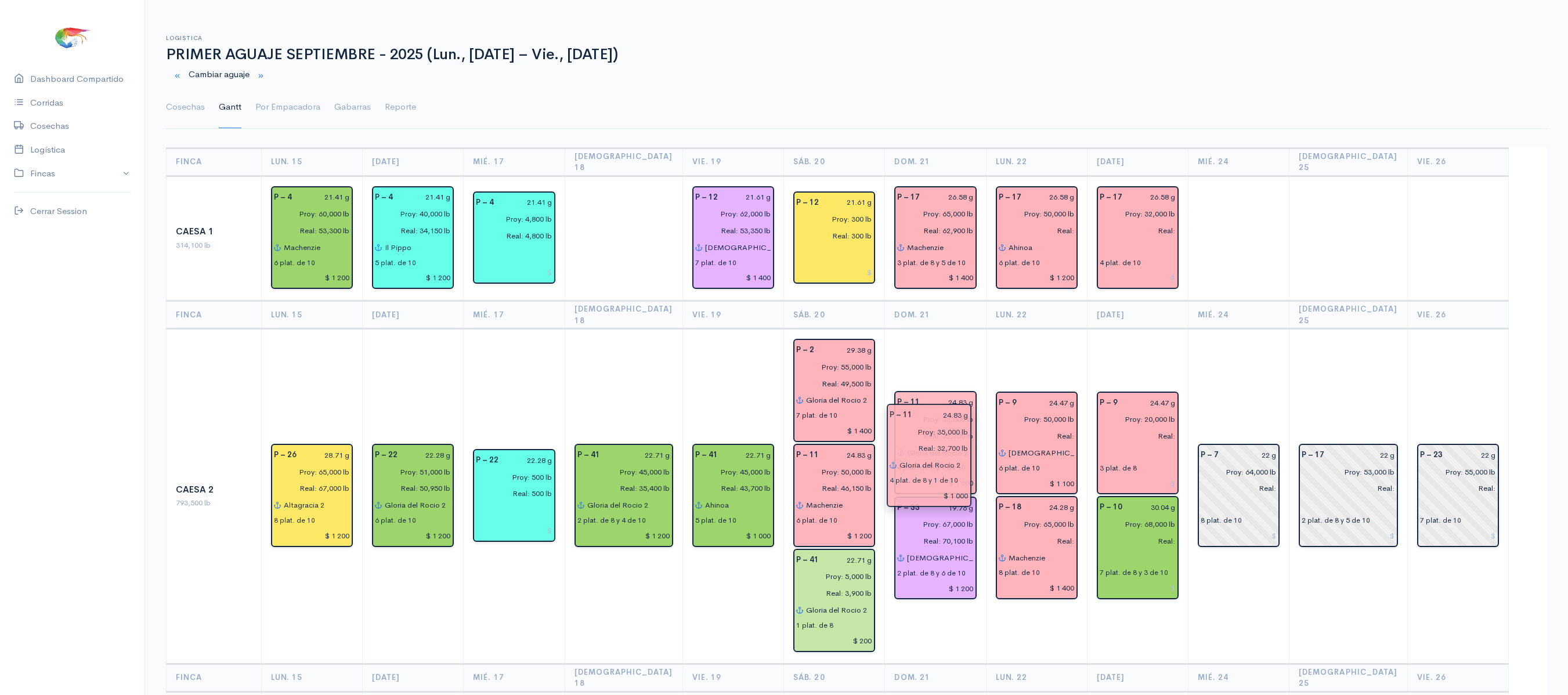
drag, startPoint x: 933, startPoint y: 485, endPoint x: 931, endPoint y: 413, distance: 72.0
click at [181, 110] on link "Cosechas" at bounding box center [186, 107] width 39 height 42
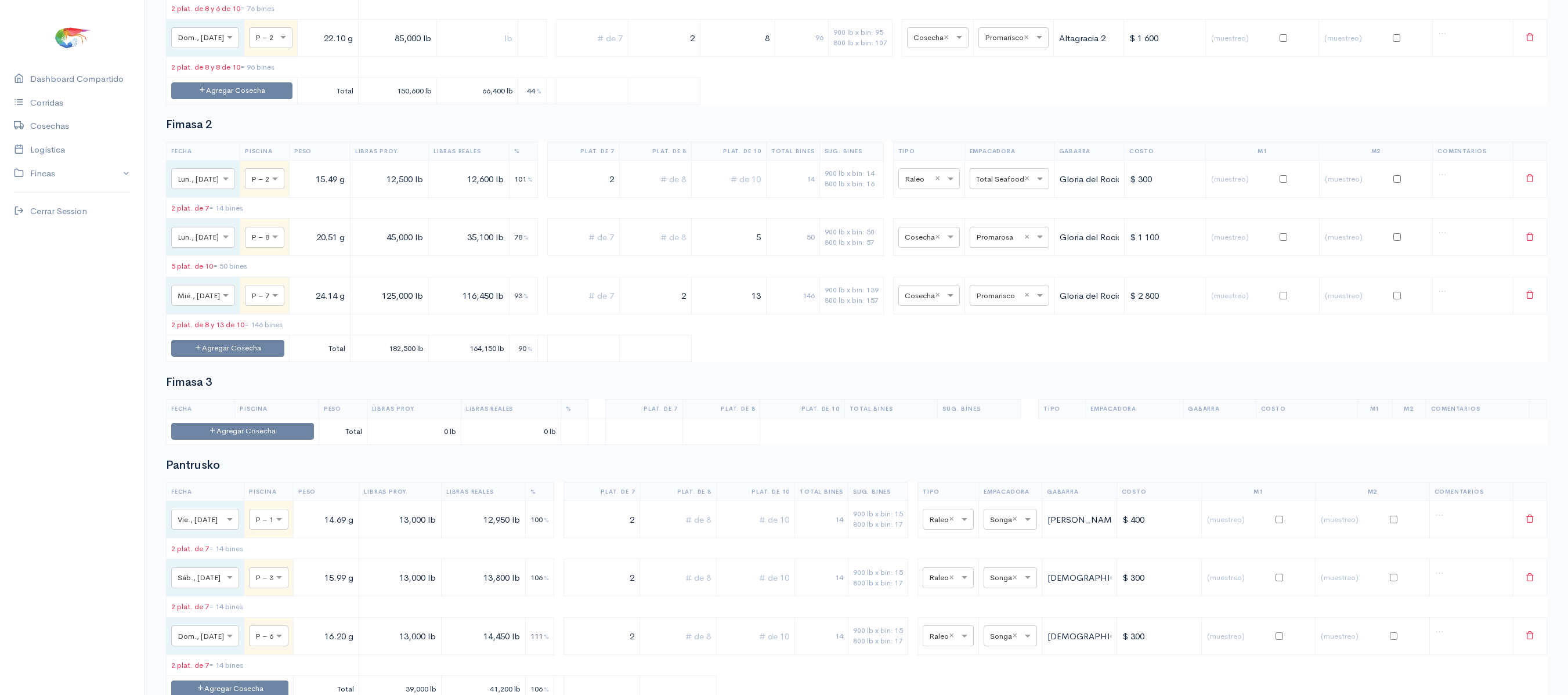
scroll to position [1719, 0]
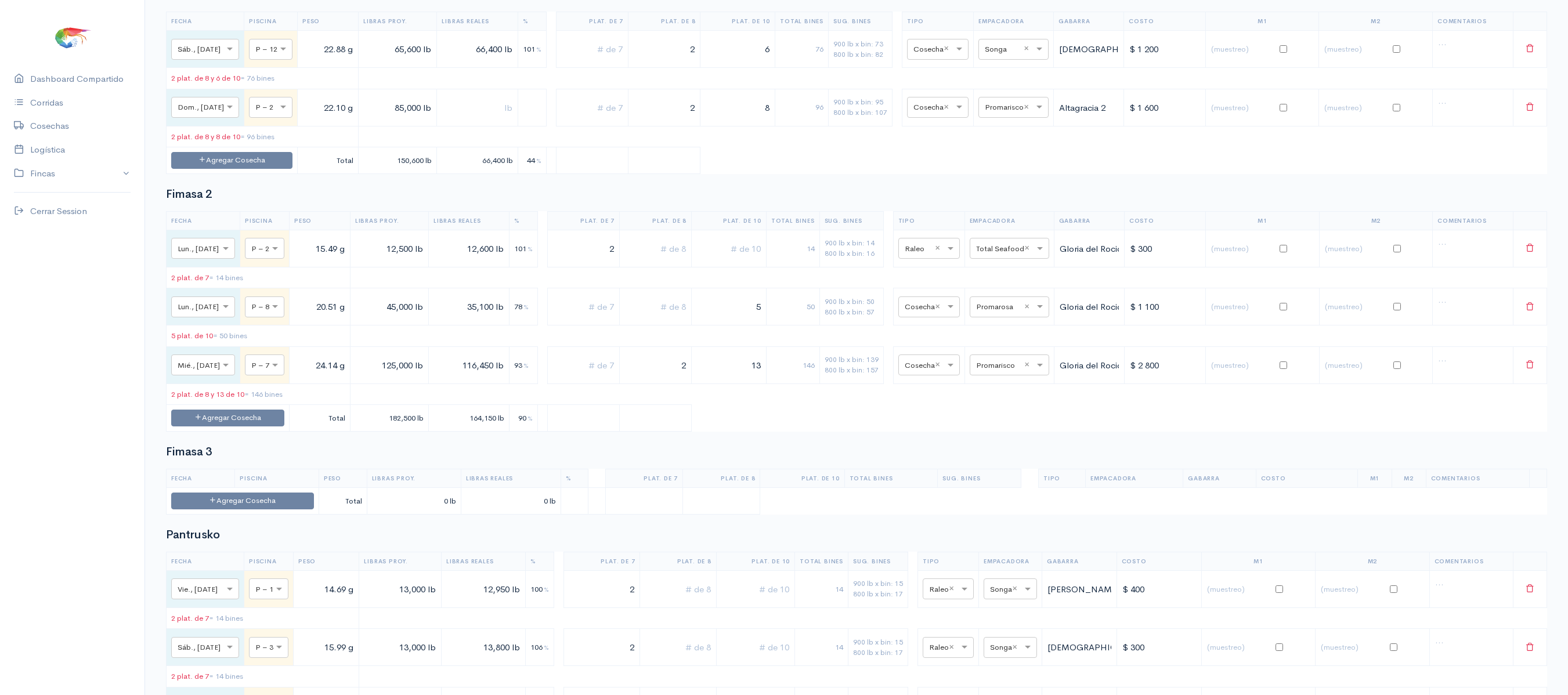
click at [217, 174] on td "Agregar Cosecha" at bounding box center [232, 161] width 131 height 27
click at [259, 169] on button "Agregar Cosecha" at bounding box center [231, 161] width 121 height 17
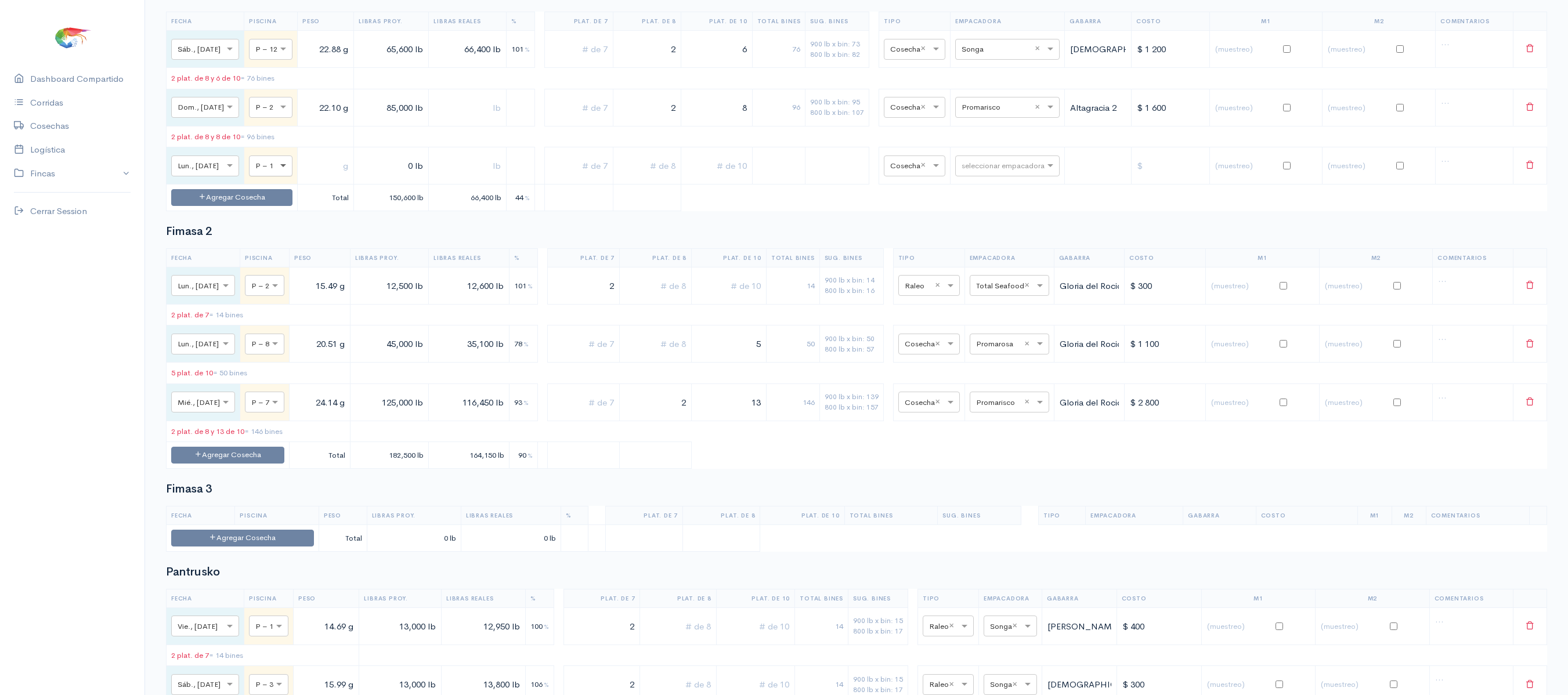
click at [287, 172] on span at bounding box center [285, 166] width 15 height 12
type input "12"
click at [323, 178] on input "text" at bounding box center [326, 166] width 46 height 24
type input "22.88 g"
click at [402, 178] on input "0 lb" at bounding box center [391, 166] width 65 height 24
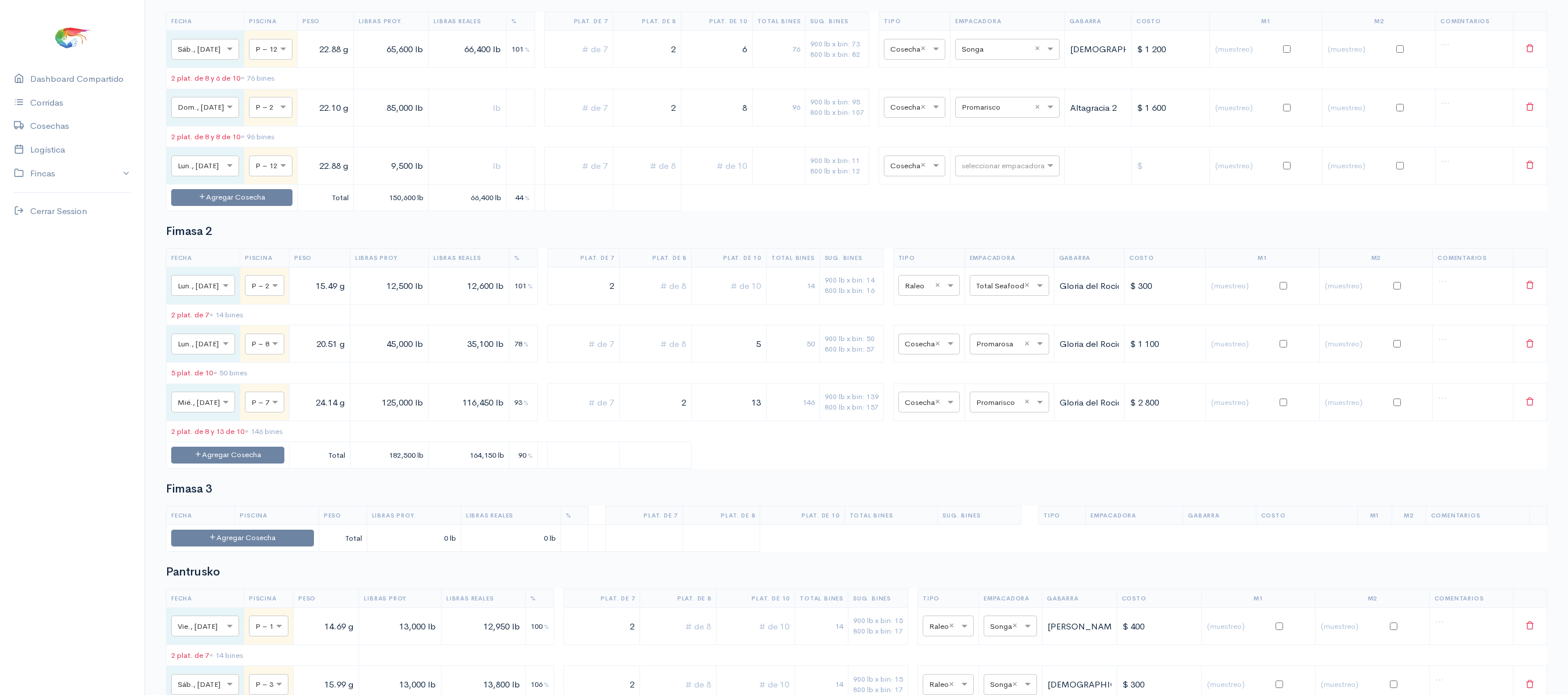
type input "9,500 lb"
click at [471, 184] on td at bounding box center [468, 166] width 78 height 37
drag, startPoint x: 471, startPoint y: 223, endPoint x: 456, endPoint y: 240, distance: 22.7
click at [456, 178] on input "text" at bounding box center [467, 166] width 68 height 24
type input "9,500 lb"
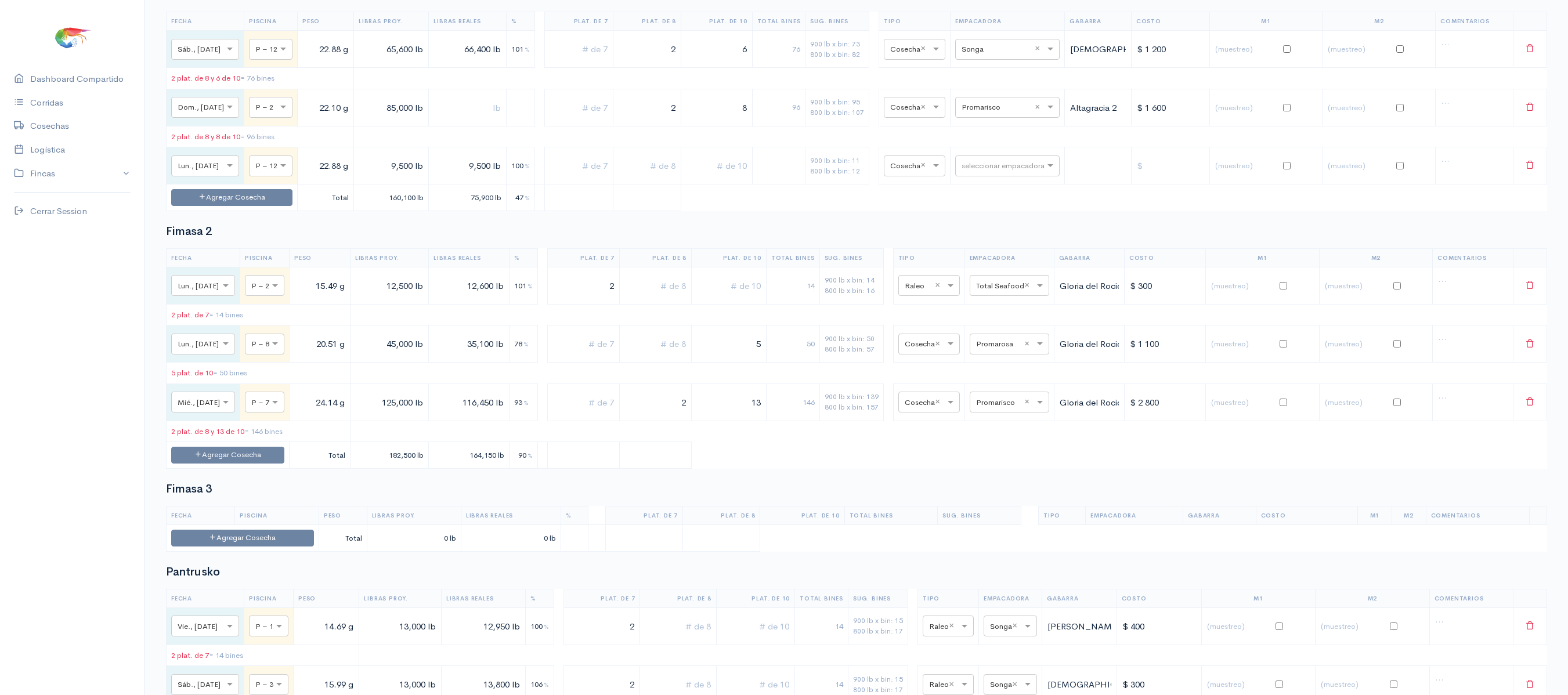
click at [410, 178] on input "9,500 lb" at bounding box center [391, 166] width 65 height 24
type input "9,100 lb"
click at [486, 178] on input "9,500 lb" at bounding box center [467, 166] width 68 height 24
type input "9,100 lb"
click at [724, 178] on input "text" at bounding box center [716, 166] width 61 height 24
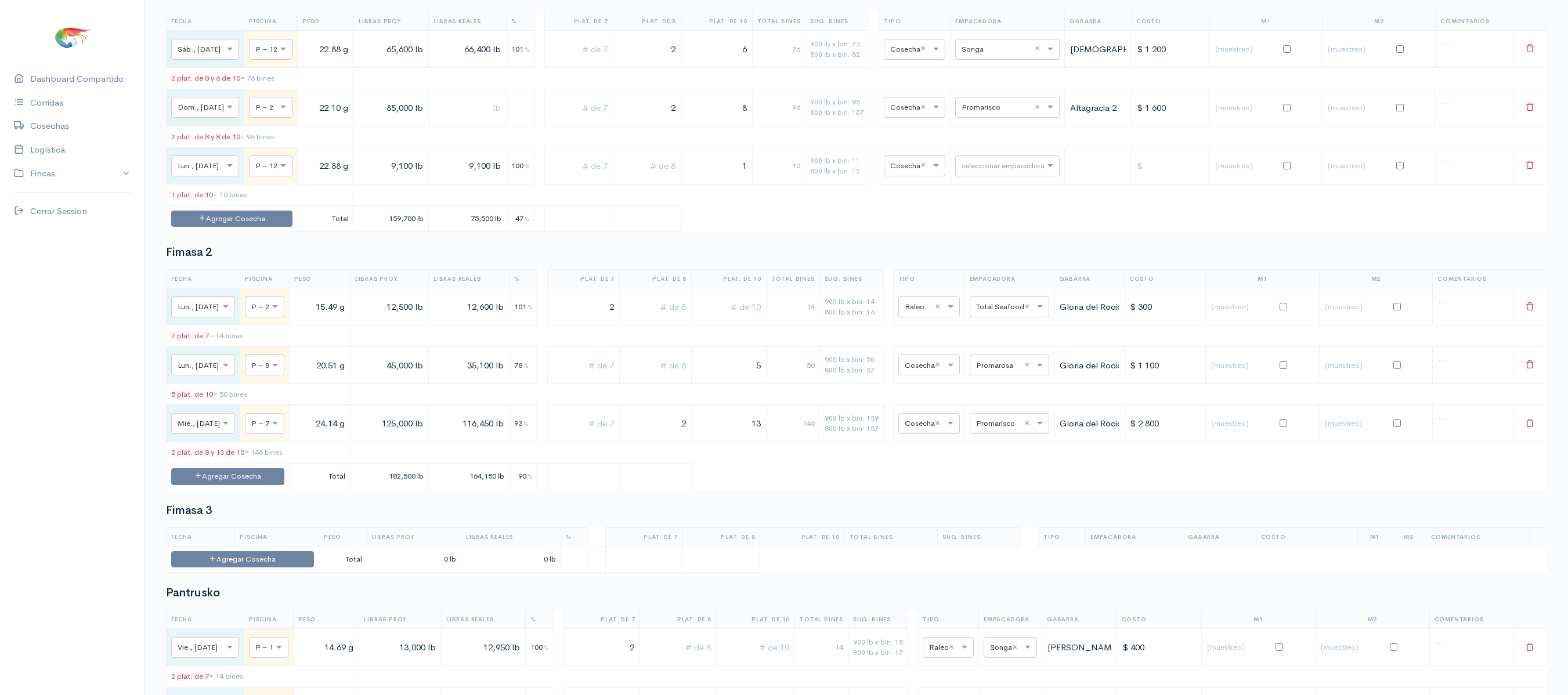
type input "1"
click at [996, 184] on td "seleccionar empacadora" at bounding box center [1008, 166] width 114 height 37
click at [996, 172] on input "text" at bounding box center [997, 165] width 71 height 13
type input "PRO"
click at [1001, 252] on div "Promarisco" at bounding box center [1018, 258] width 105 height 23
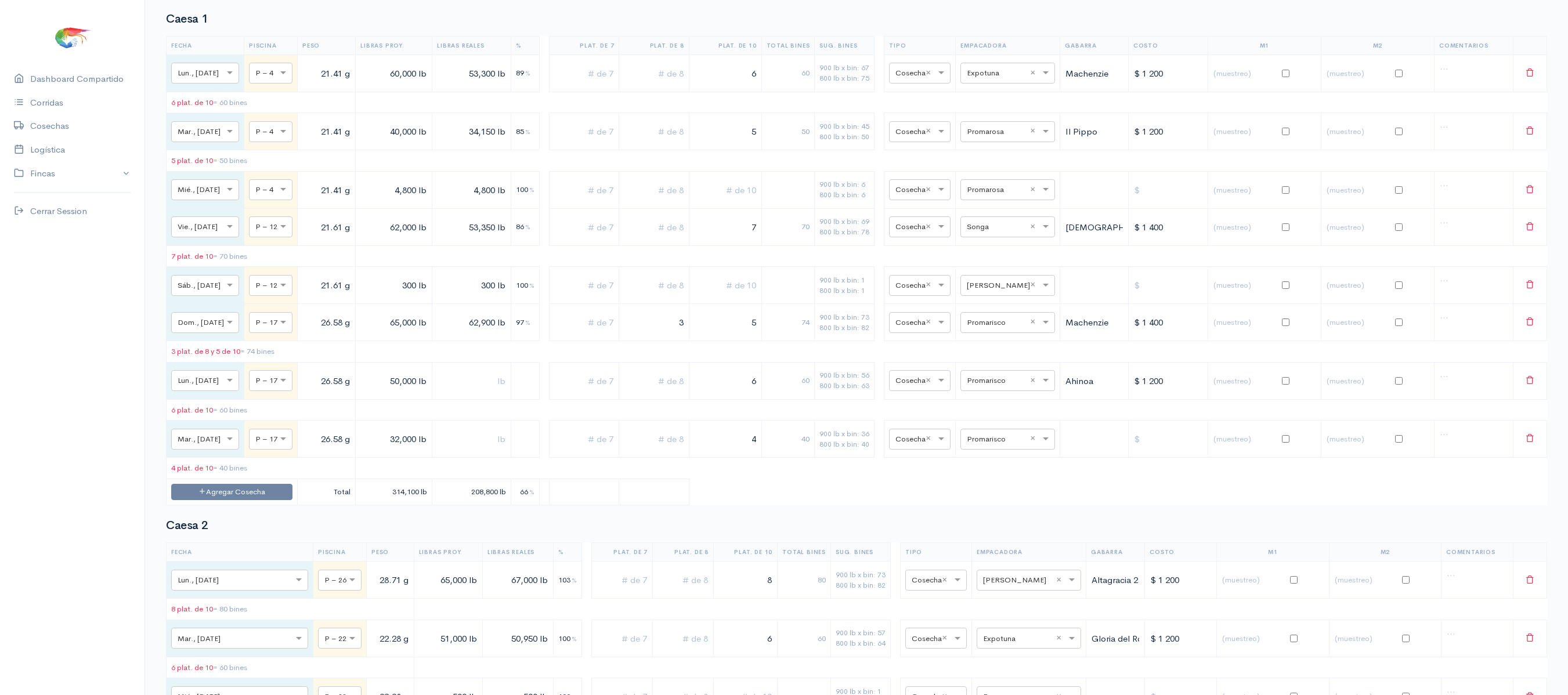
scroll to position [0, 0]
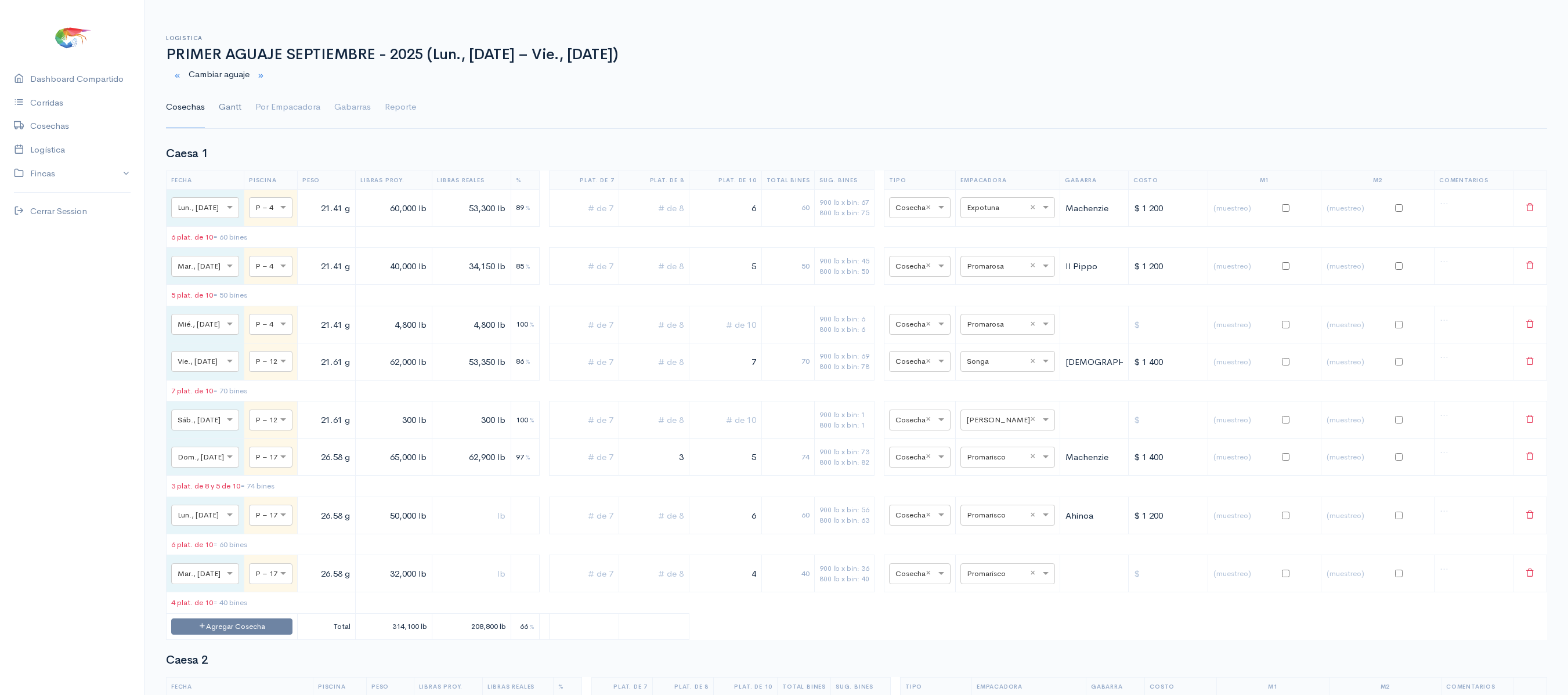
click at [234, 117] on link "Gantt" at bounding box center [229, 107] width 23 height 42
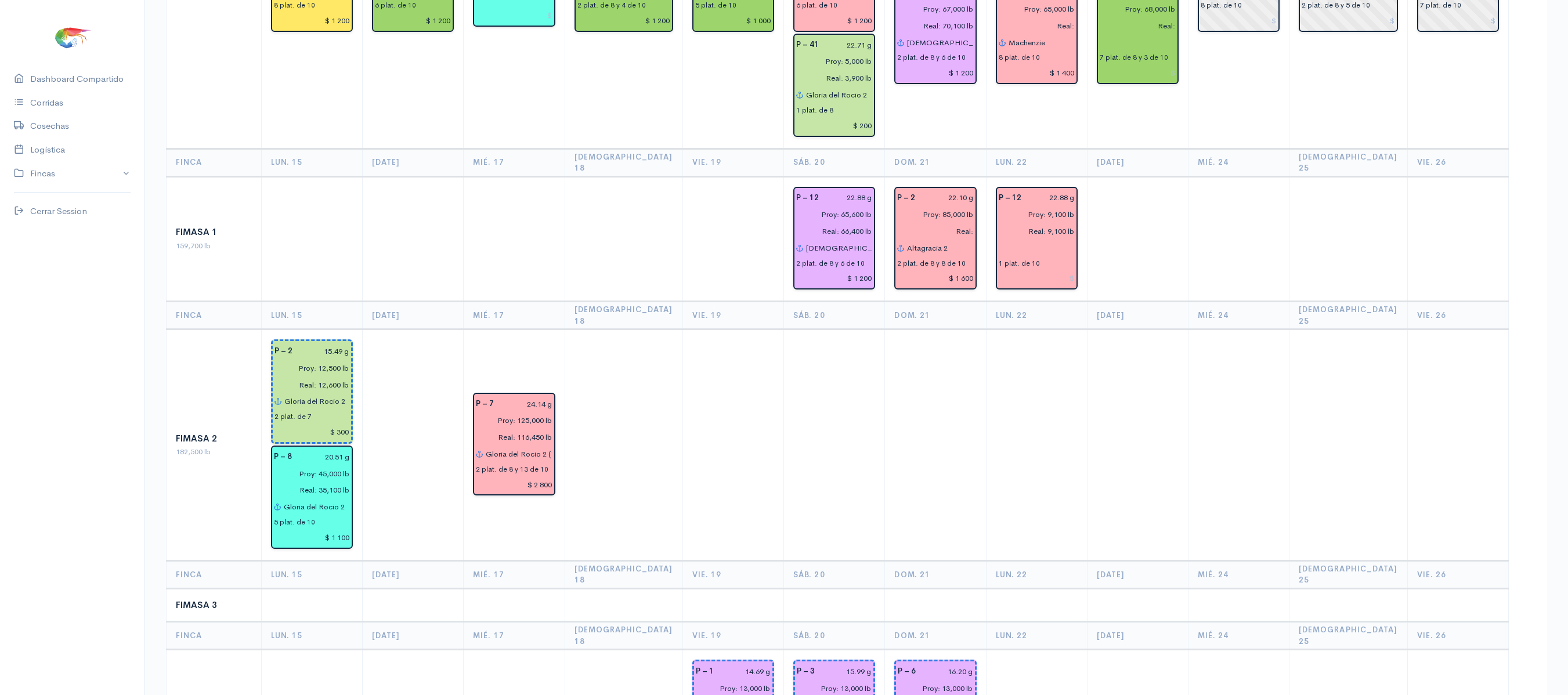
scroll to position [514, 0]
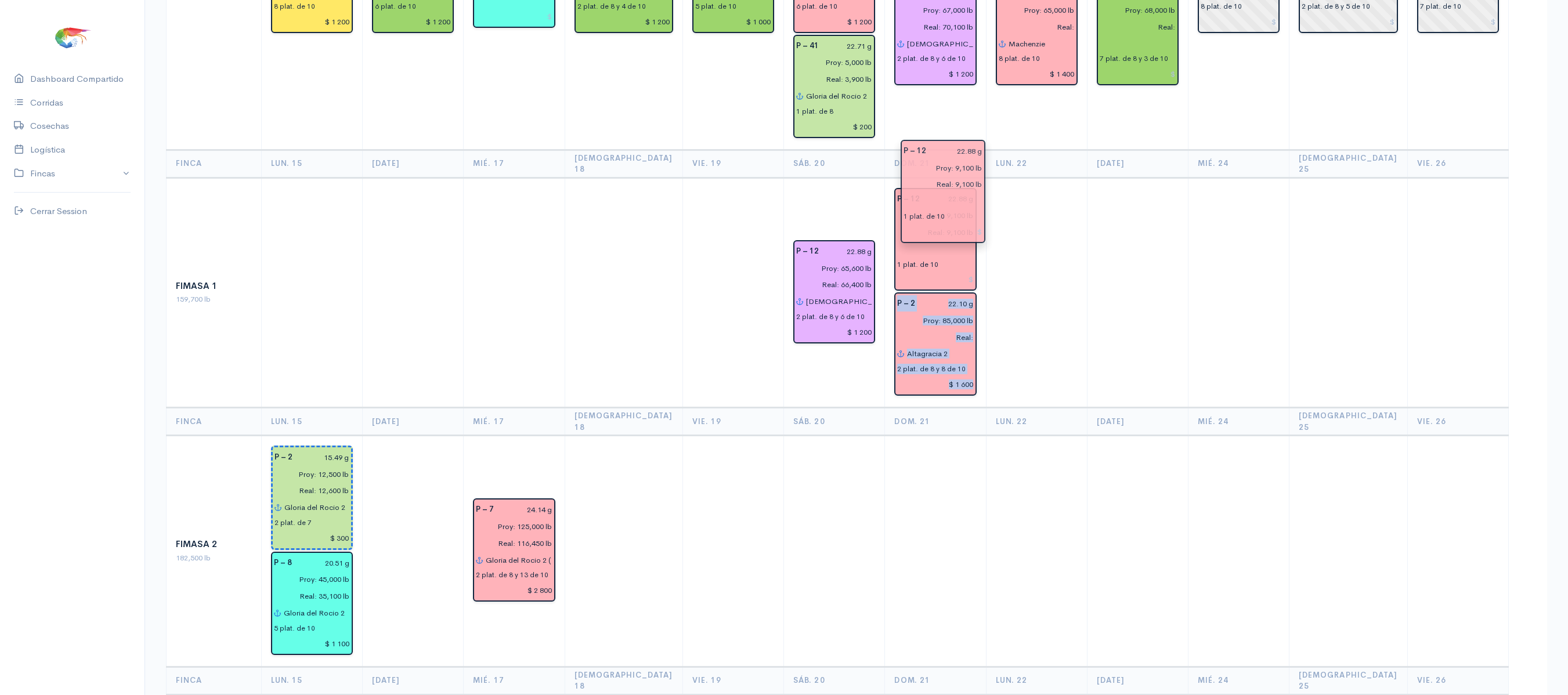
drag, startPoint x: 1046, startPoint y: 174, endPoint x: 978, endPoint y: 170, distance: 68.1
click at [1029, 178] on td at bounding box center [1037, 293] width 101 height 230
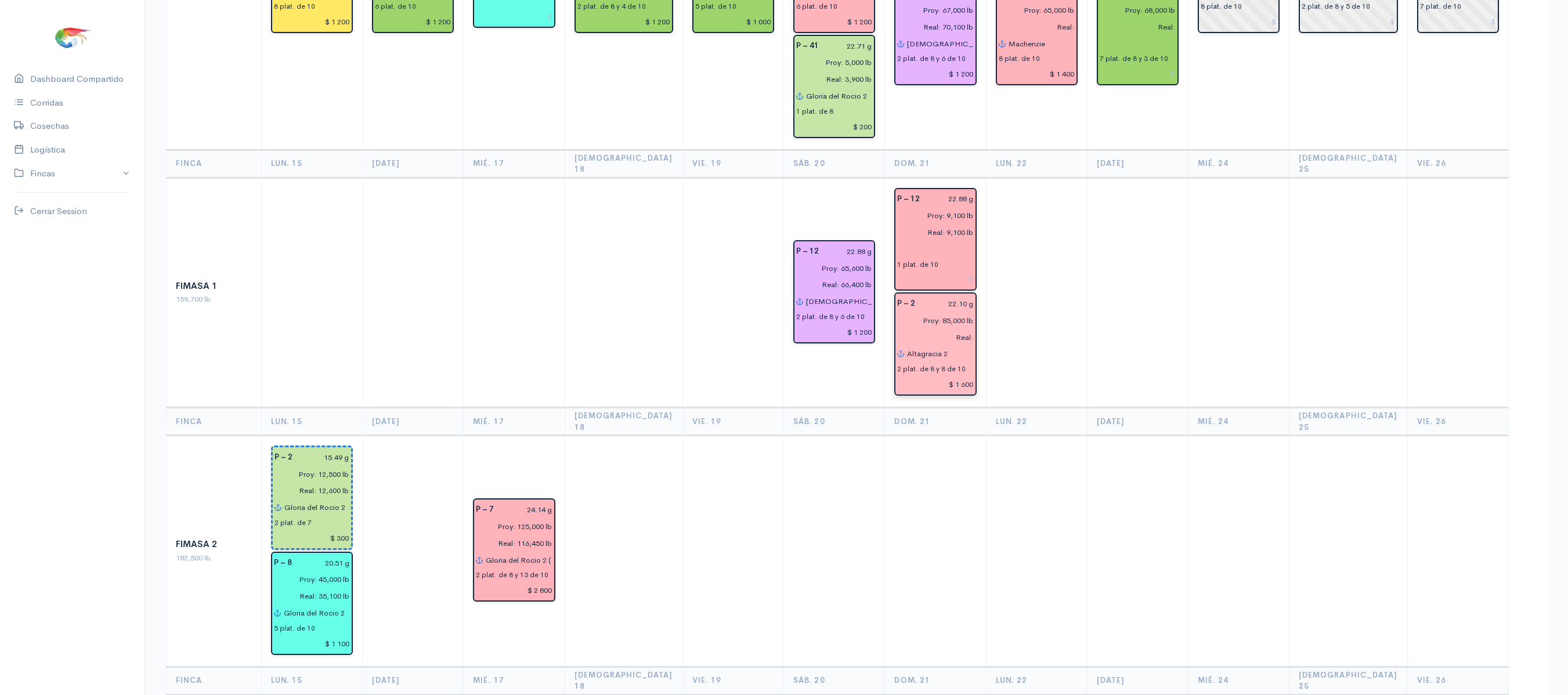
click at [968, 329] on input "Real:" at bounding box center [931, 338] width 83 height 17
type input "Real: 82,150 lb"
drag, startPoint x: 945, startPoint y: 217, endPoint x: 945, endPoint y: 264, distance: 47.0
click at [1077, 325] on td at bounding box center [1037, 293] width 101 height 230
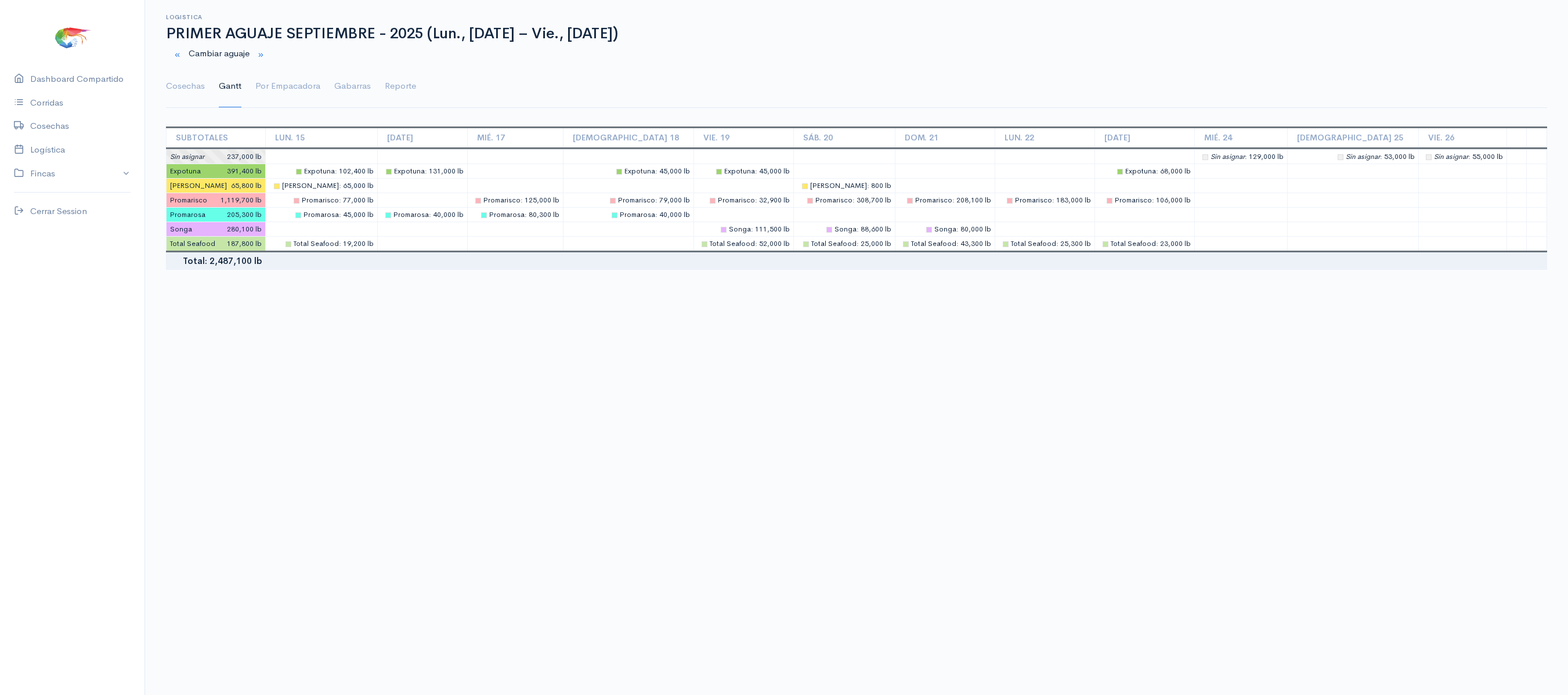
scroll to position [0, 0]
